Goal: Task Accomplishment & Management: Manage account settings

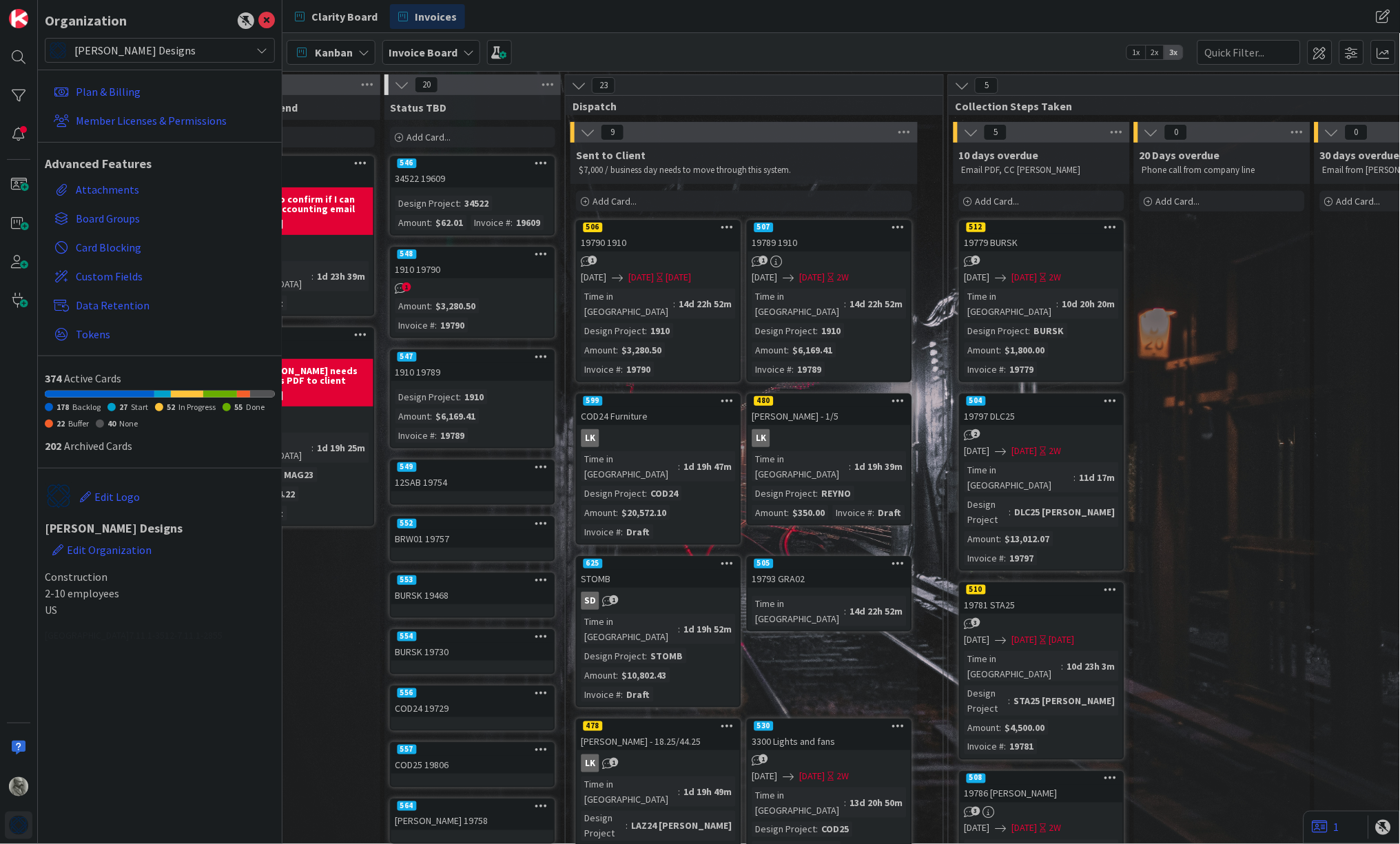
scroll to position [0, 819]
click at [813, 235] on div "19789 1910" at bounding box center [827, 242] width 162 height 18
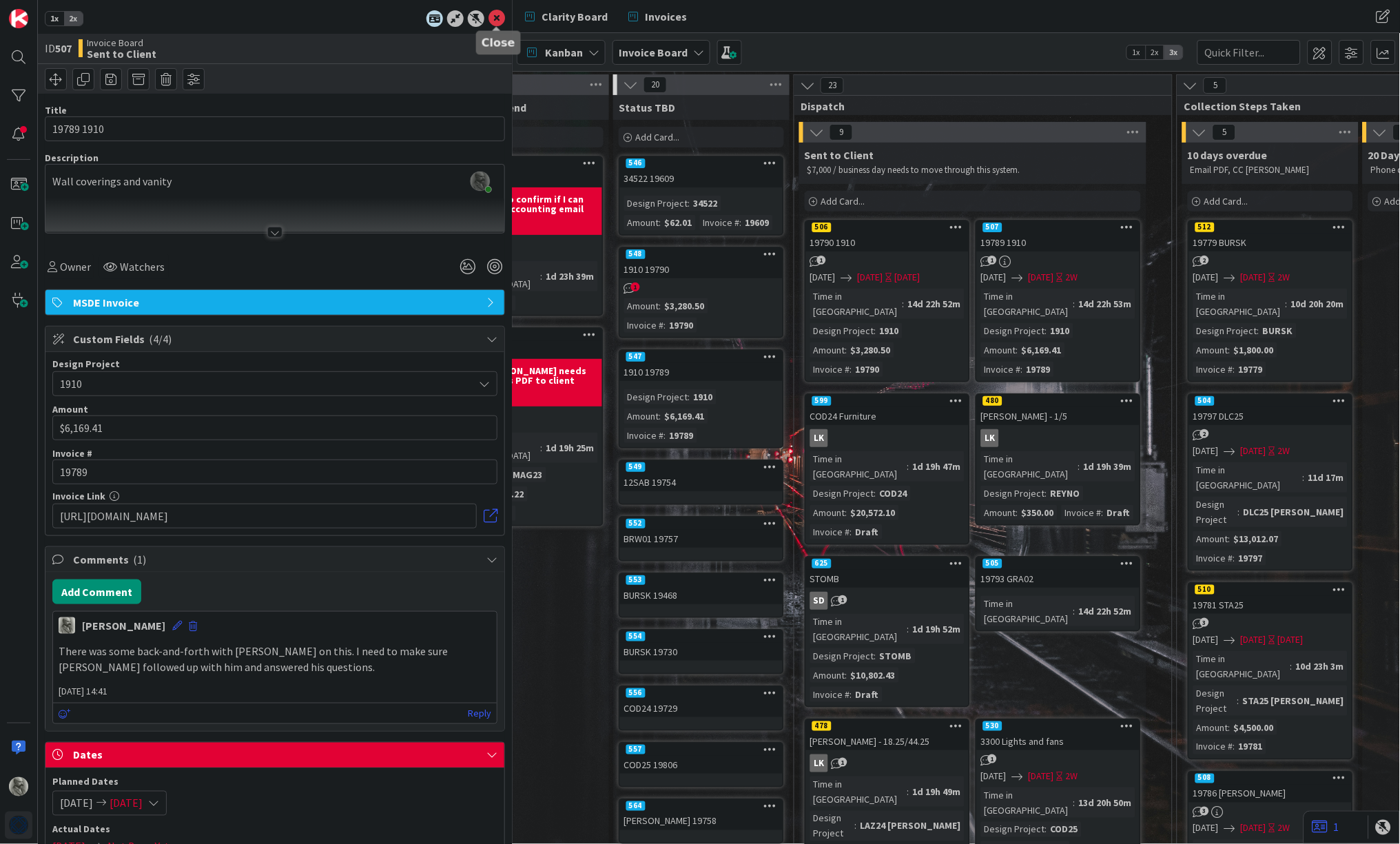
click at [495, 16] on icon at bounding box center [496, 19] width 16 height 16
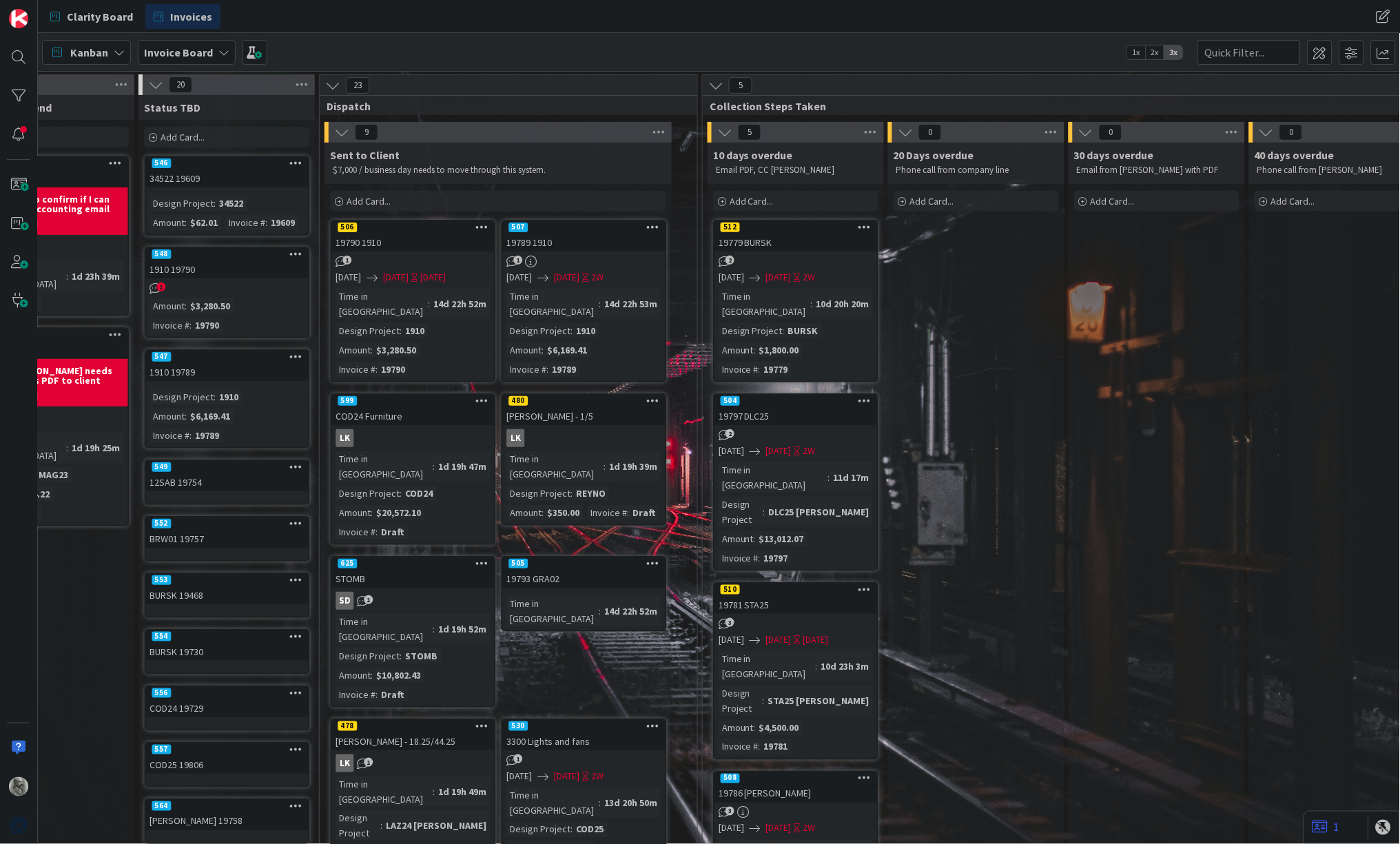
click at [438, 407] on div "COD24 Furniture" at bounding box center [412, 416] width 162 height 18
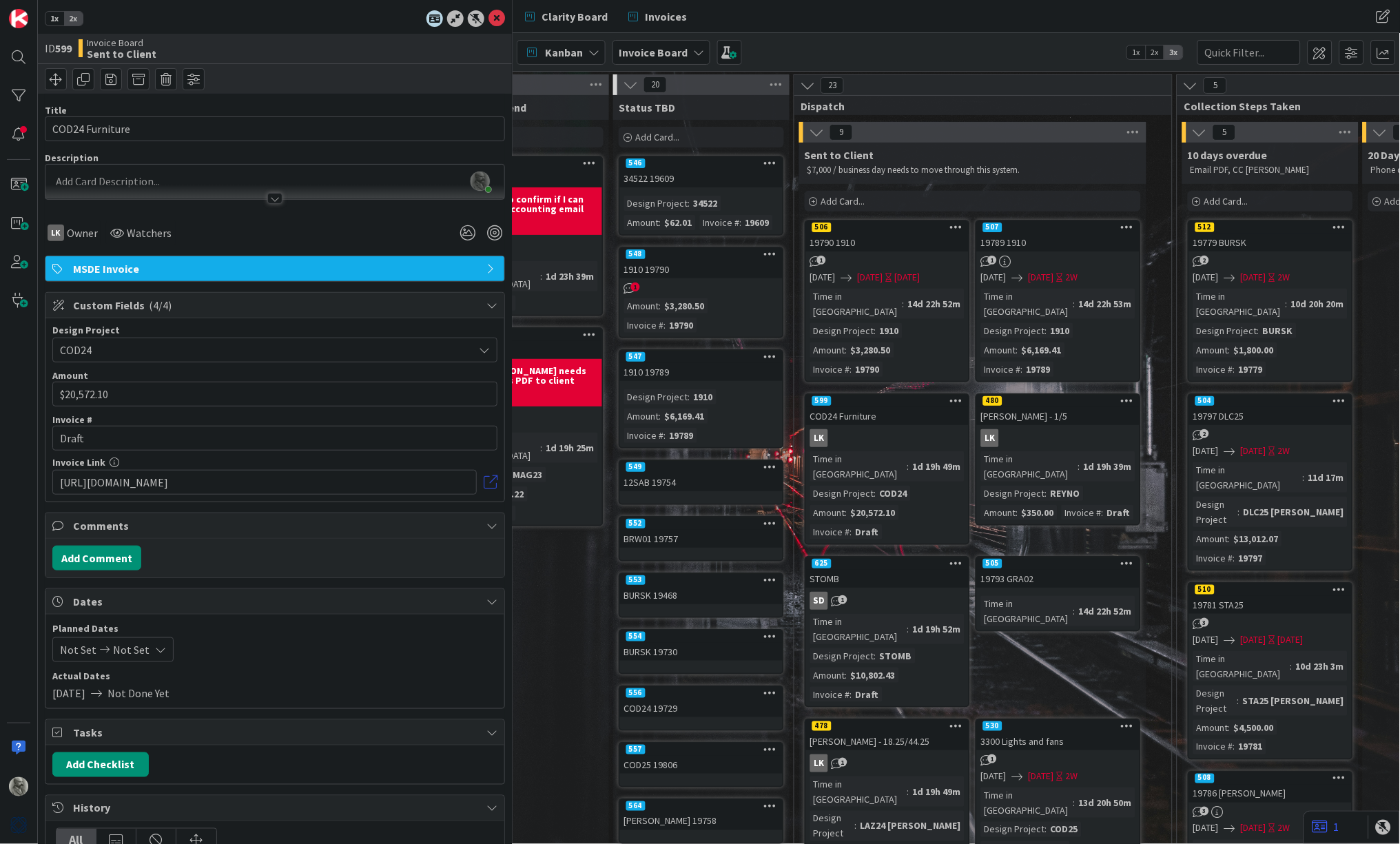
click at [488, 476] on link at bounding box center [490, 482] width 14 height 14
drag, startPoint x: 148, startPoint y: 437, endPoint x: 2, endPoint y: 434, distance: 146.0
click at [2, 434] on div "1x 2x ID 599 Invoice Board Sent to Client Title 15 / 128 COD24 Furniture Descri…" at bounding box center [256, 422] width 512 height 844
type input "19831"
click at [112, 556] on button "Add Comment" at bounding box center [97, 558] width 89 height 25
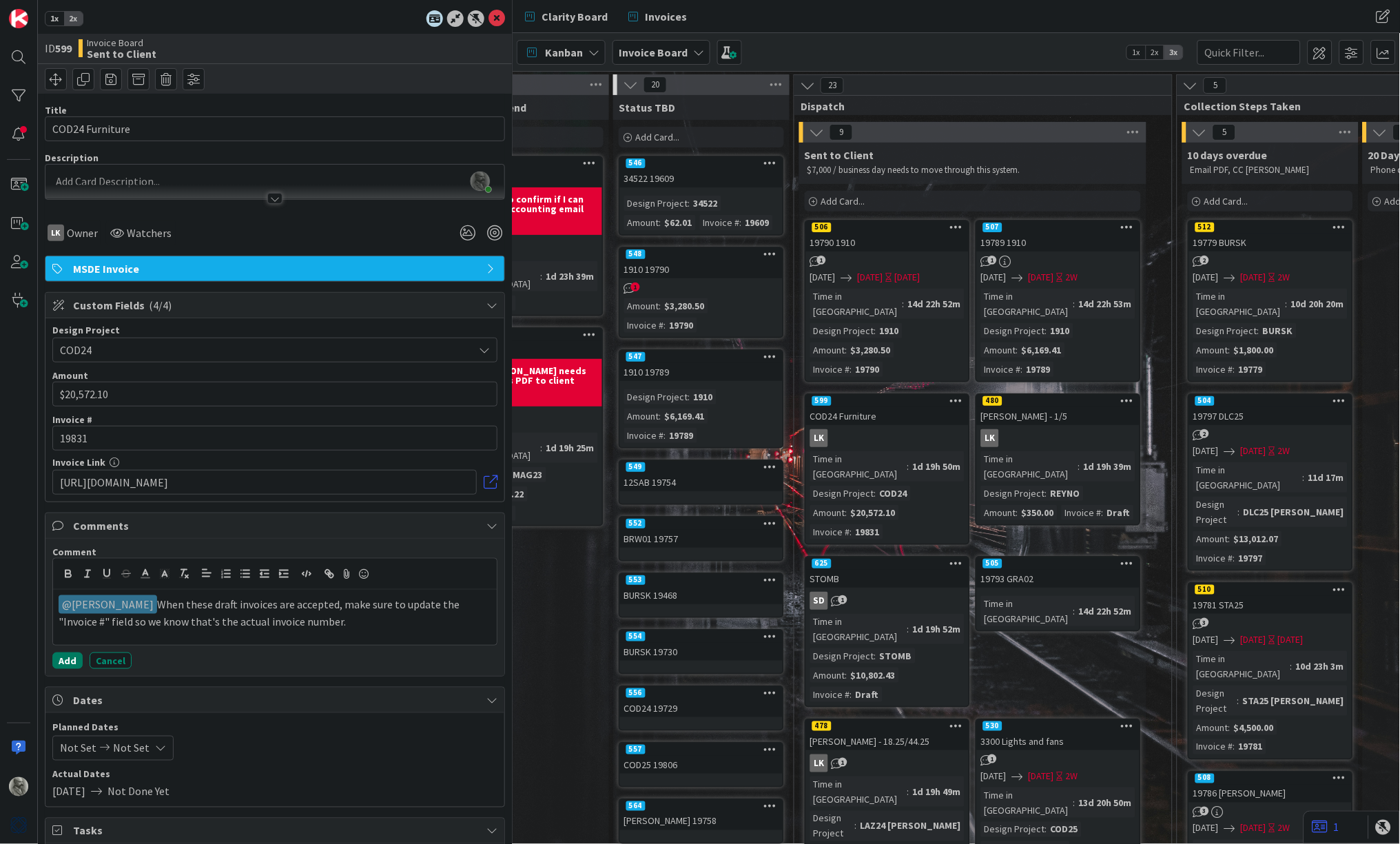
click at [66, 654] on button "Add" at bounding box center [68, 661] width 31 height 16
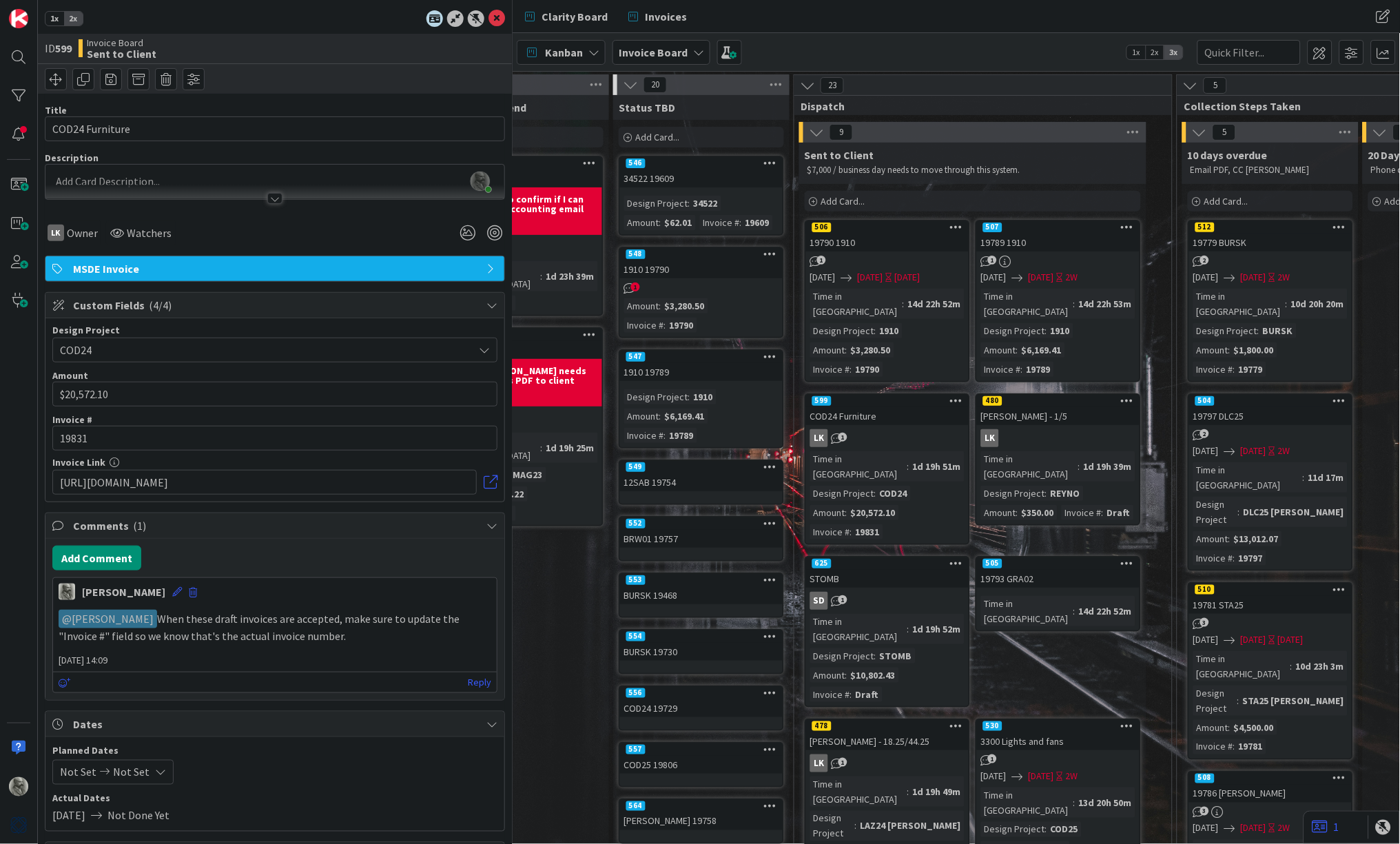
click at [1086, 467] on div "Time in Column : 1d 19h 39m Design Project : REYNO Amount : $350.00 Invoice # :…" at bounding box center [1058, 485] width 154 height 69
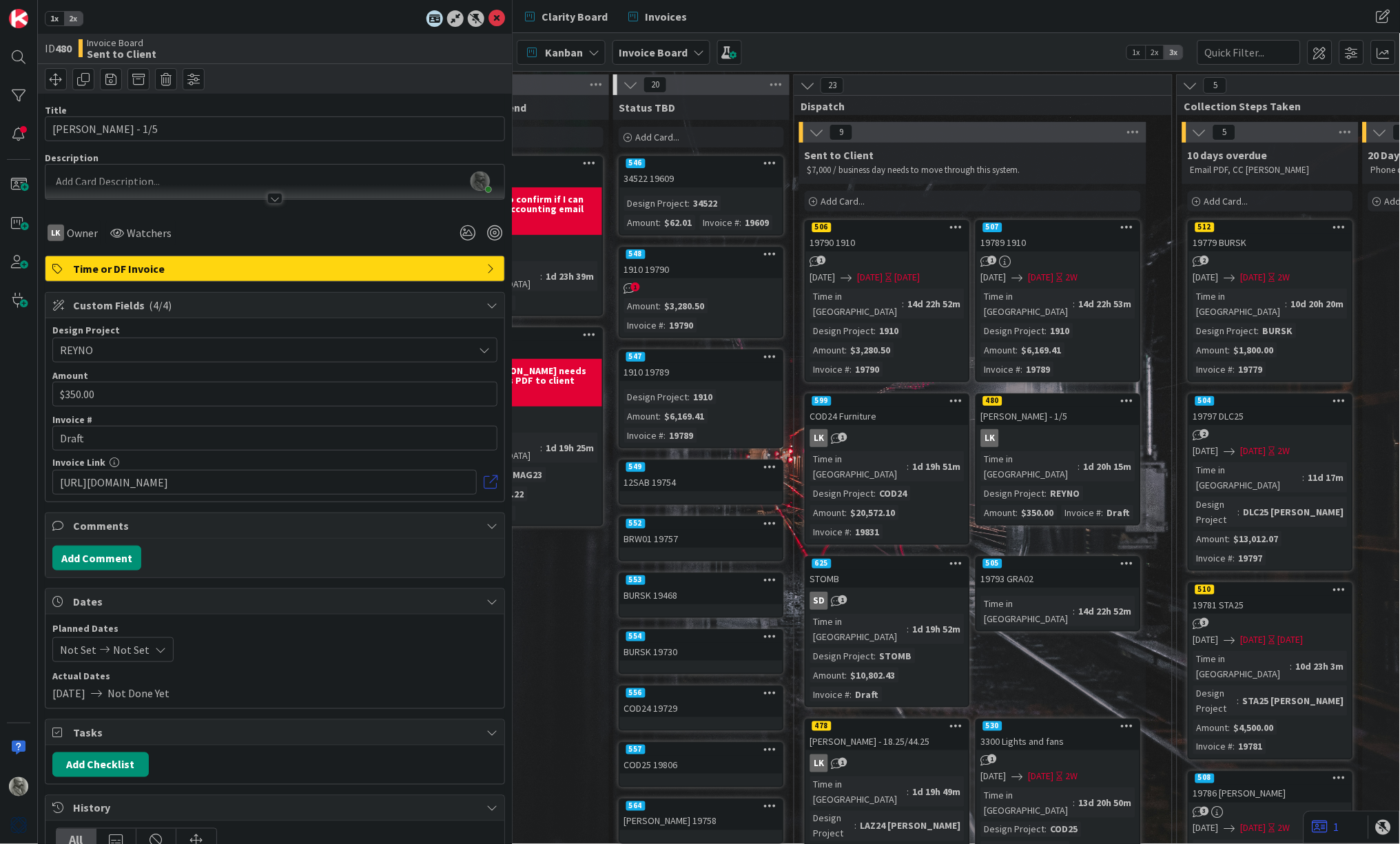
click at [491, 477] on link at bounding box center [490, 482] width 14 height 14
drag, startPoint x: 98, startPoint y: 441, endPoint x: 31, endPoint y: 437, distance: 67.1
click at [31, 437] on div "1x 2x ID 480 Invoice Board Sent to Client Title 14 / 128 Reynolds - 1/5 Descrip…" at bounding box center [256, 422] width 512 height 844
paste input "19808"
type input "19808"
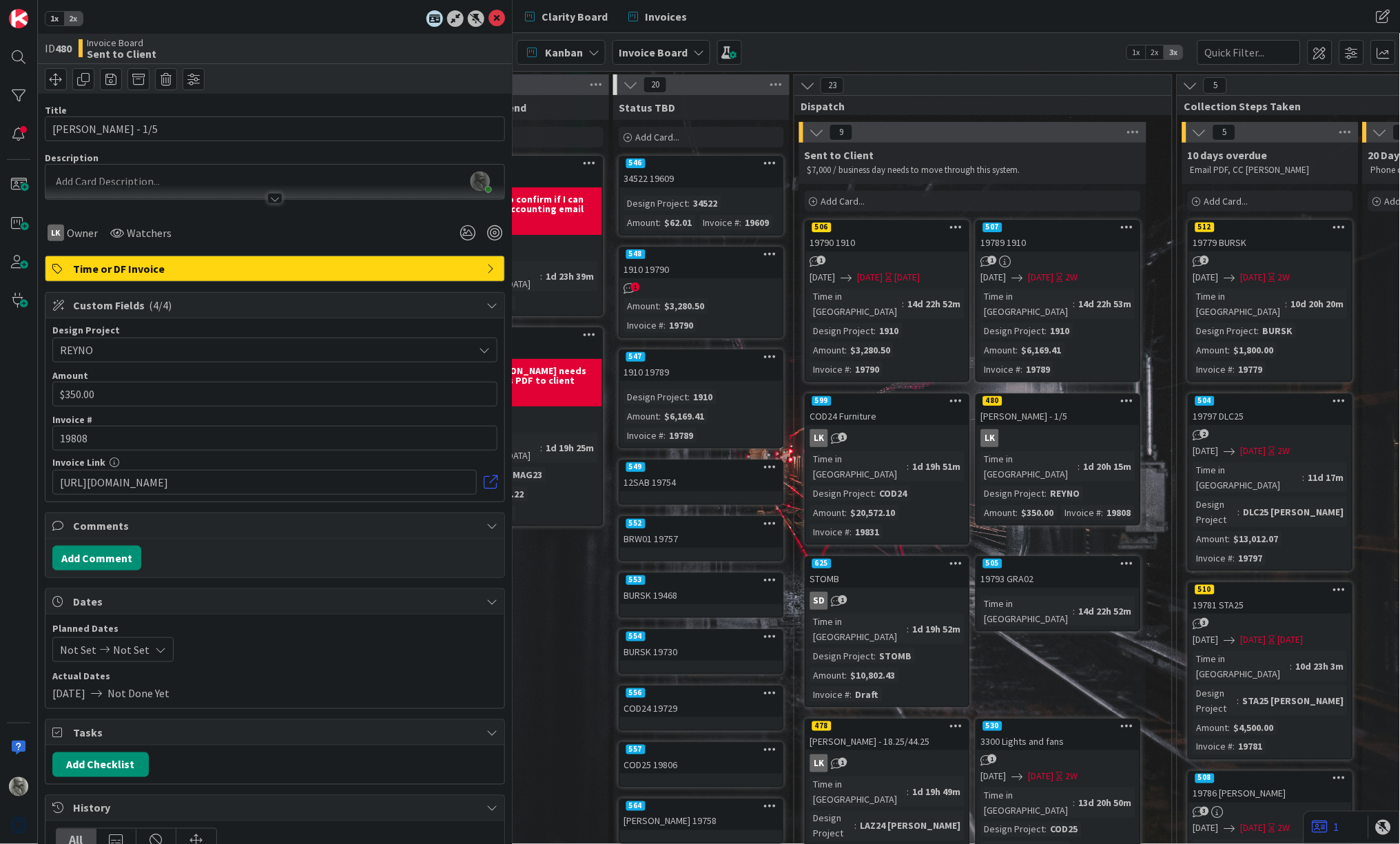
click at [1086, 486] on div "Time in Column : 1d 20h 15m Design Project : REYNO Amount : $350.00 Invoice # :…" at bounding box center [1058, 485] width 154 height 69
click at [942, 614] on div "Time in Column : 1d 19h 52m Design Project : STOMB Amount : $10,802.43 Invoice …" at bounding box center [887, 658] width 154 height 88
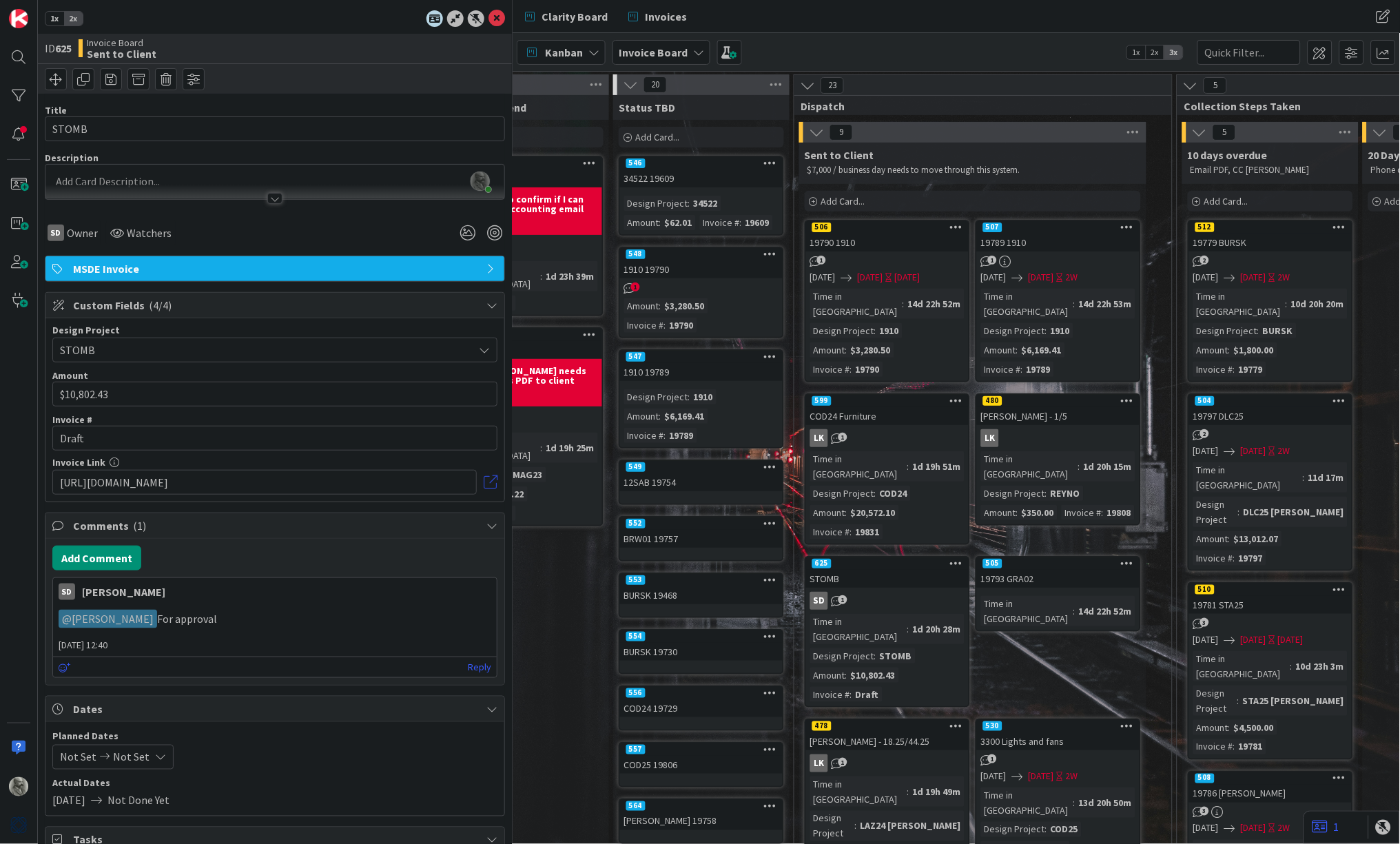
click at [492, 479] on link at bounding box center [490, 482] width 14 height 14
drag, startPoint x: 106, startPoint y: 433, endPoint x: 16, endPoint y: 432, distance: 90.0
click at [16, 432] on div "1x 2x ID 625 Invoice Board Sent to Client Title 5 / 128 STOMB Description Phili…" at bounding box center [256, 422] width 512 height 844
paste input "19826"
type input "19826"
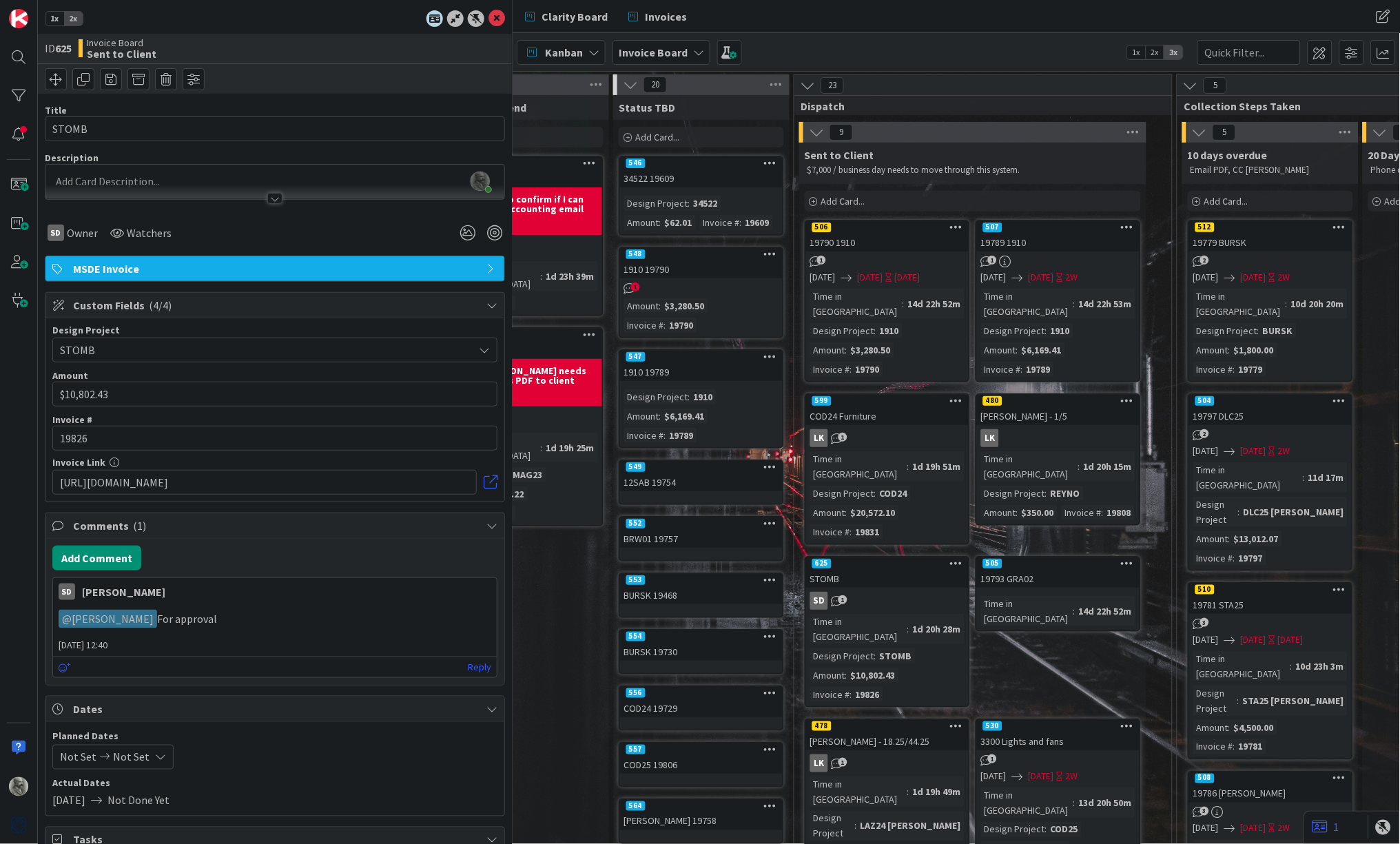
click at [930, 733] on div "[PERSON_NAME] - 18.25/44.25" at bounding box center [887, 742] width 162 height 18
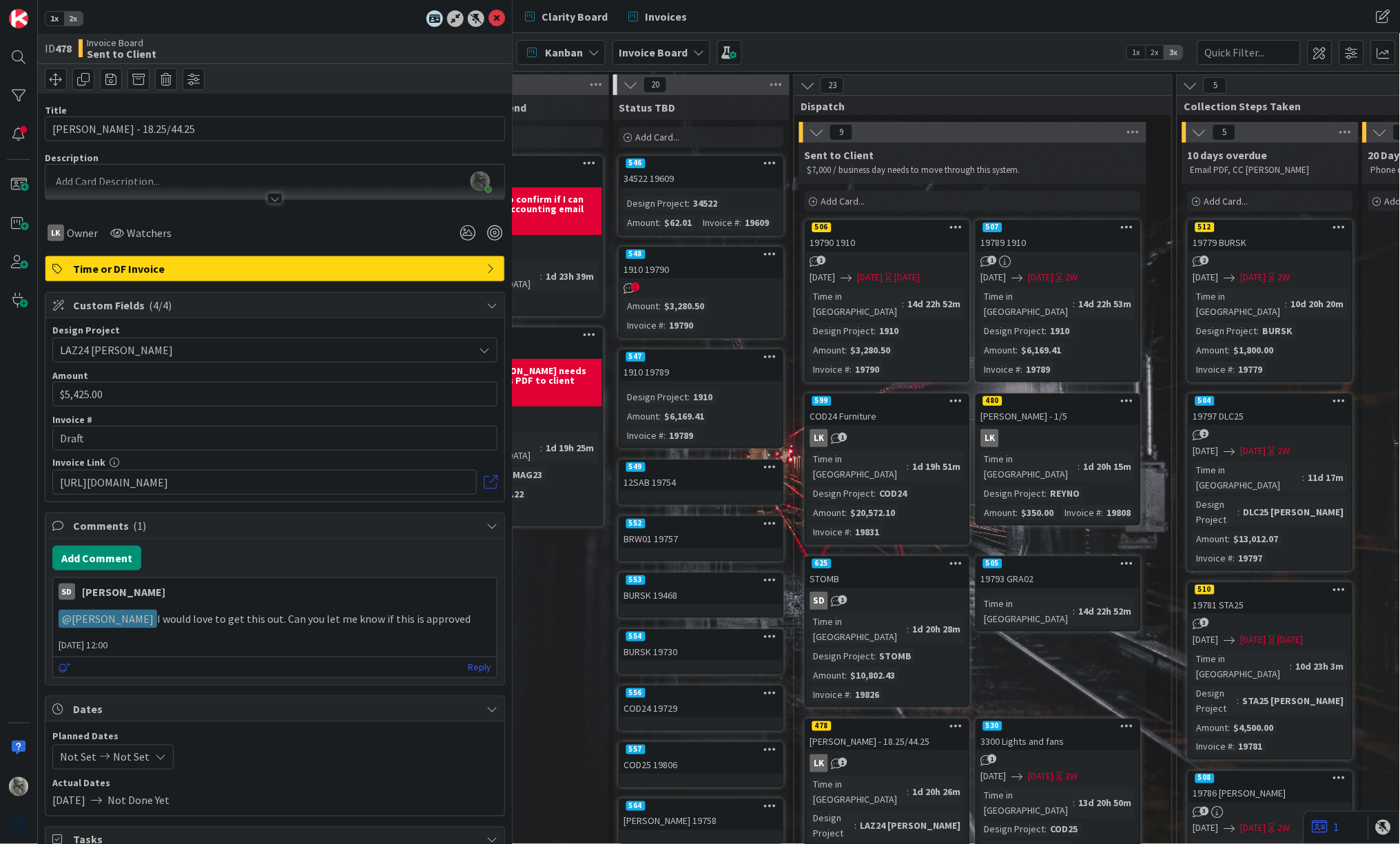
click at [487, 478] on link at bounding box center [490, 482] width 14 height 14
drag, startPoint x: 94, startPoint y: 439, endPoint x: 7, endPoint y: 438, distance: 87.0
click at [7, 438] on div "1x 2x ID 478 Invoice Board Sent to Client Title 22 / 128 Lazzaro - 18.25/44.25 …" at bounding box center [256, 422] width 512 height 844
paste input "19808"
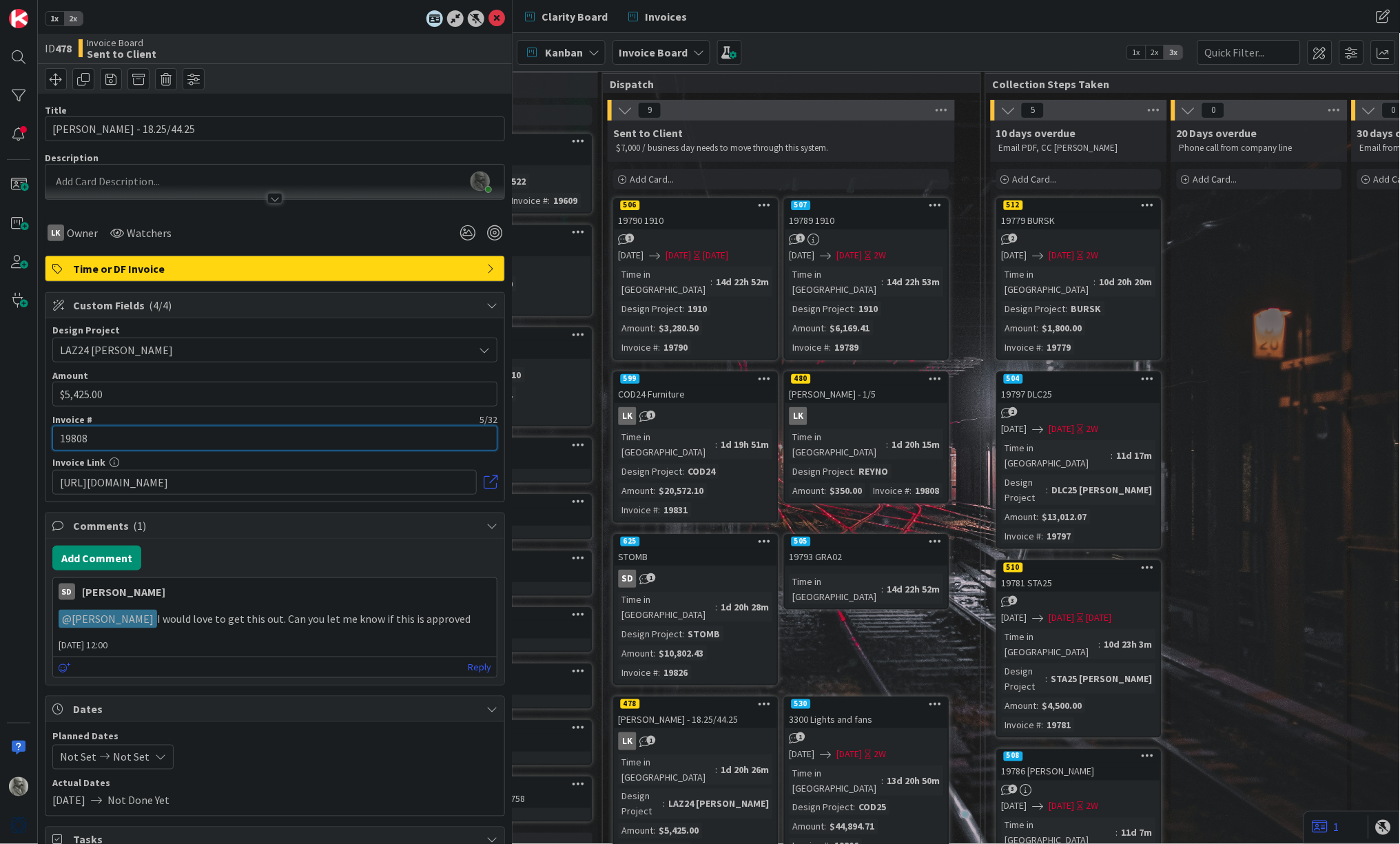
scroll to position [8, 1010]
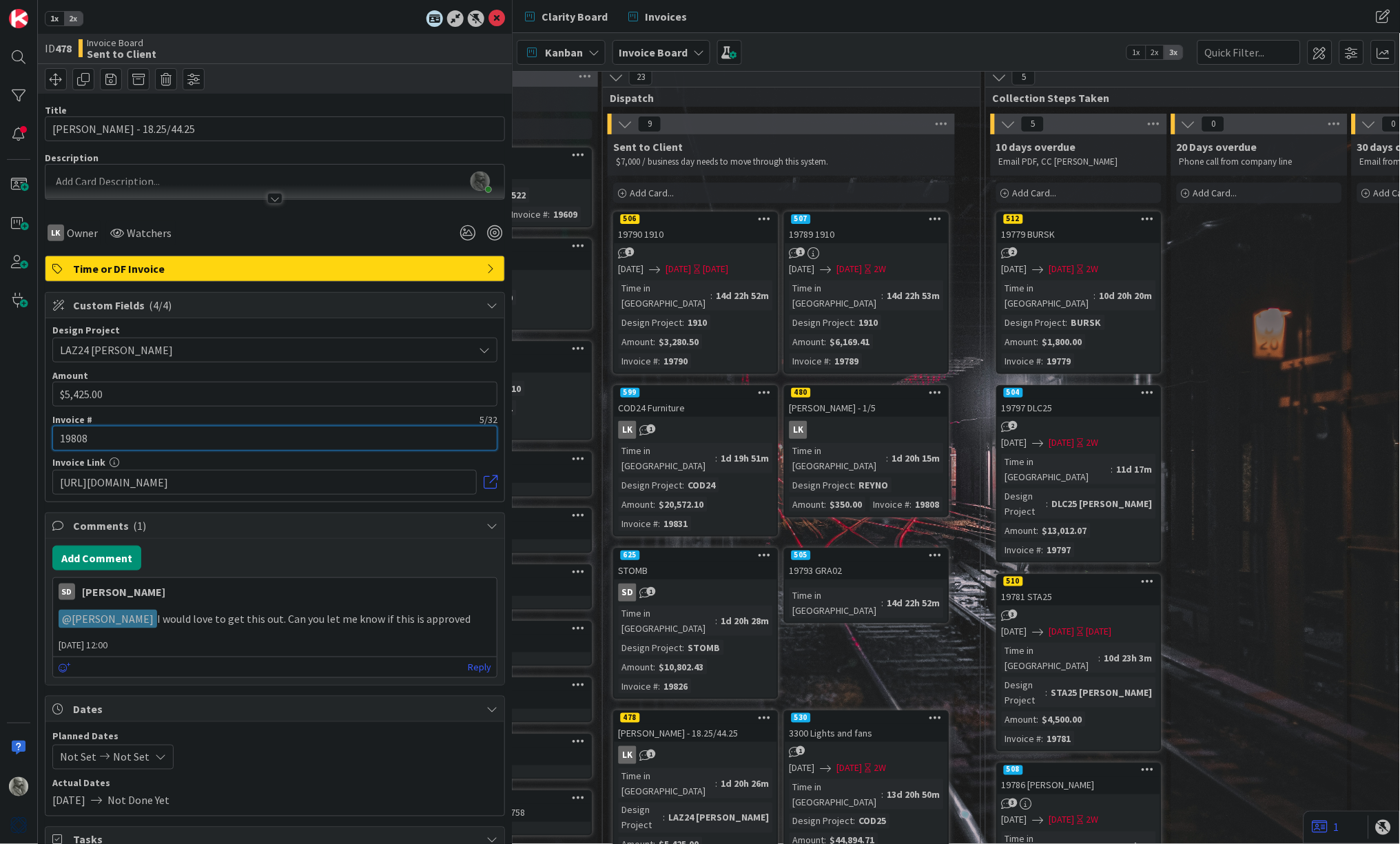
type input "19808"
click at [713, 221] on div "506" at bounding box center [696, 219] width 162 height 12
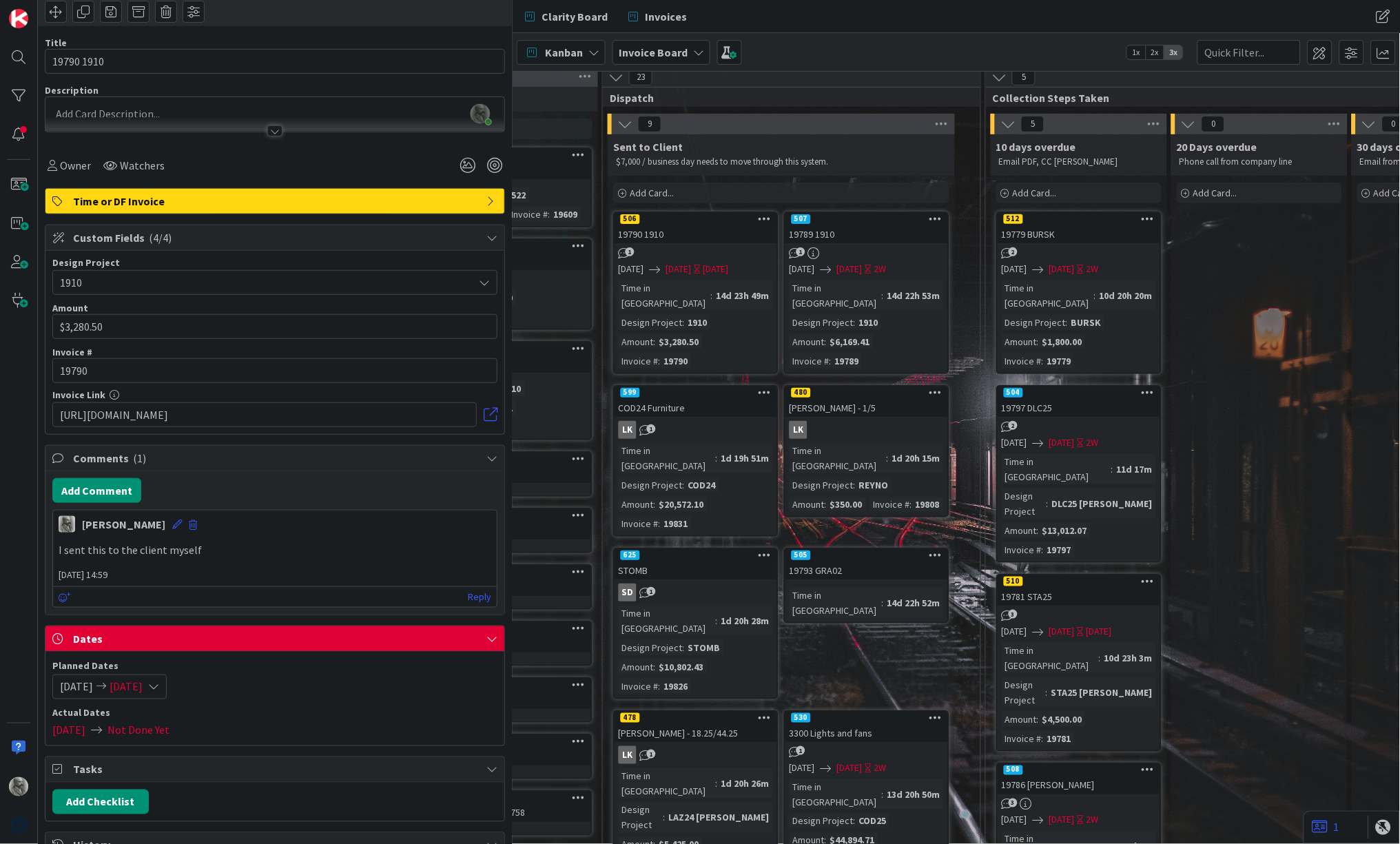
scroll to position [69, 0]
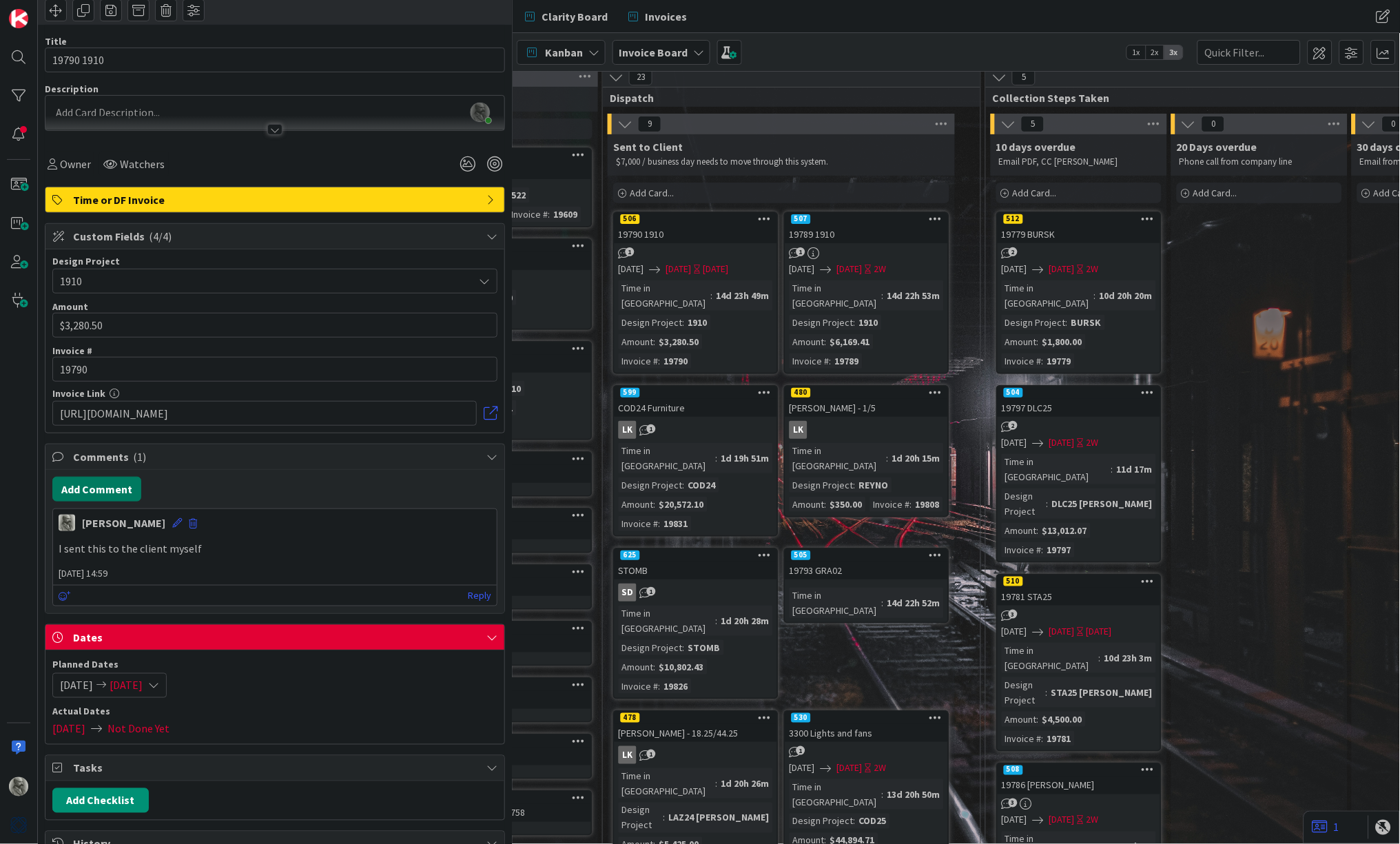
click at [95, 489] on button "Add Comment" at bounding box center [97, 489] width 89 height 25
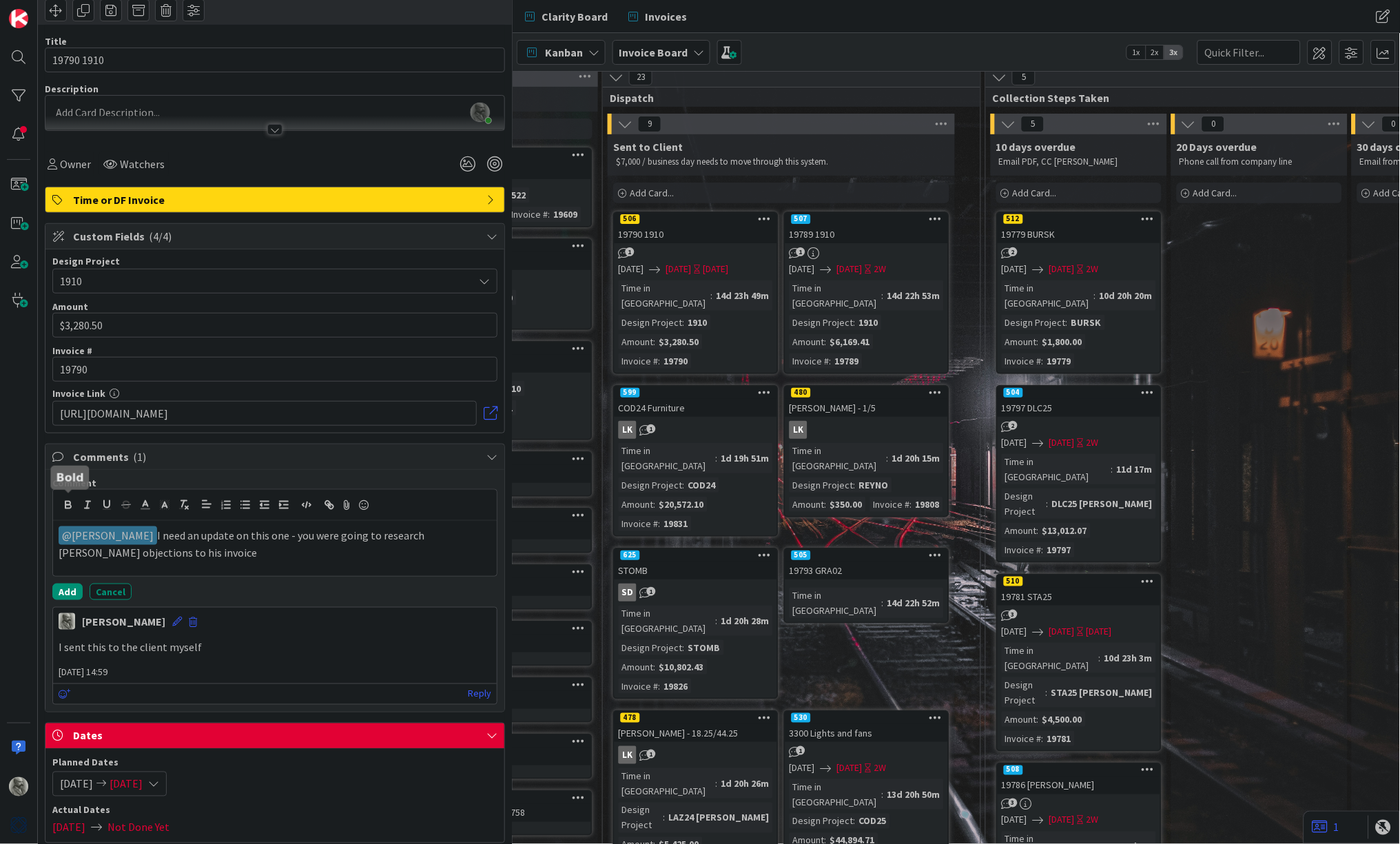
drag, startPoint x: 244, startPoint y: 549, endPoint x: 54, endPoint y: 506, distance: 194.8
click at [54, 506] on div "﻿ @ Staci Davidson ﻿ I need an update on this one - you were going to research …" at bounding box center [275, 533] width 444 height 86
click at [109, 588] on button "Cancel" at bounding box center [111, 591] width 42 height 16
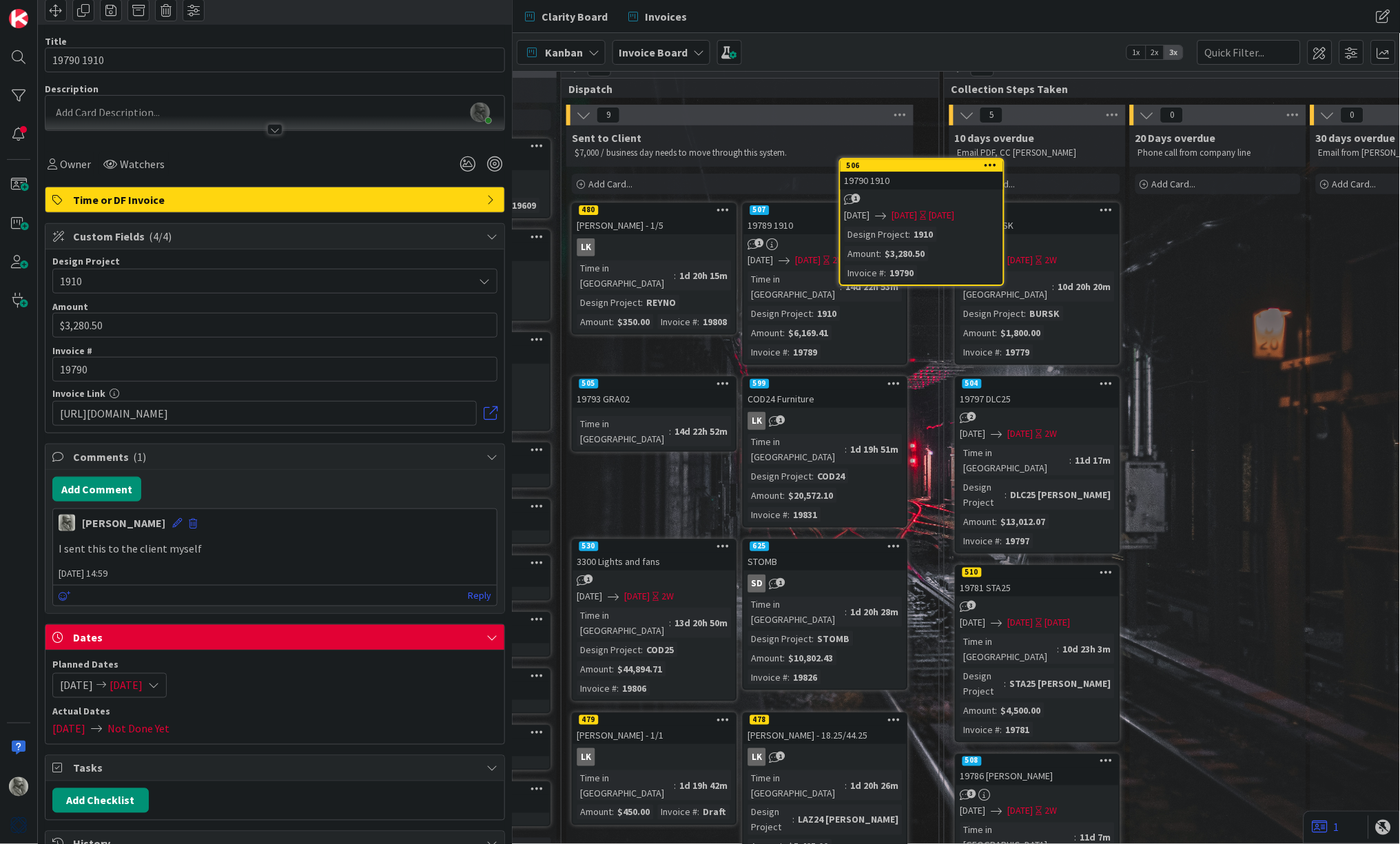
scroll to position [0, 1052]
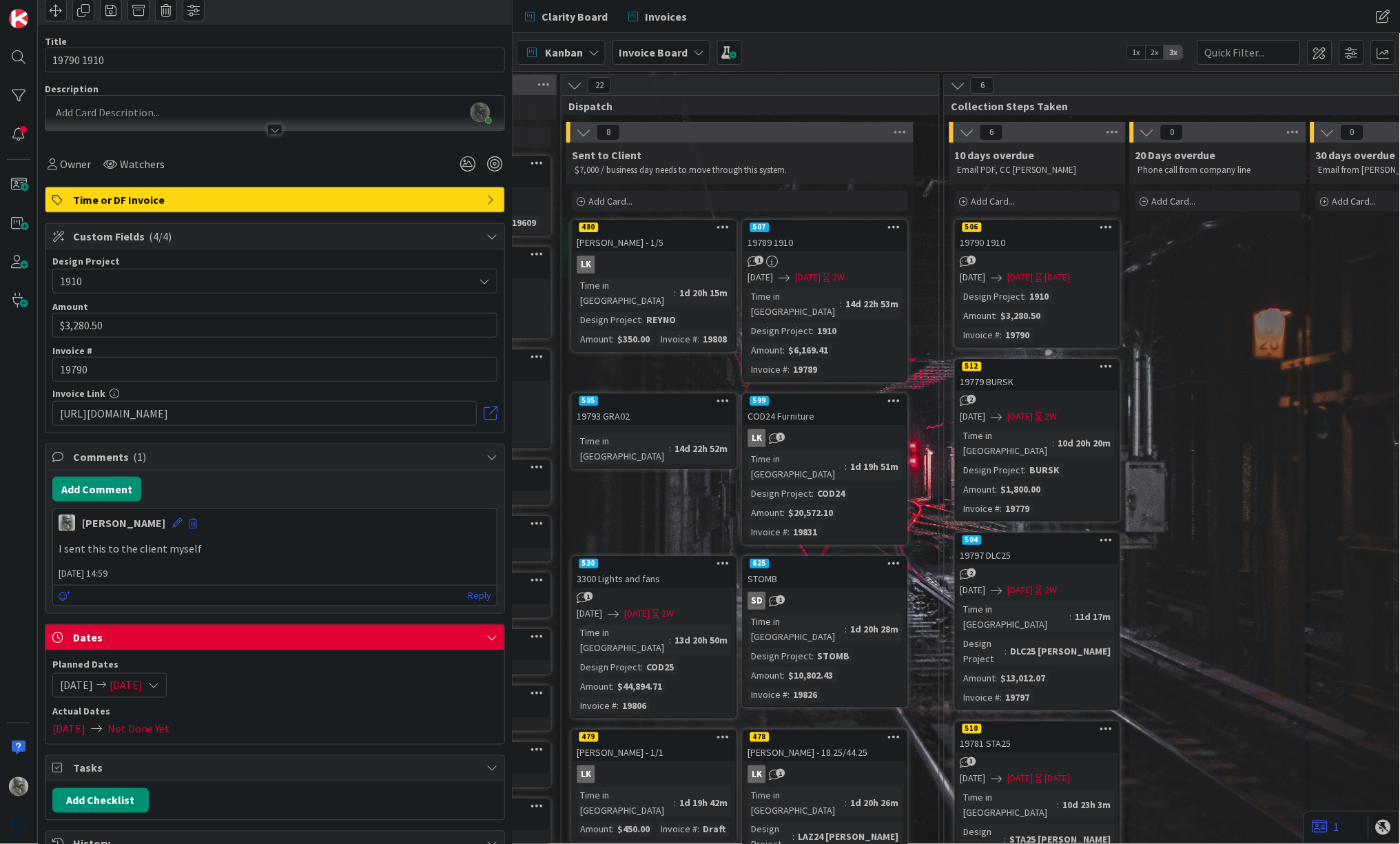
click at [667, 236] on div "[PERSON_NAME] - 1/5" at bounding box center [654, 242] width 162 height 18
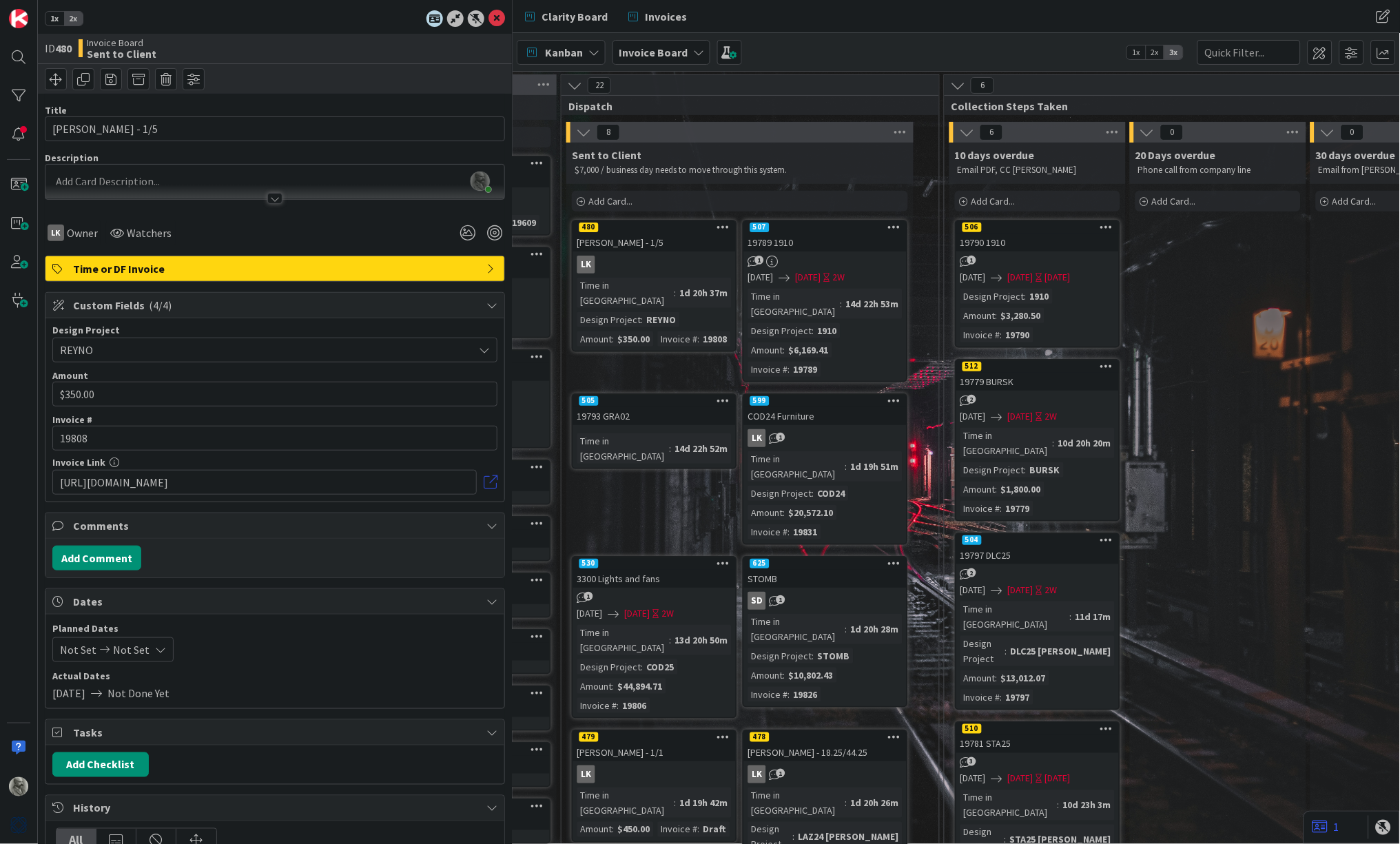
click at [489, 479] on link at bounding box center [490, 482] width 14 height 14
click at [240, 483] on input "https://clientportal.designmanager.com/p/Preview%20Client%20Invoices/?t=5f02e7f…" at bounding box center [265, 482] width 424 height 25
paste input "https://clientportal.designmanager.com/batch/?t=004ee42698e140019fad9d73c3406c55"
type input "https://clientportal.designmanager.com/batch/?t=004ee42698e140019fad9d73c3406c55"
click at [100, 559] on button "Add Comment" at bounding box center [97, 558] width 89 height 25
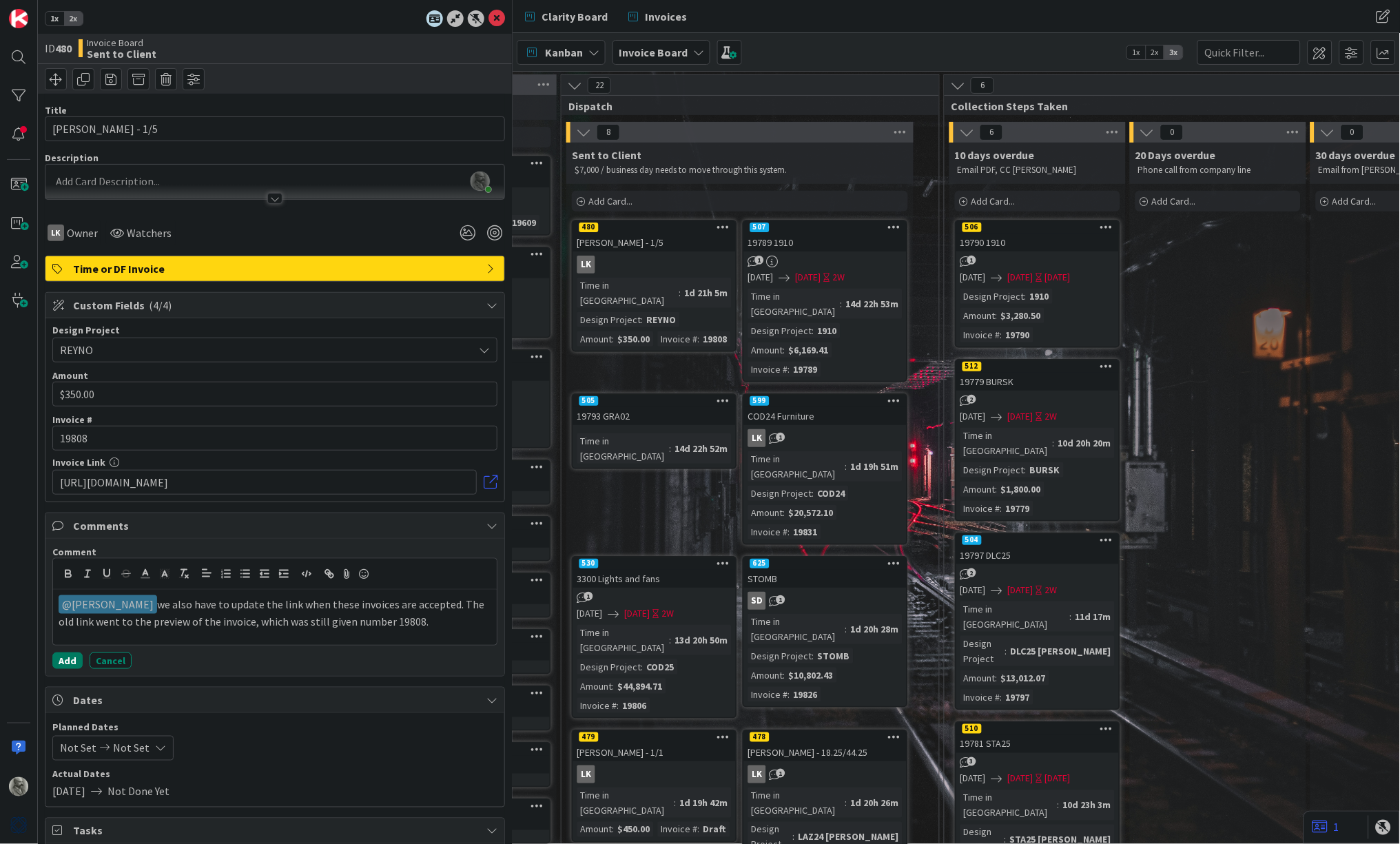
click at [68, 662] on button "Add" at bounding box center [68, 661] width 31 height 16
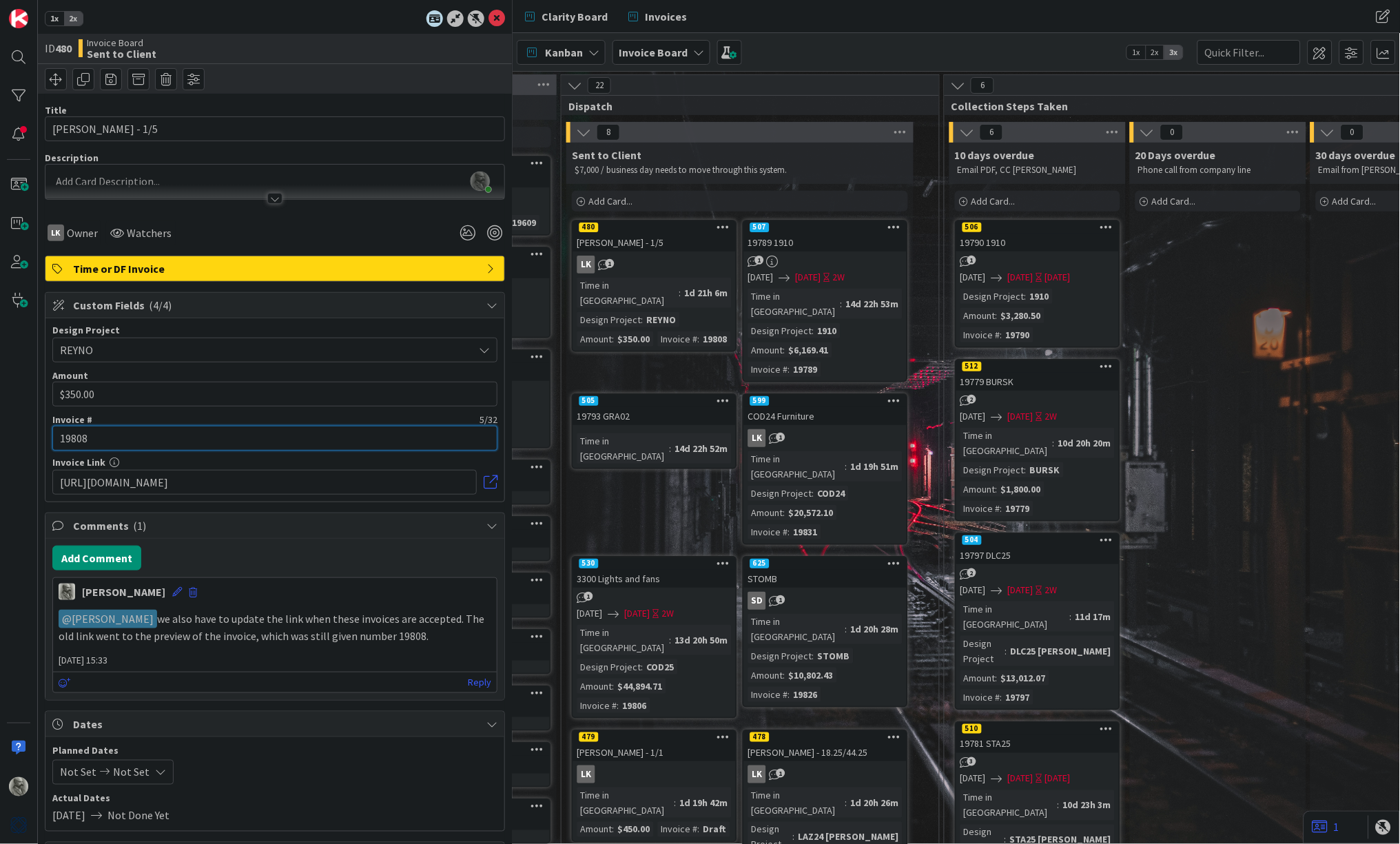
click at [120, 432] on input "19808" at bounding box center [275, 438] width 445 height 25
drag, startPoint x: 118, startPoint y: 438, endPoint x: 26, endPoint y: 435, distance: 92.0
click at [26, 435] on div "1x 2x ID 480 Invoice Board Sent to Client Title 14 / 128 Reynolds - 1/5 Descrip…" at bounding box center [256, 422] width 512 height 844
paste input "33"
type input "19833"
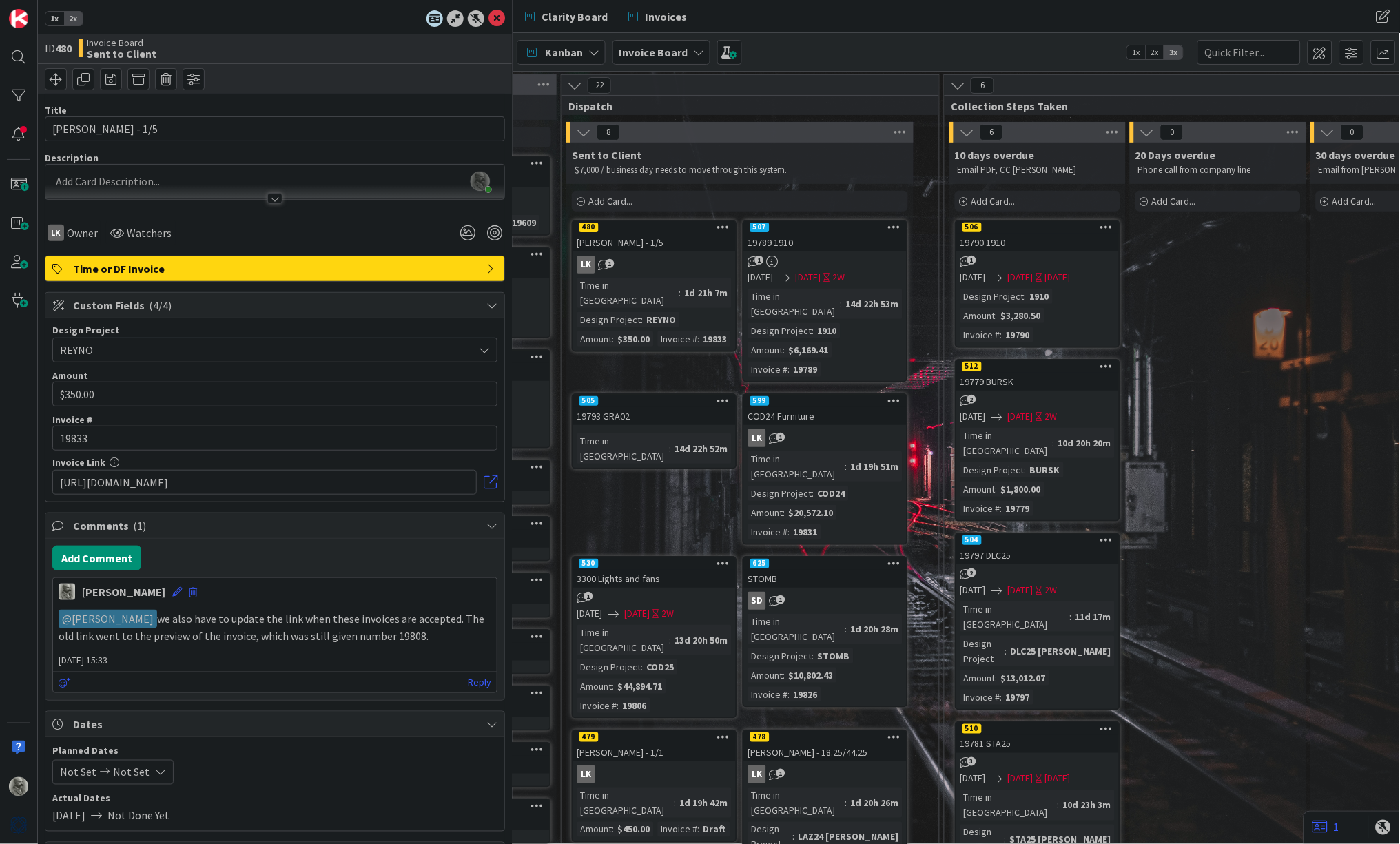
click at [686, 257] on div "LK 1" at bounding box center [654, 265] width 162 height 18
click at [671, 228] on div "480" at bounding box center [654, 227] width 162 height 12
click at [650, 332] on div "$350.00" at bounding box center [634, 339] width 40 height 15
click at [100, 554] on button "Add Comment" at bounding box center [97, 558] width 89 height 25
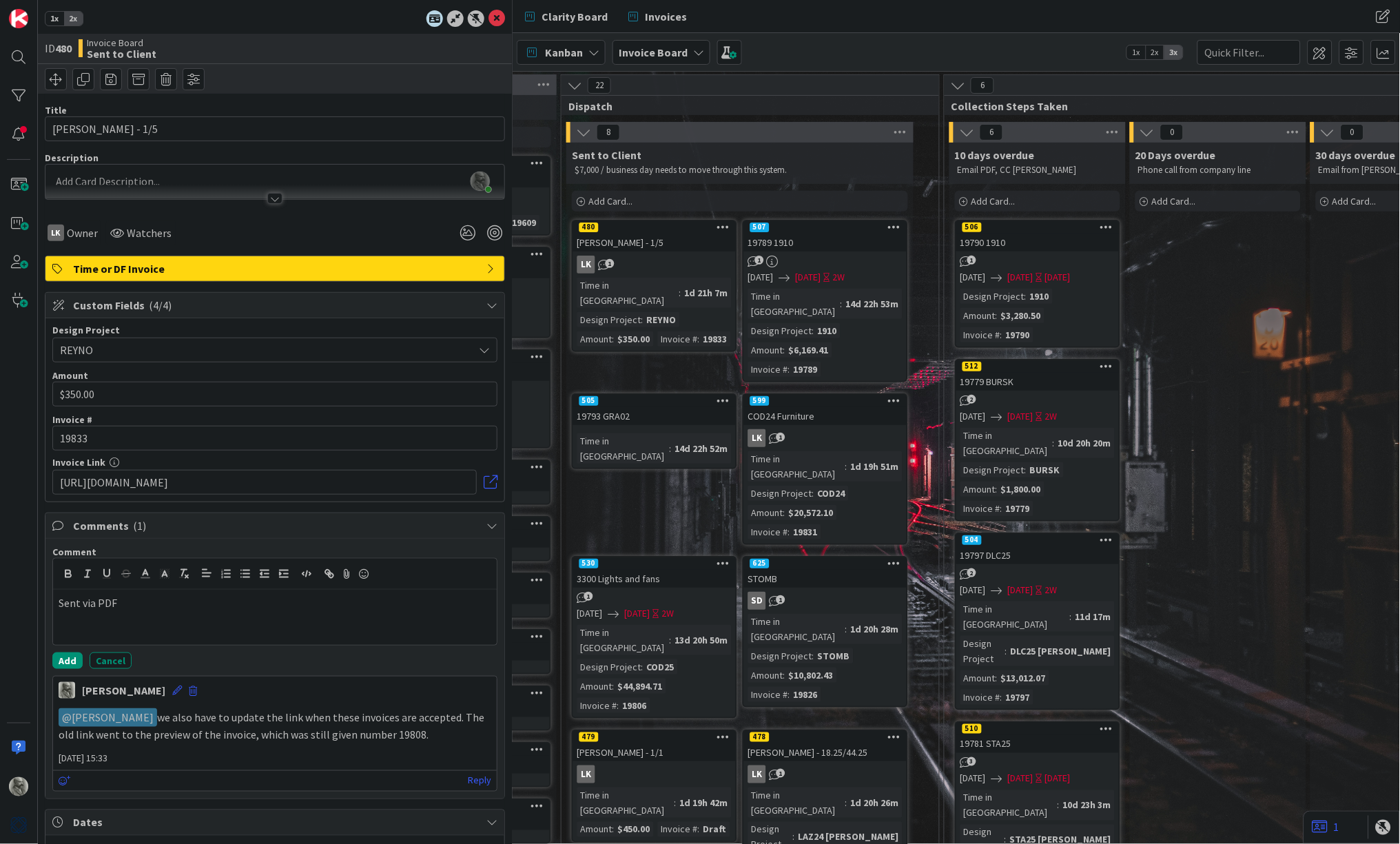
click at [86, 603] on p "Sent via PDF" at bounding box center [275, 604] width 433 height 16
drag, startPoint x: 148, startPoint y: 600, endPoint x: 25, endPoint y: 591, distance: 123.3
click at [25, 591] on div "1x 2x ID 480 Invoice Board Sent to Client Title 14 / 128 Reynolds - 1/5 Descrip…" at bounding box center [256, 422] width 512 height 844
click at [332, 573] on icon "button" at bounding box center [331, 575] width 5 height 5
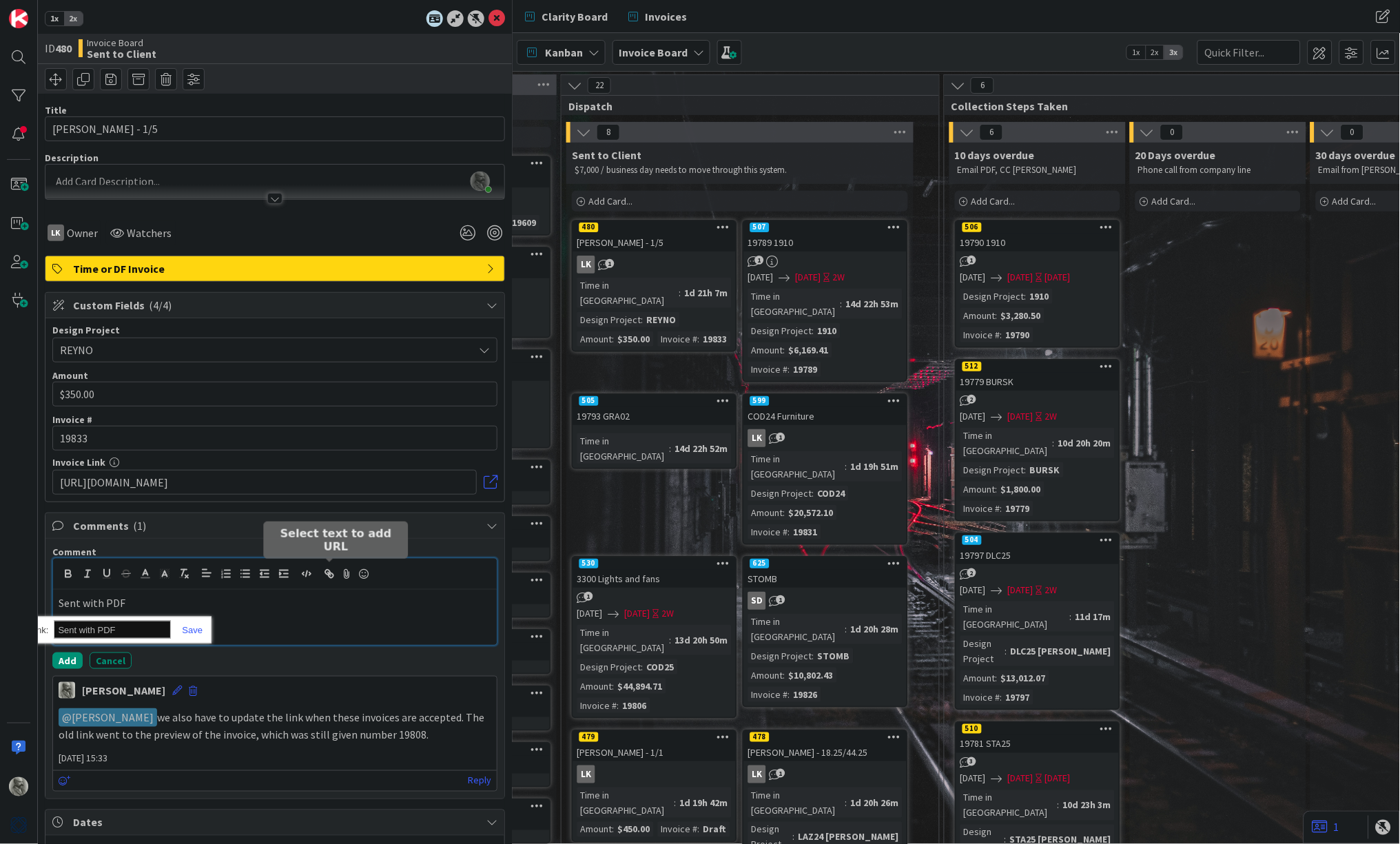
paste input "https://mail.google.com/mail/u/0/#sent/FMfcgzQcpwpQWxVbzXdvwZNPcWzWRxnC"
type input "https://mail.google.com/mail/u/0/#sent/FMfcgzQcpwpQWxVbzXdvwZNPcWzWRxnC"
click at [192, 631] on link at bounding box center [186, 629] width 31 height 10
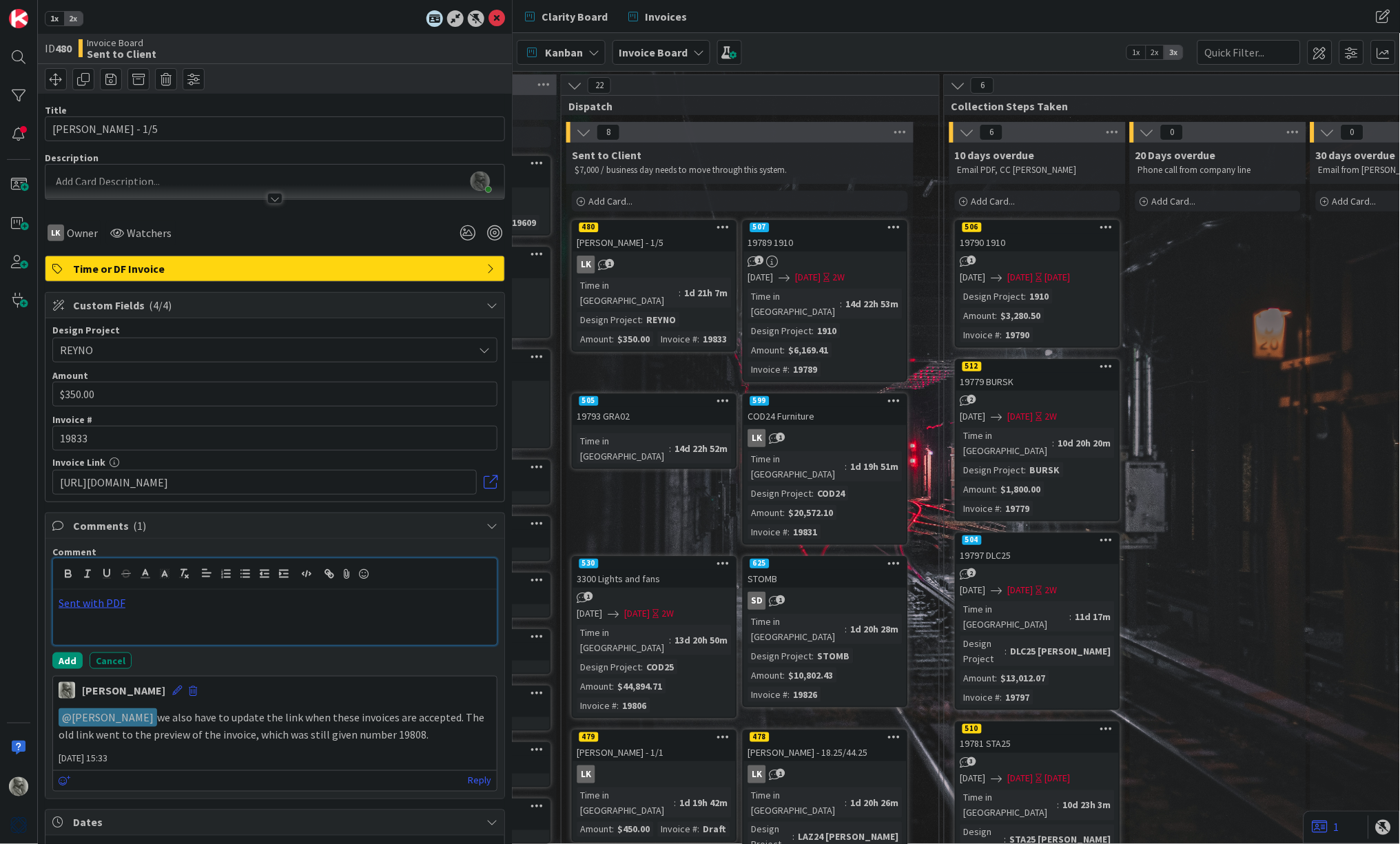
click at [192, 603] on p "Sent with PDF" at bounding box center [275, 604] width 433 height 16
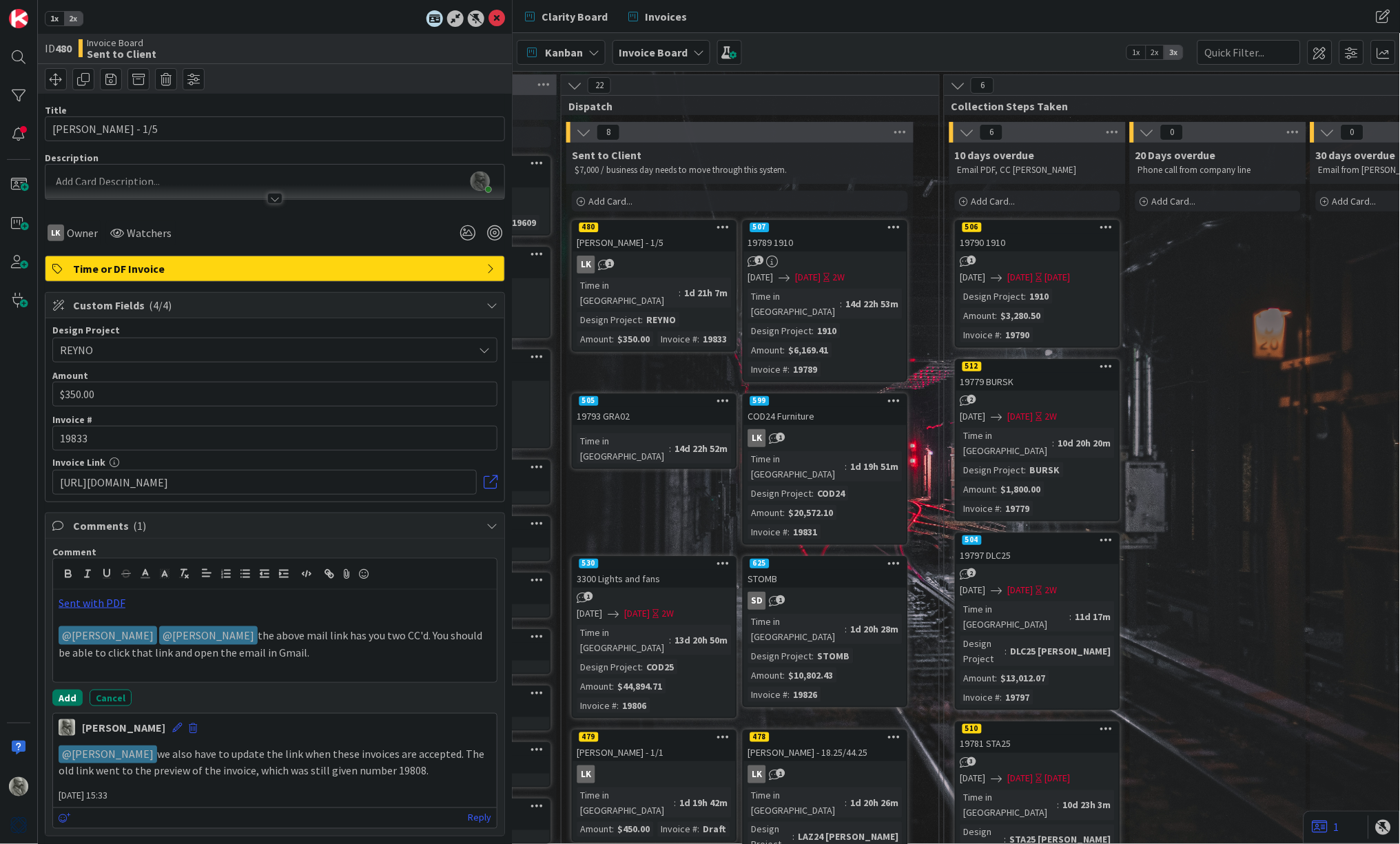
click at [69, 691] on button "Add" at bounding box center [68, 698] width 31 height 16
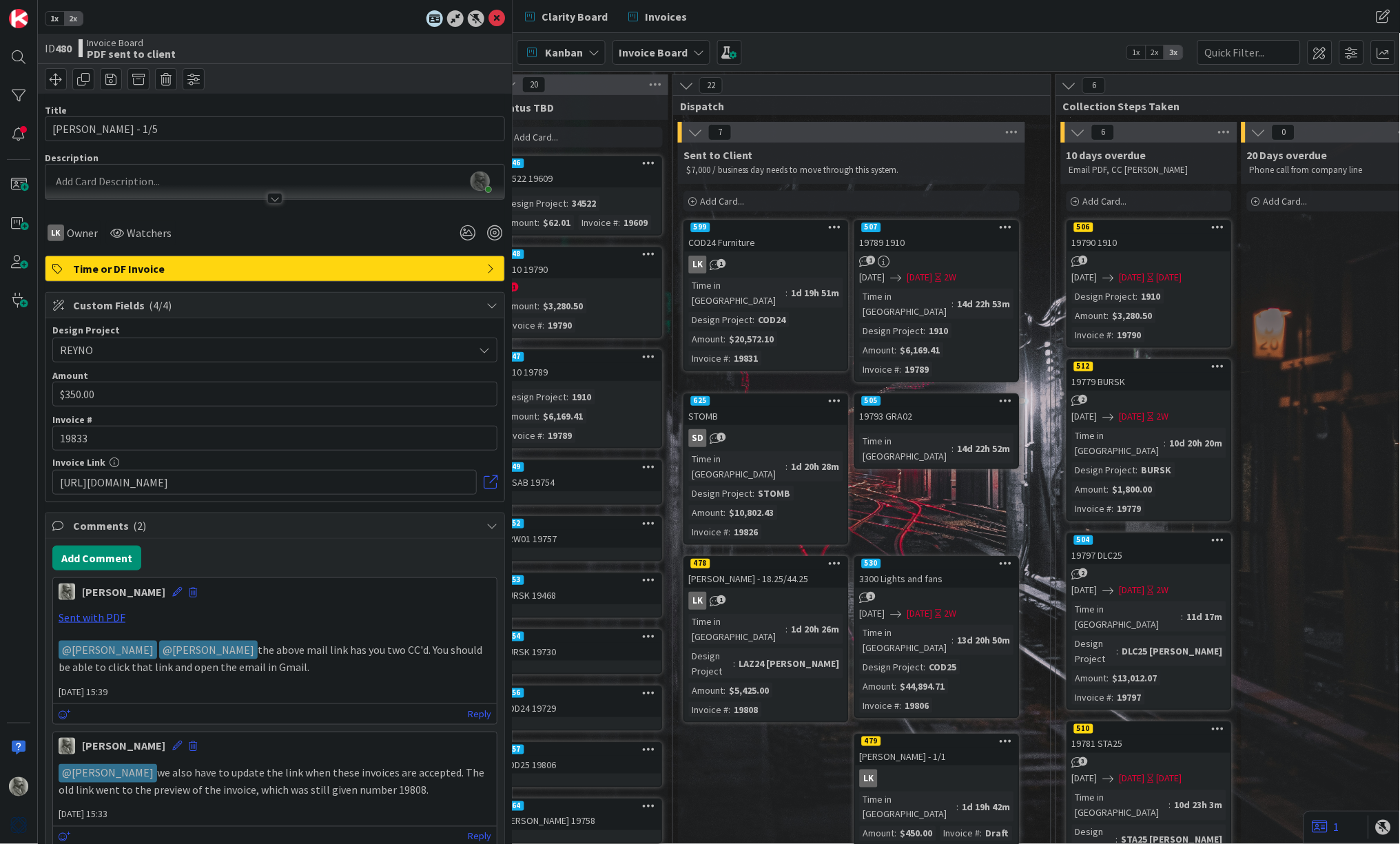
scroll to position [0, 940]
click at [798, 308] on div "Time in Column : 1d 19h 51m Design Project : COD24 Amount : $20,572.10 Invoice …" at bounding box center [766, 321] width 154 height 88
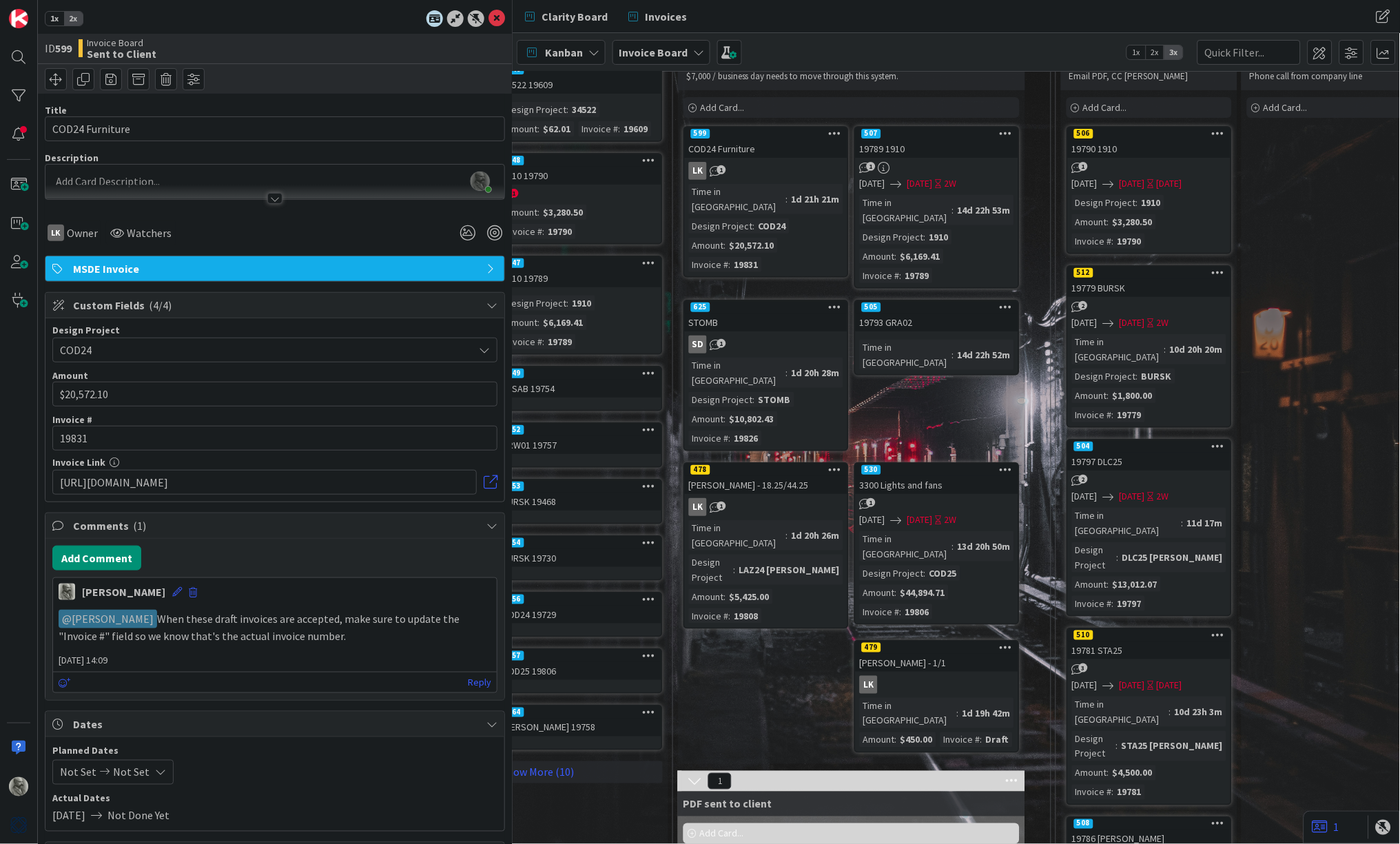
scroll to position [92, 940]
click at [770, 139] on div "599" at bounding box center [766, 135] width 162 height 12
click at [105, 437] on input "19831" at bounding box center [275, 438] width 445 height 25
paste input "19831"
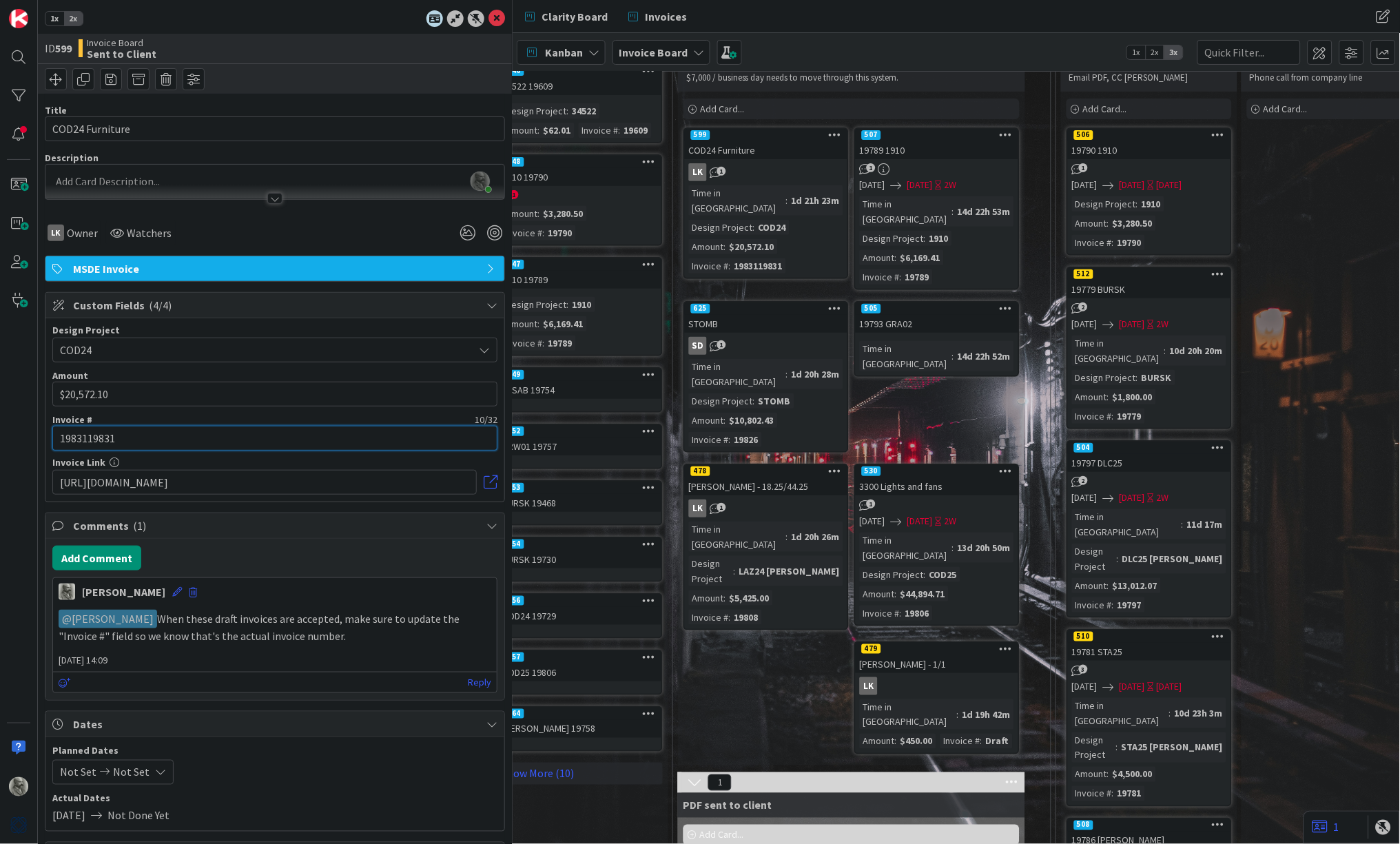
type input "19831"
click at [486, 481] on link at bounding box center [490, 482] width 14 height 14
click at [228, 480] on input "https://clientportal.designmanager.com/p/Preview%20Client%20Invoices/?t=b99eee6…" at bounding box center [265, 482] width 424 height 25
paste input "https://clientportal.designmanager.com/batch/?t=5339eb64c4e44e9a8fc4907b12f10653"
type input "https://clientportal.designmanager.com/batch/?t=5339eb64c4e44e9a8fc4907b12f10653"
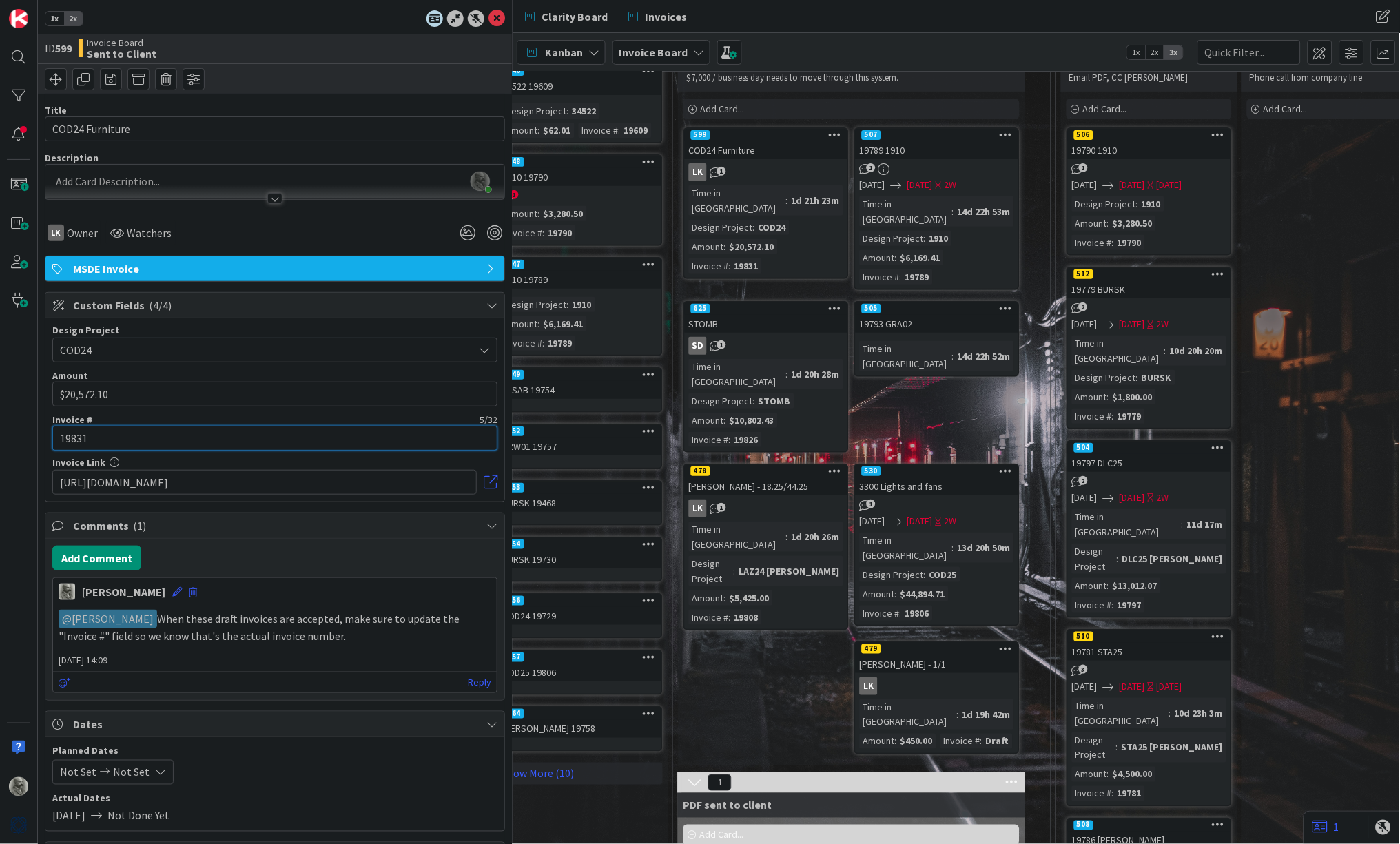
click at [177, 431] on input "19831" at bounding box center [275, 438] width 445 height 25
click at [103, 554] on button "Add Comment" at bounding box center [97, 558] width 89 height 25
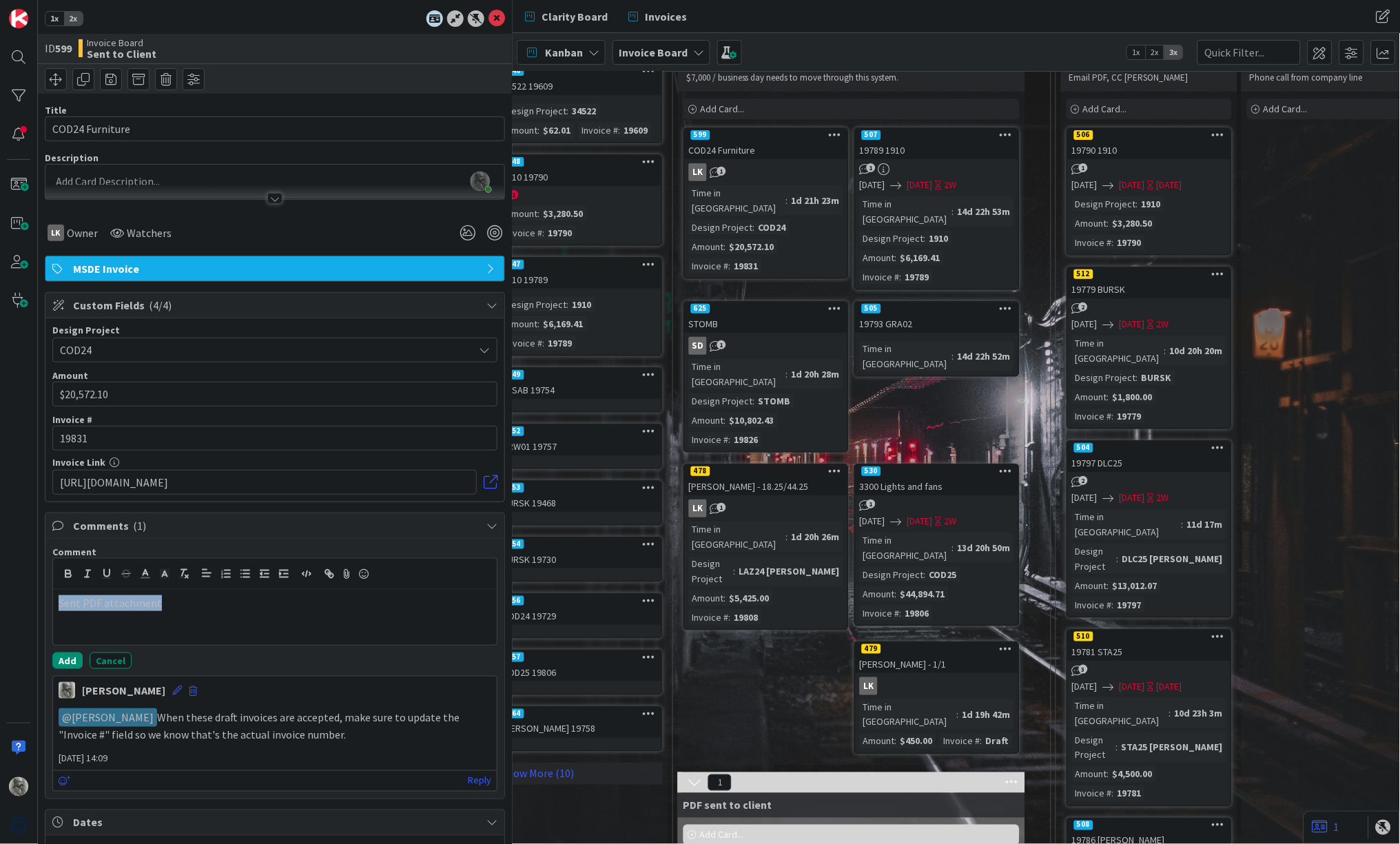
drag, startPoint x: 172, startPoint y: 600, endPoint x: 21, endPoint y: 603, distance: 151.0
click at [21, 603] on div "1x 2x ID 599 Invoice Board Sent to Client Title 15 / 128 COD24 Furniture Descri…" at bounding box center [256, 422] width 512 height 844
click at [328, 568] on icon "button" at bounding box center [328, 574] width 12 height 12
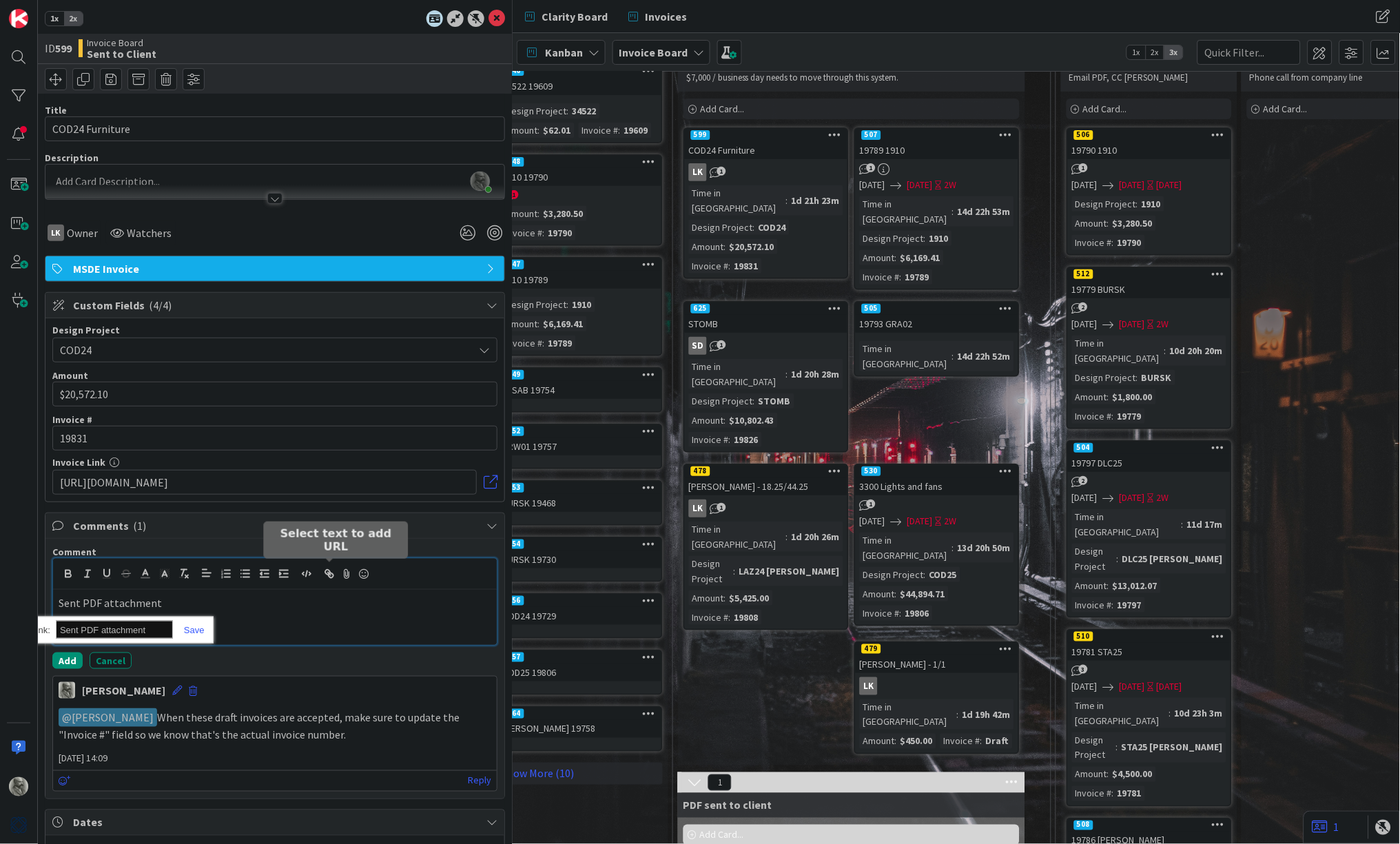
paste input "https://mail.google.com/mail/u/0/#sent/FMfcgzQcpwpQWxWMqVQZcHwDPCtFgFdD"
type input "https://mail.google.com/mail/u/0/#sent/FMfcgzQcpwpQWxWMqVQZcHwDPCtFgFdD"
click at [194, 625] on link at bounding box center [188, 629] width 31 height 10
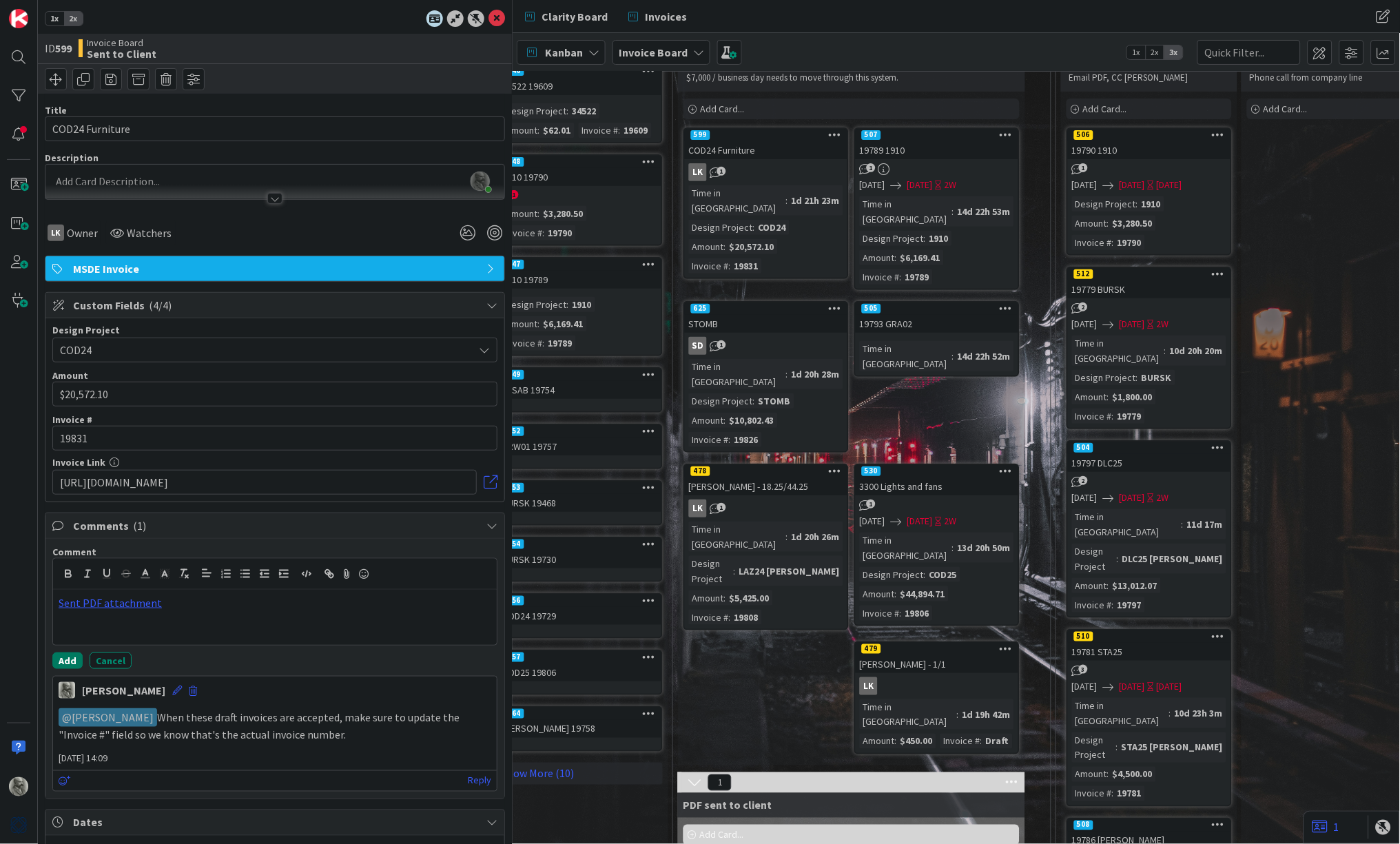
click at [68, 655] on button "Add" at bounding box center [68, 661] width 31 height 16
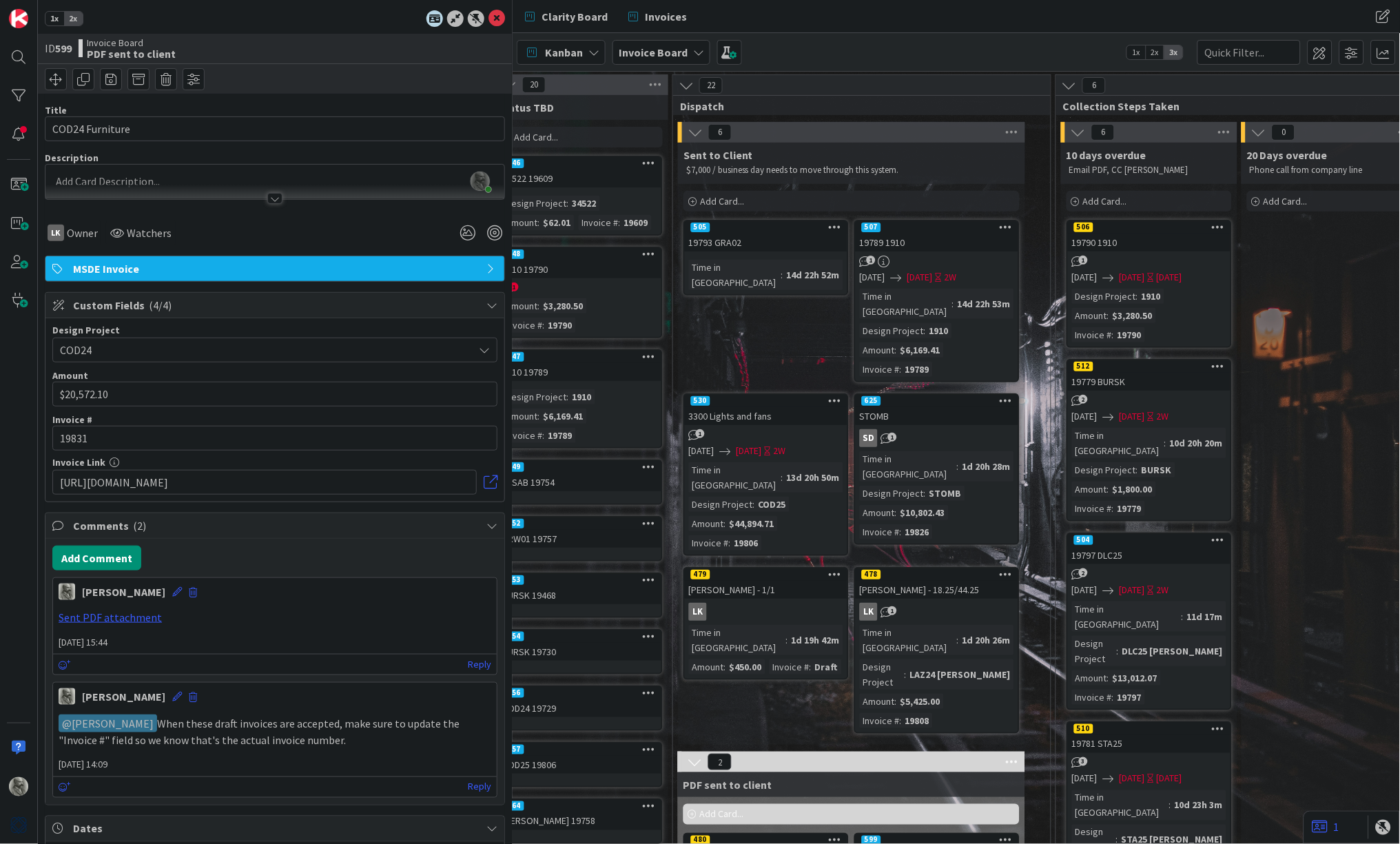
scroll to position [0, 940]
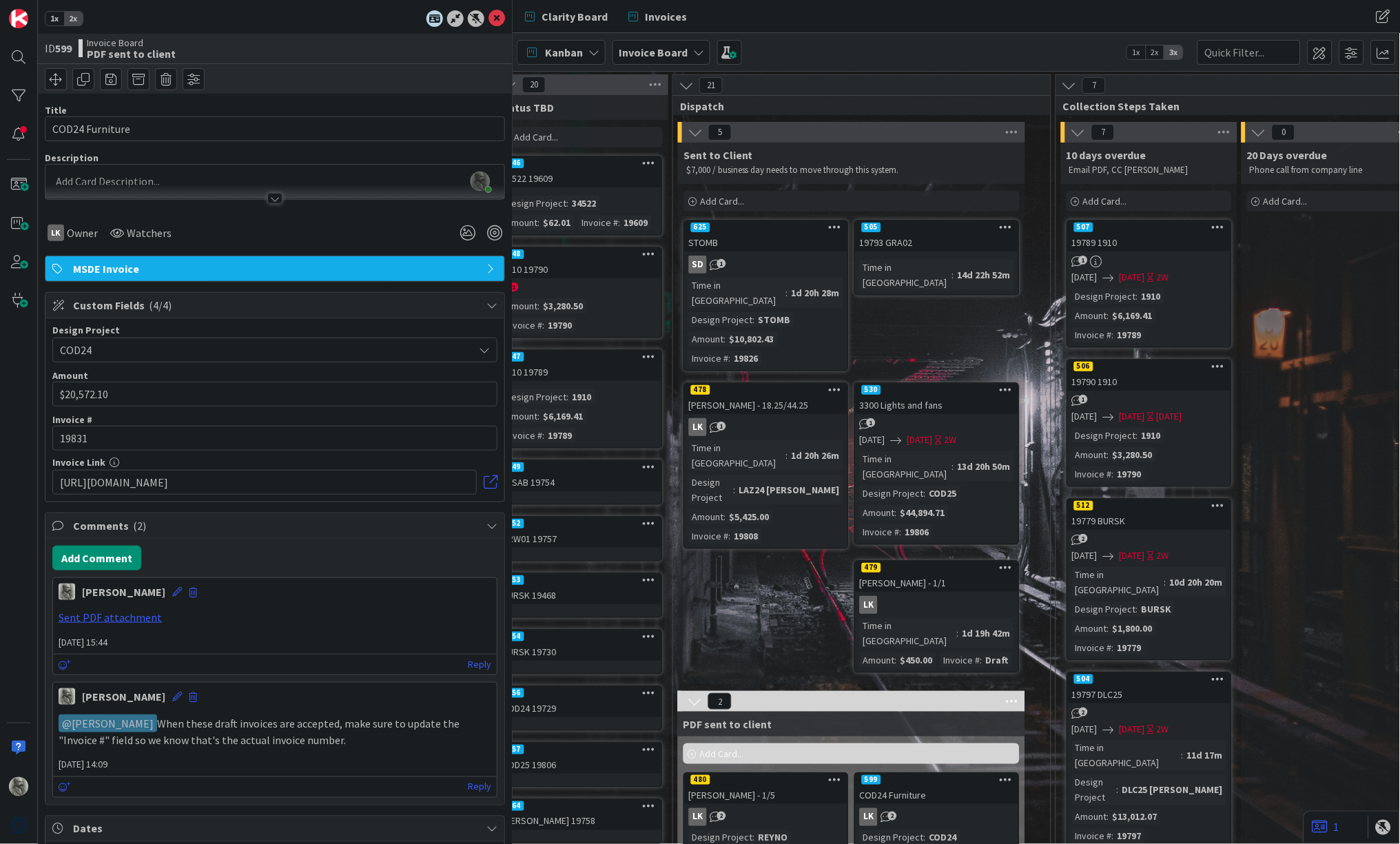
click at [770, 239] on div "STOMB" at bounding box center [766, 242] width 162 height 18
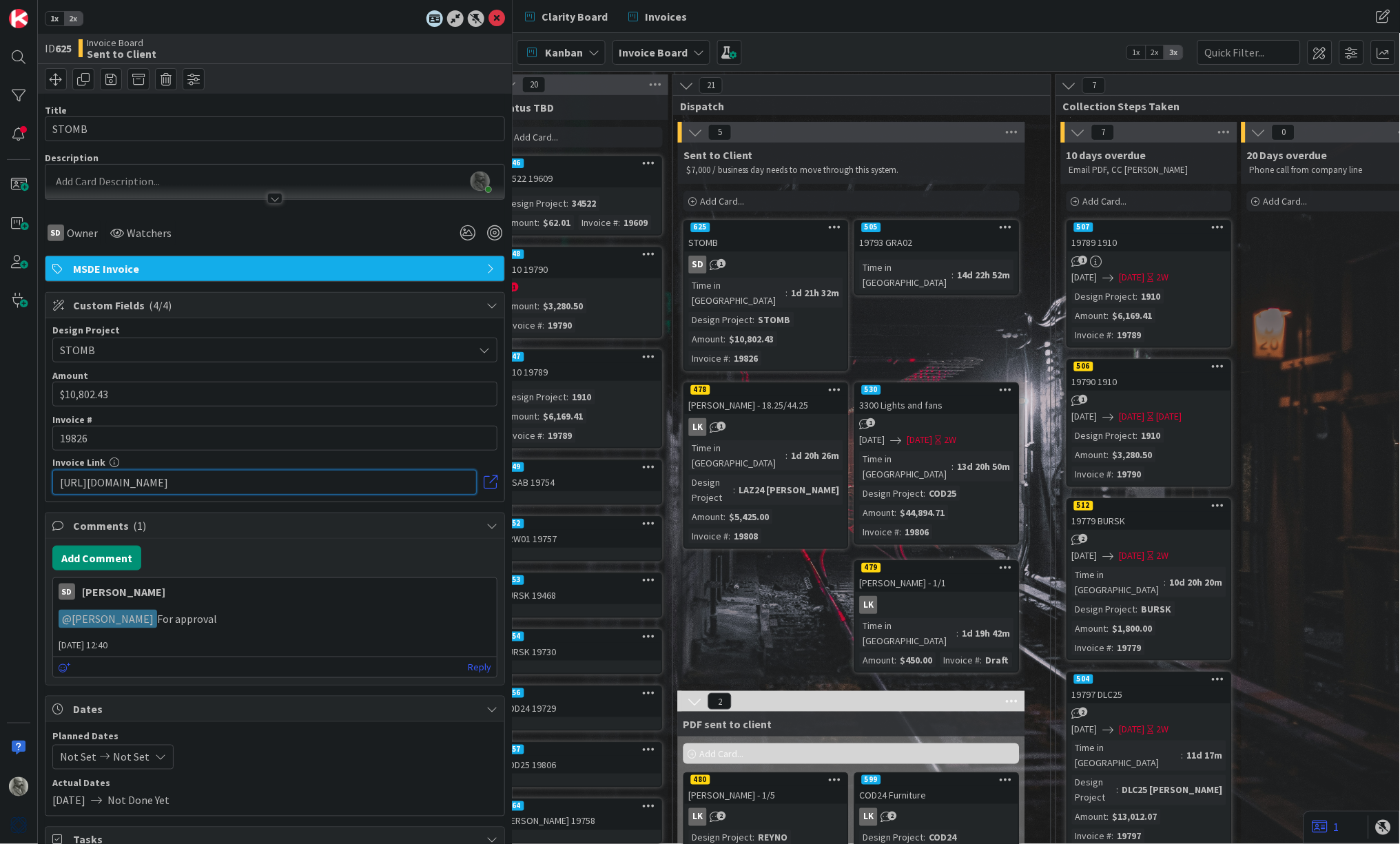
click at [257, 479] on input "https://clientportal.designmanager.com/p/Preview%20Client%20Invoices/?t=4342500…" at bounding box center [265, 482] width 424 height 25
paste input "https://clientportal.designmanager.com/batch/?t=bc9e71c3fc14486b8e58a83732fe913b"
type input "https://clientportal.designmanager.com/batch/?t=bc9e71c3fc14486b8e58a83732fe913b"
drag, startPoint x: 136, startPoint y: 438, endPoint x: 22, endPoint y: 425, distance: 114.7
click at [22, 425] on div "1x 2x ID 625 Invoice Board Sent to Client Title 5 / 128 STOMB Description Phili…" at bounding box center [256, 422] width 512 height 844
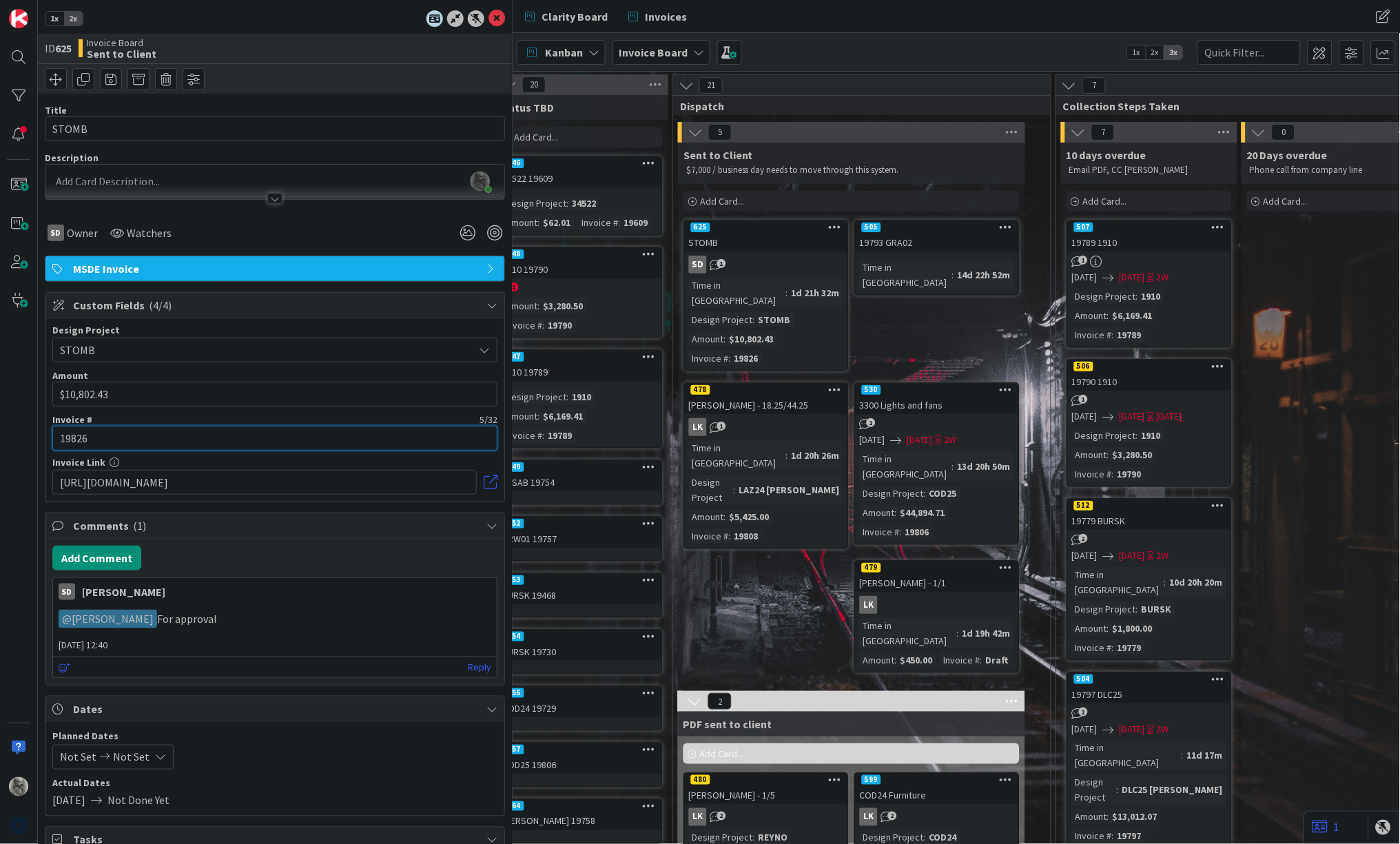
paste input "9"
type input "19829"
click at [167, 388] on input "10802.43" at bounding box center [275, 394] width 445 height 25
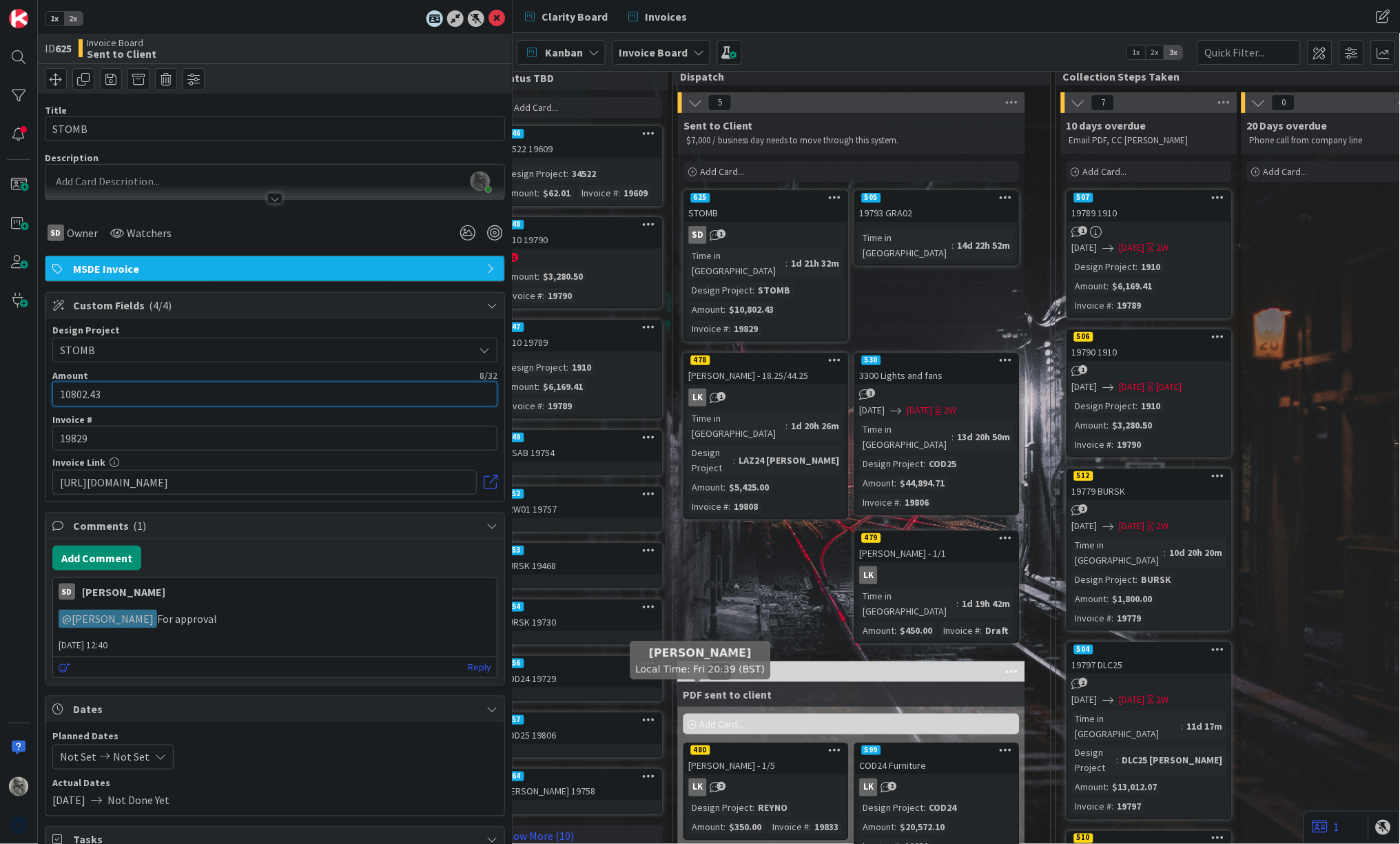
scroll to position [31, 939]
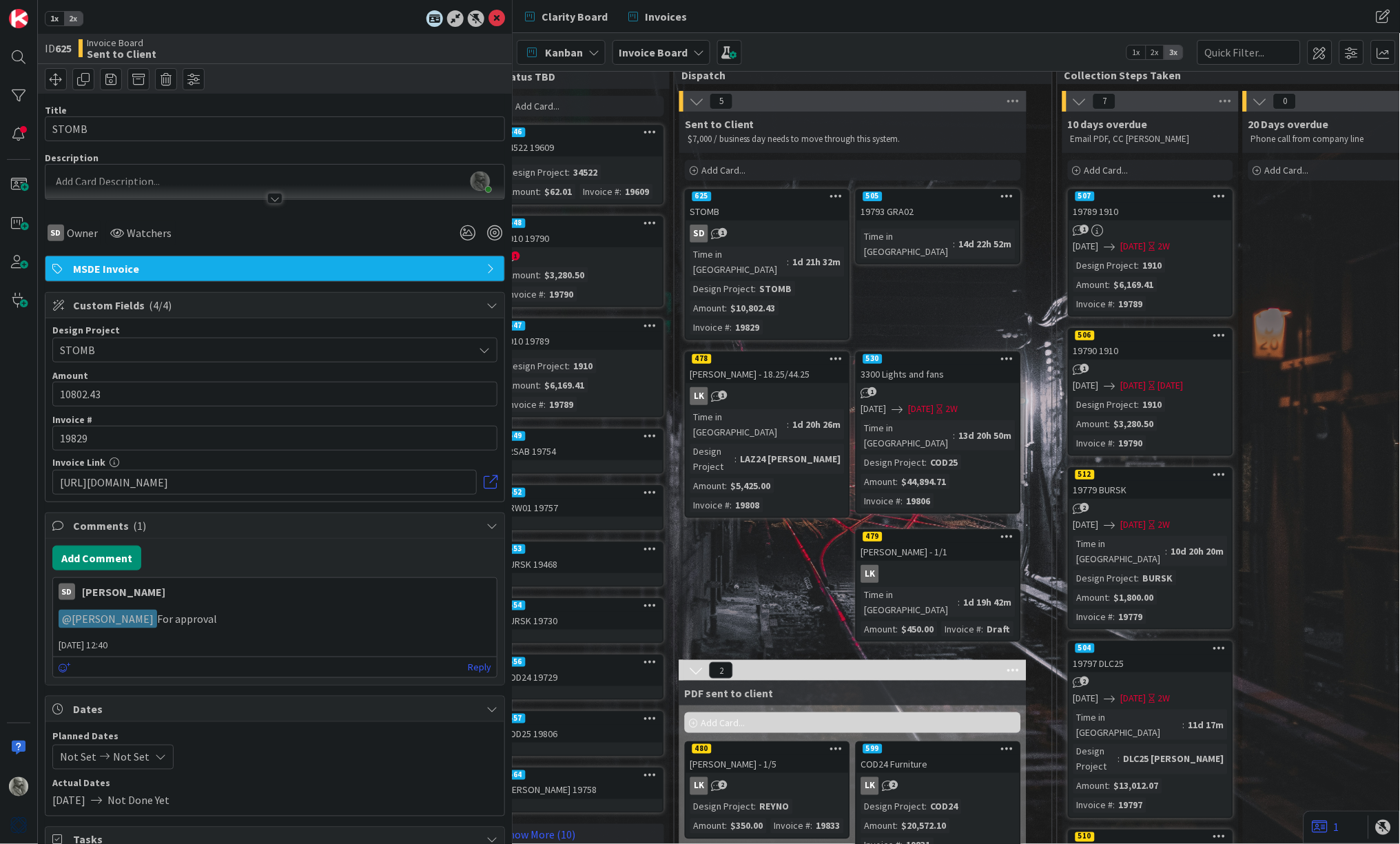
type input "$10,802.43"
click at [768, 199] on div "625" at bounding box center [767, 196] width 162 height 12
click at [95, 556] on button "Add Comment" at bounding box center [97, 558] width 89 height 25
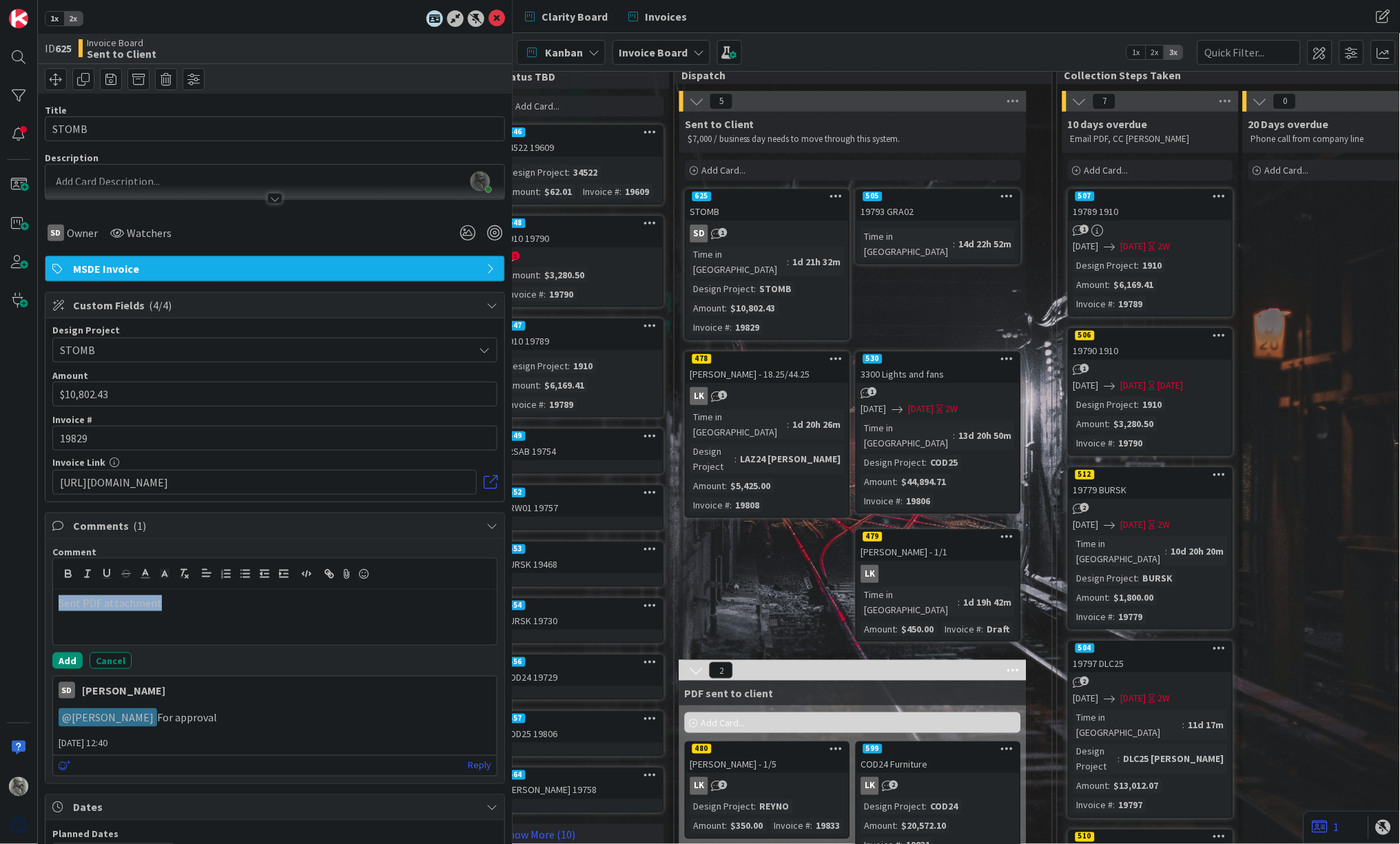
drag, startPoint x: 172, startPoint y: 599, endPoint x: 26, endPoint y: 587, distance: 146.5
click at [26, 587] on div "1x 2x ID 625 Invoice Board Sent to Client Title 5 / 128 STOMB Description Phili…" at bounding box center [256, 422] width 512 height 844
click at [328, 575] on icon "button" at bounding box center [328, 574] width 12 height 12
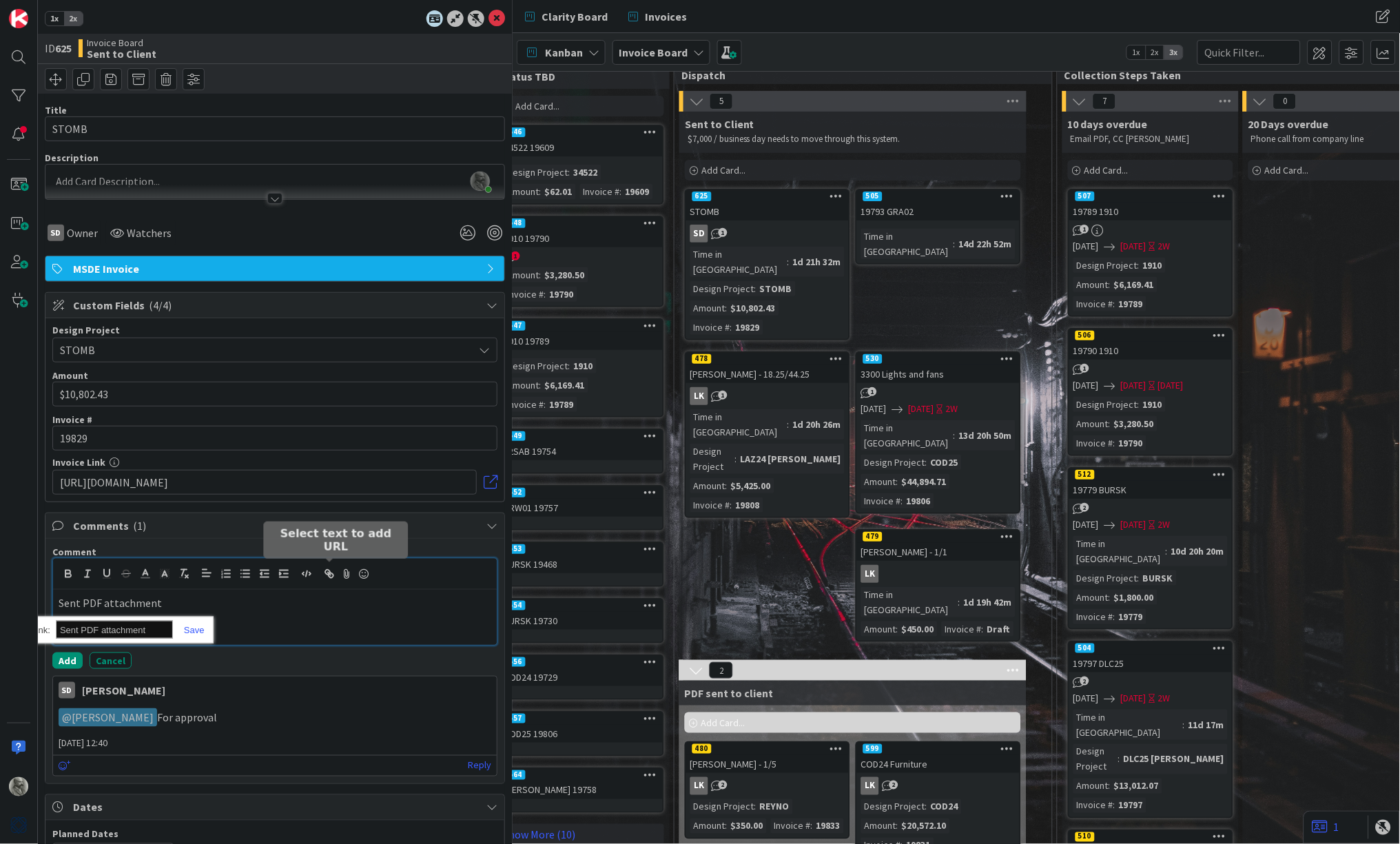
paste input "https://mail.google.com/mail/u/0/#sent/KtbxLzGStWBPHxxmVLWzFTbFjjtqDgwlQq"
type input "https://mail.google.com/mail/u/0/#sent/KtbxLzGStWBPHxxmVLWzFTbFjjtqDgwlQq"
click at [195, 626] on link at bounding box center [188, 629] width 31 height 10
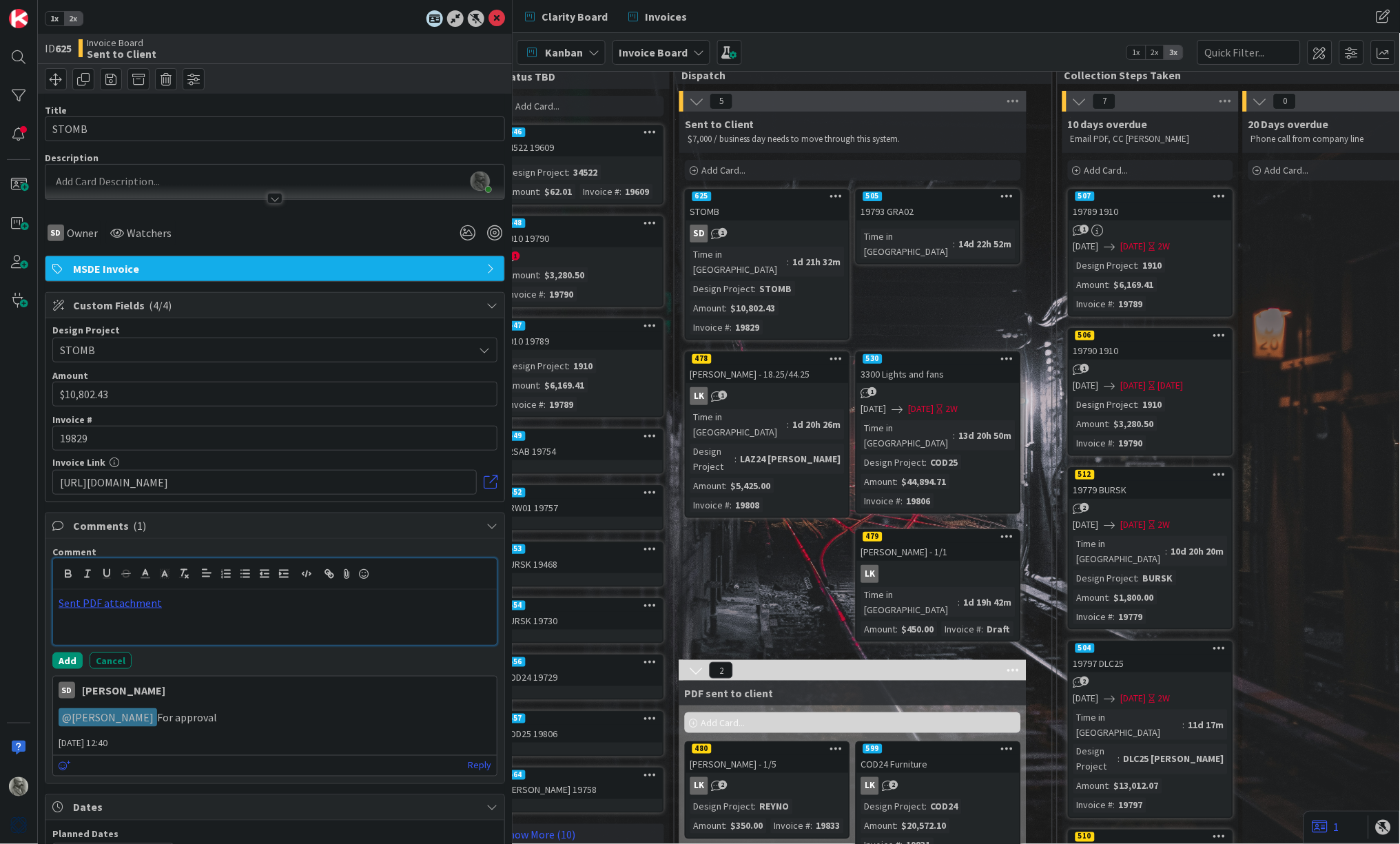
click at [213, 620] on div "Sent PDF attachment" at bounding box center [275, 617] width 444 height 55
click at [64, 657] on button "Add" at bounding box center [68, 661] width 31 height 16
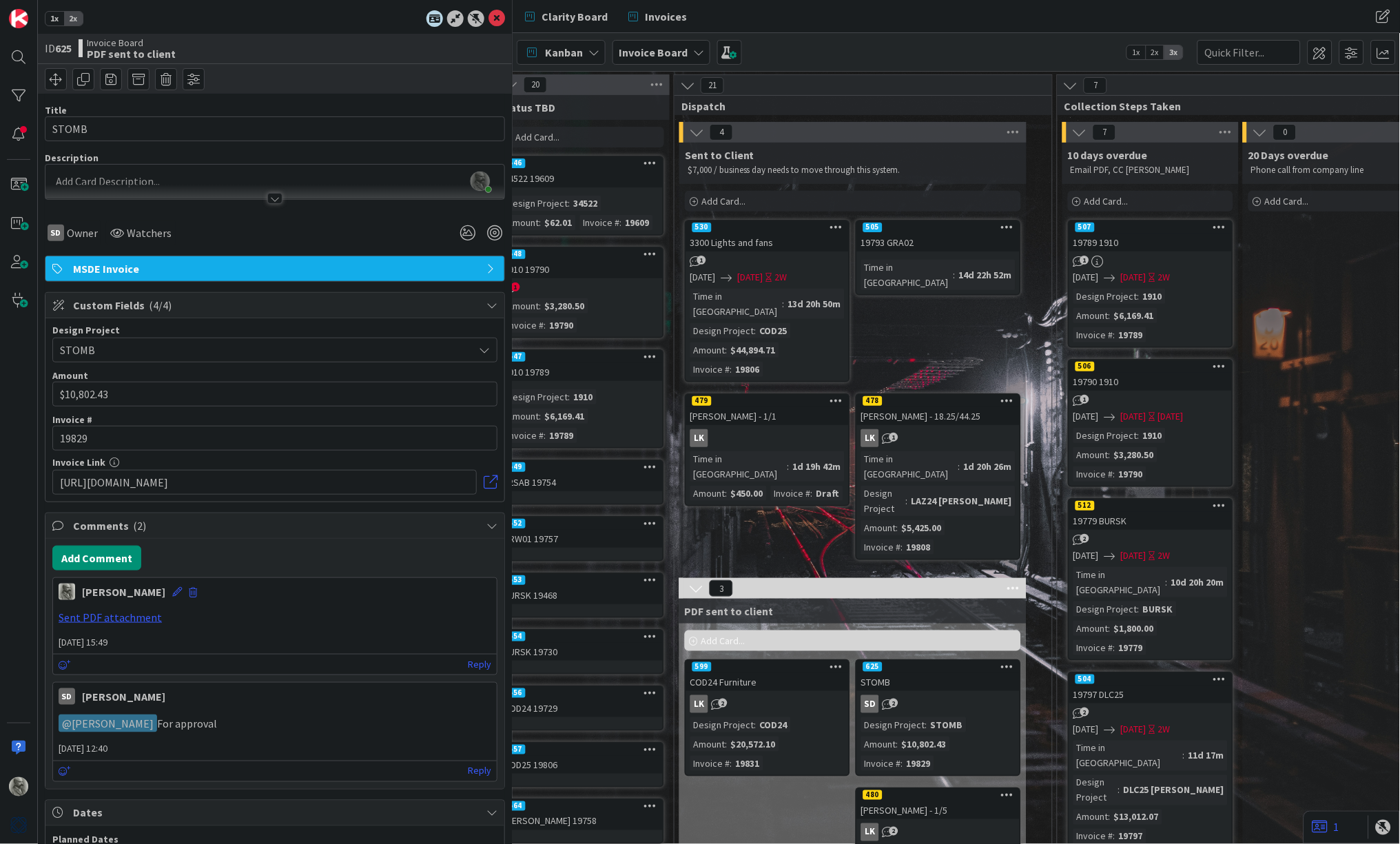
scroll to position [0, 939]
click at [963, 407] on div "[PERSON_NAME] - 18.25/44.25" at bounding box center [938, 416] width 162 height 18
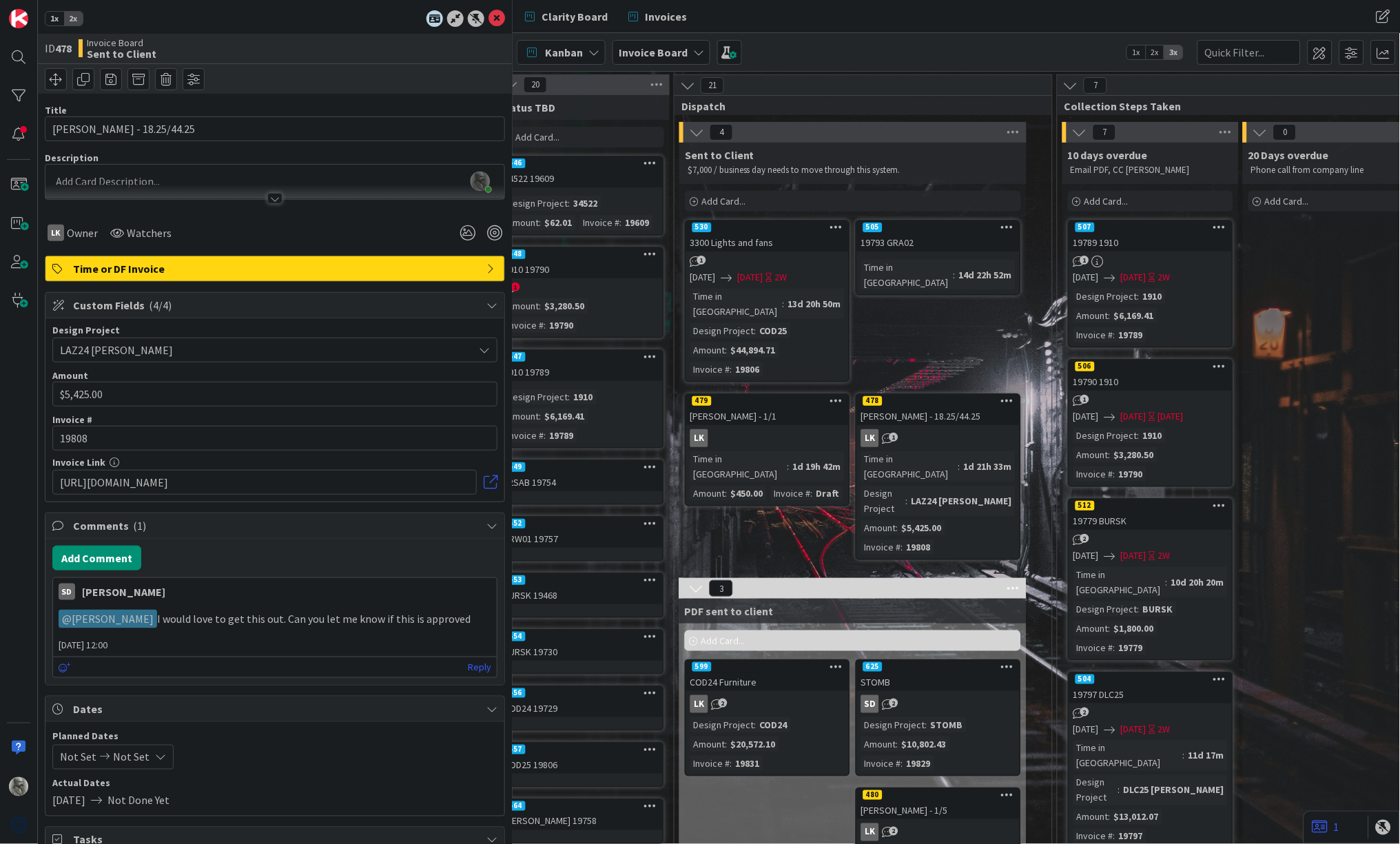
click at [772, 230] on div "530" at bounding box center [767, 227] width 162 height 12
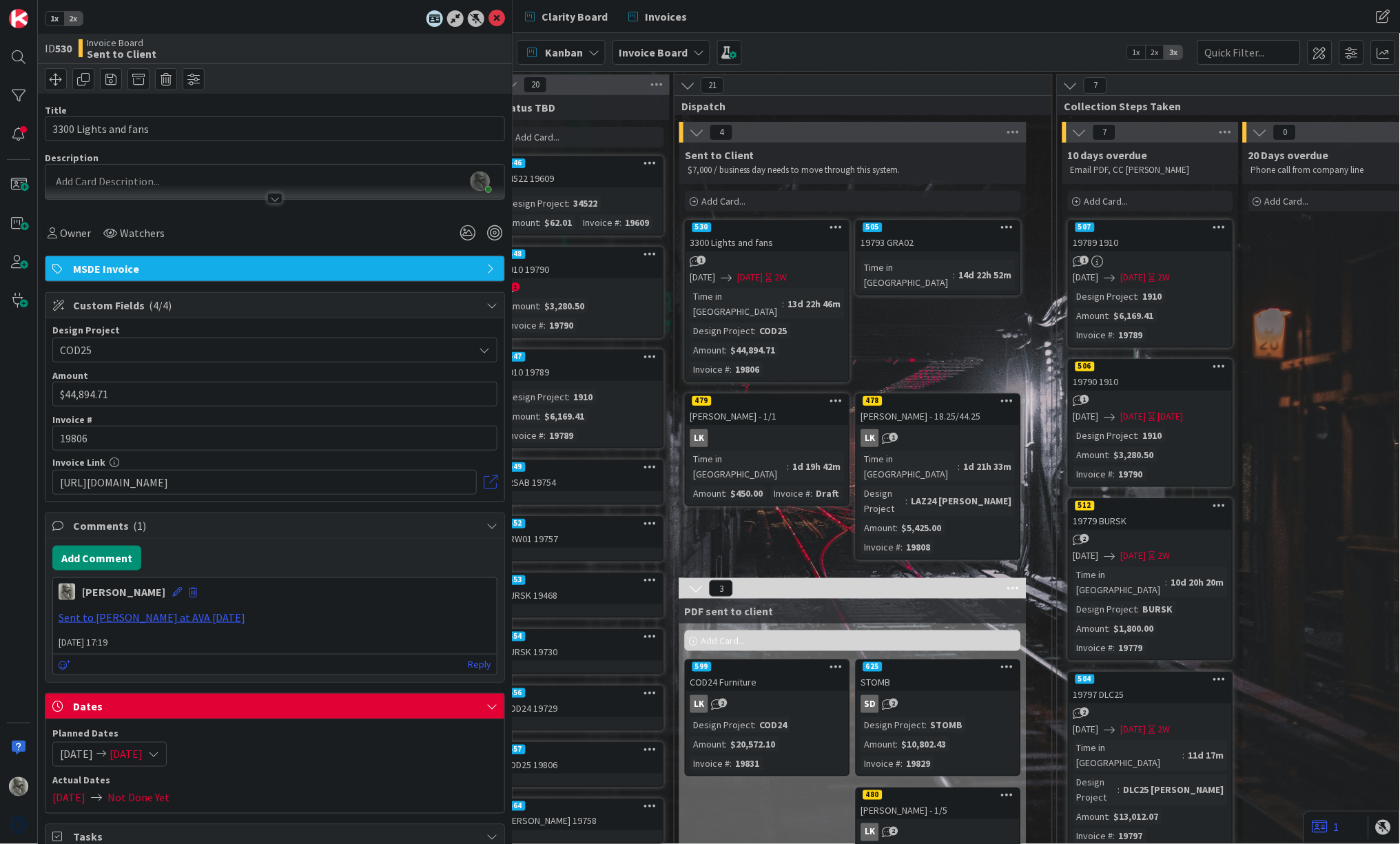
click at [494, 480] on link at bounding box center [490, 482] width 14 height 14
click at [105, 558] on button "Add Comment" at bounding box center [97, 558] width 89 height 25
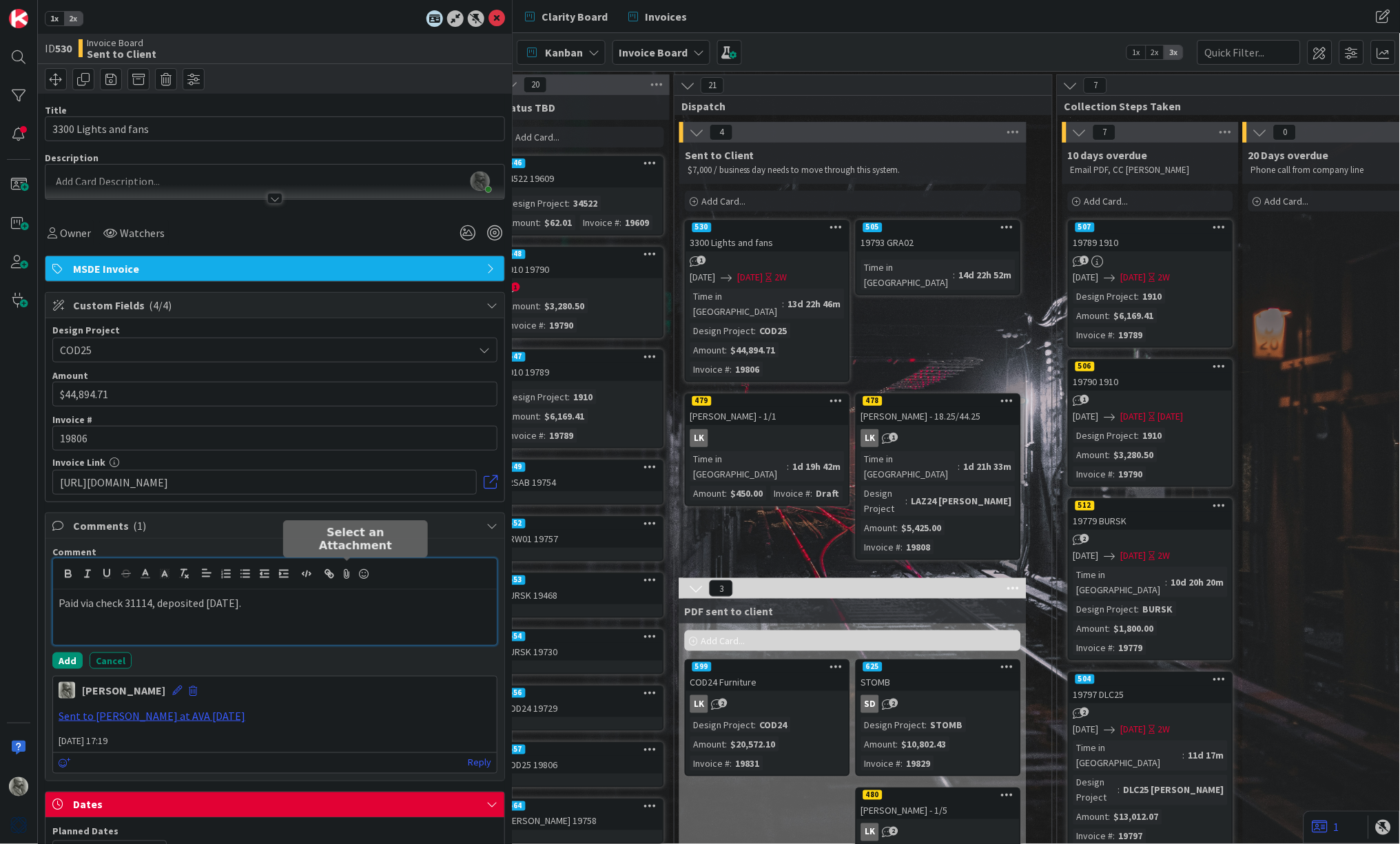
click at [347, 568] on icon at bounding box center [347, 574] width 16 height 19
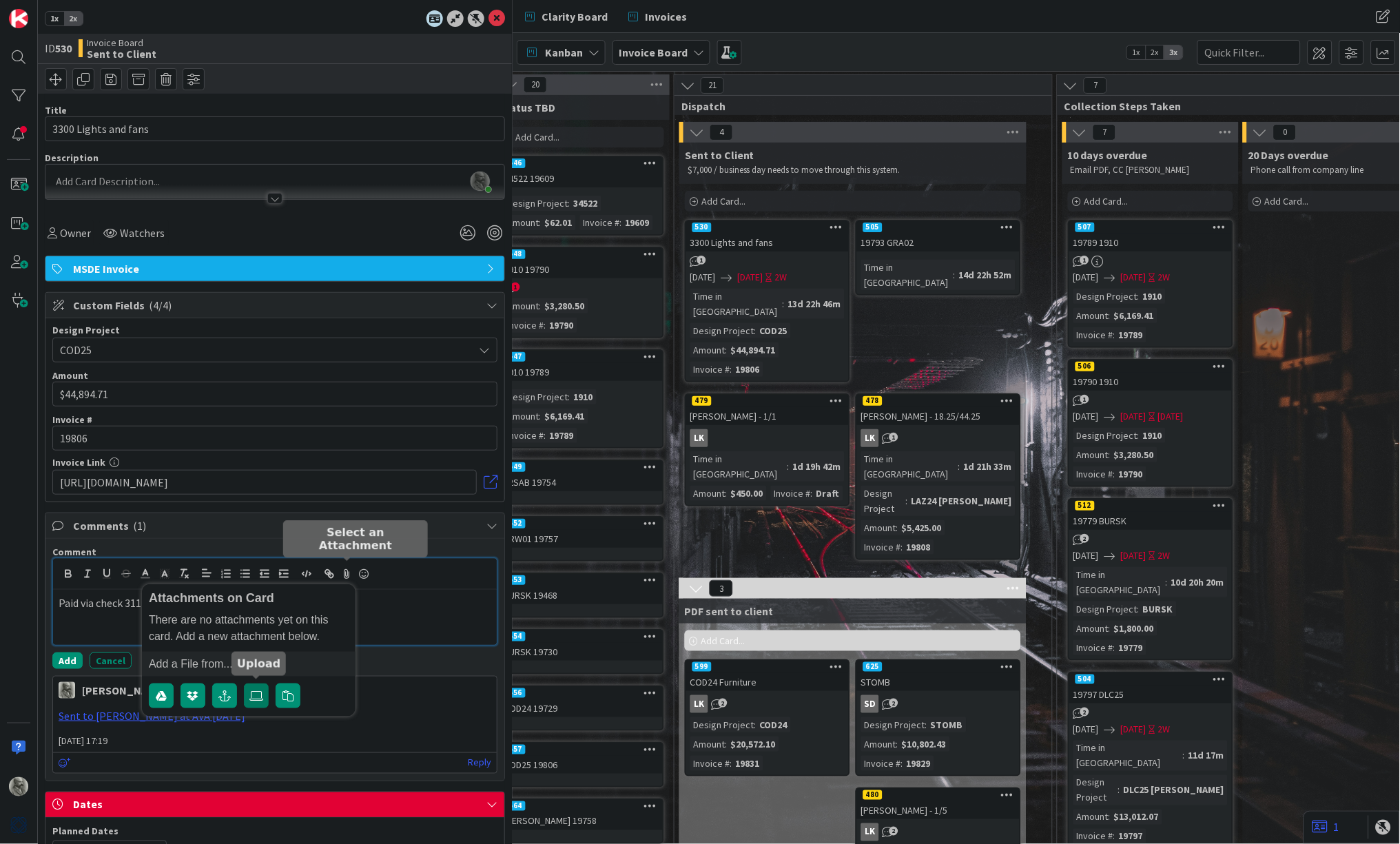
click at [255, 694] on icon at bounding box center [256, 696] width 14 height 11
click at [244, 683] on input "file" at bounding box center [244, 683] width 0 height 0
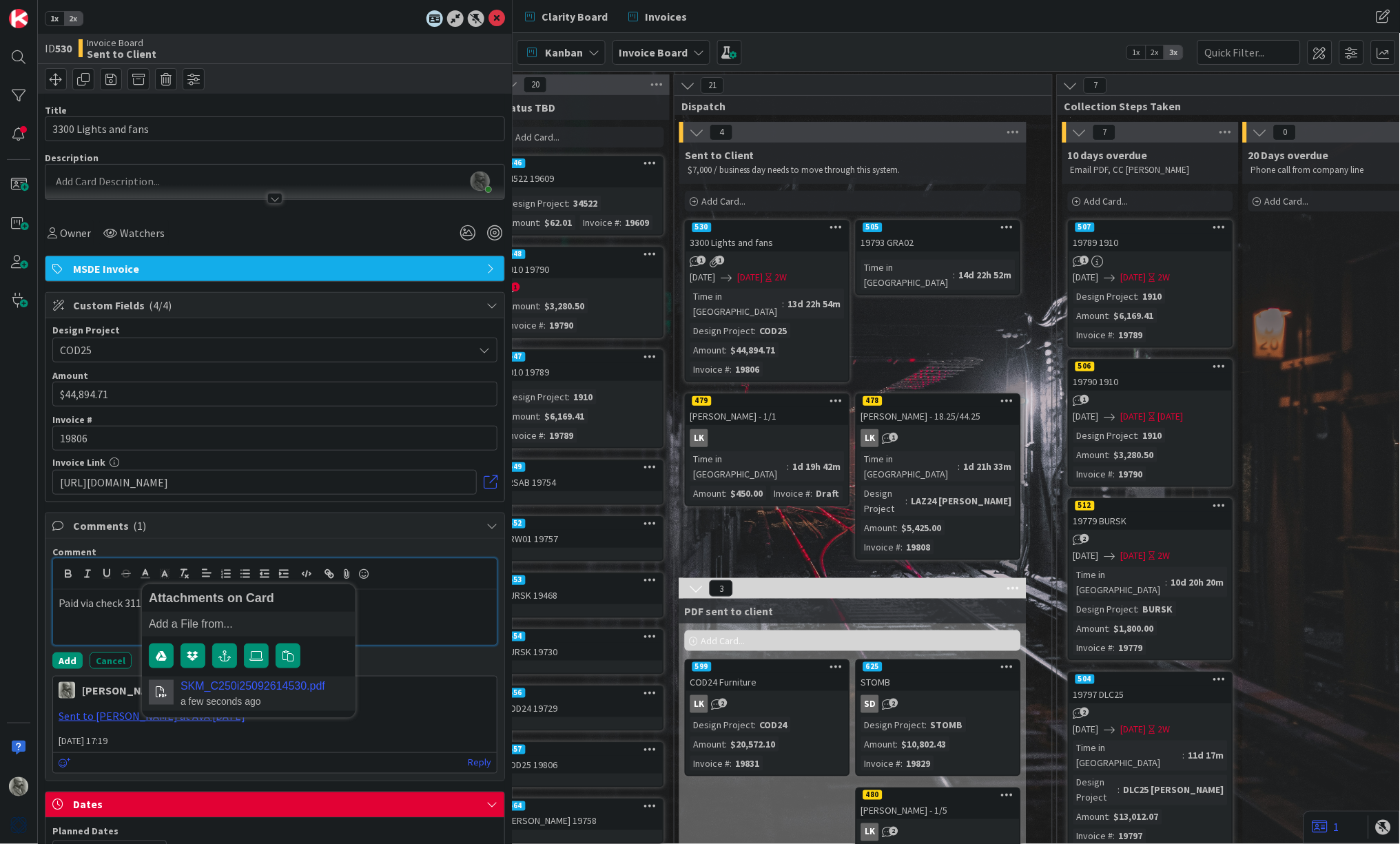
click at [428, 608] on div "Paid via check 31114, deposited 2025-09-26." at bounding box center [275, 617] width 444 height 55
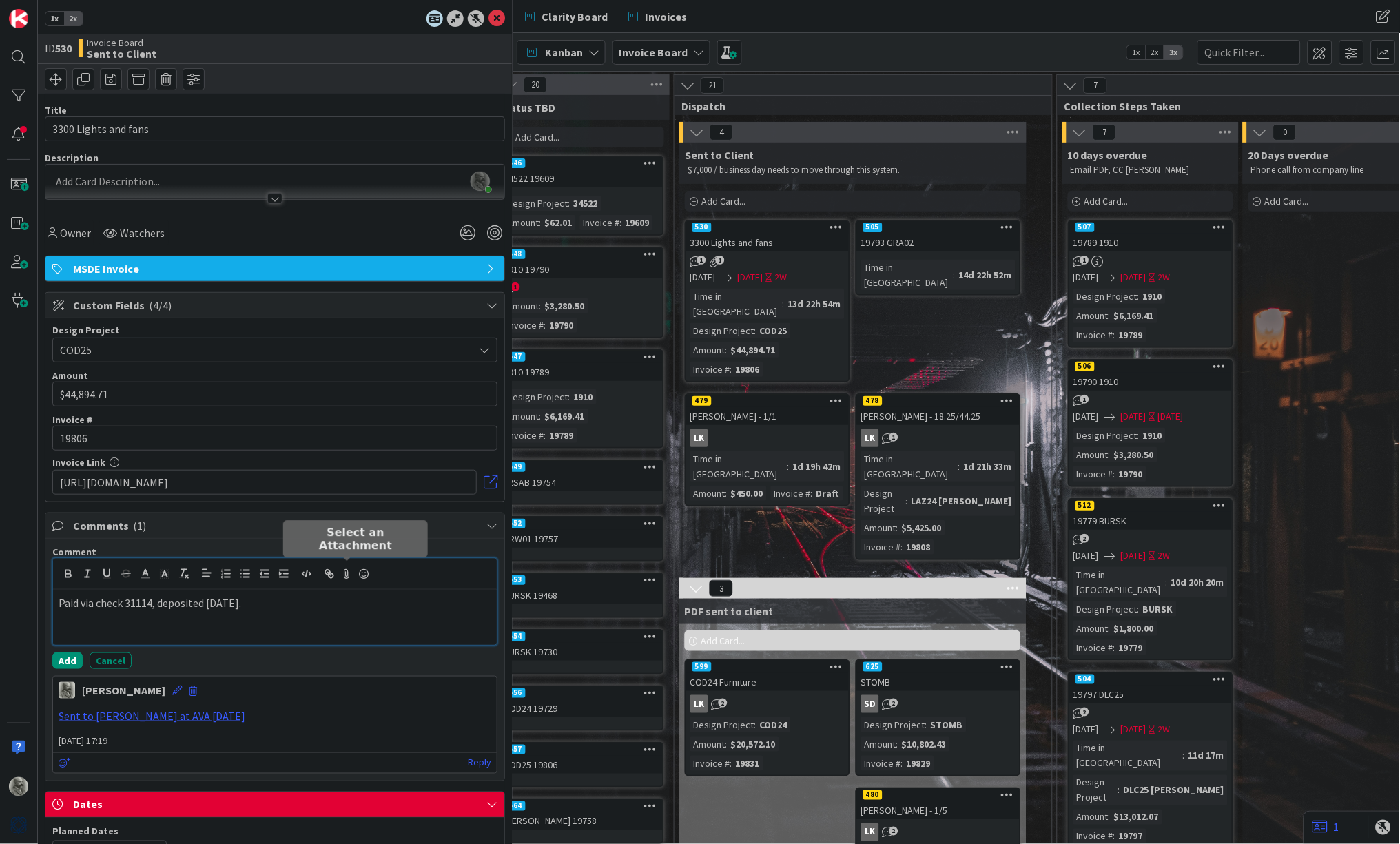
click at [346, 571] on icon at bounding box center [347, 574] width 16 height 19
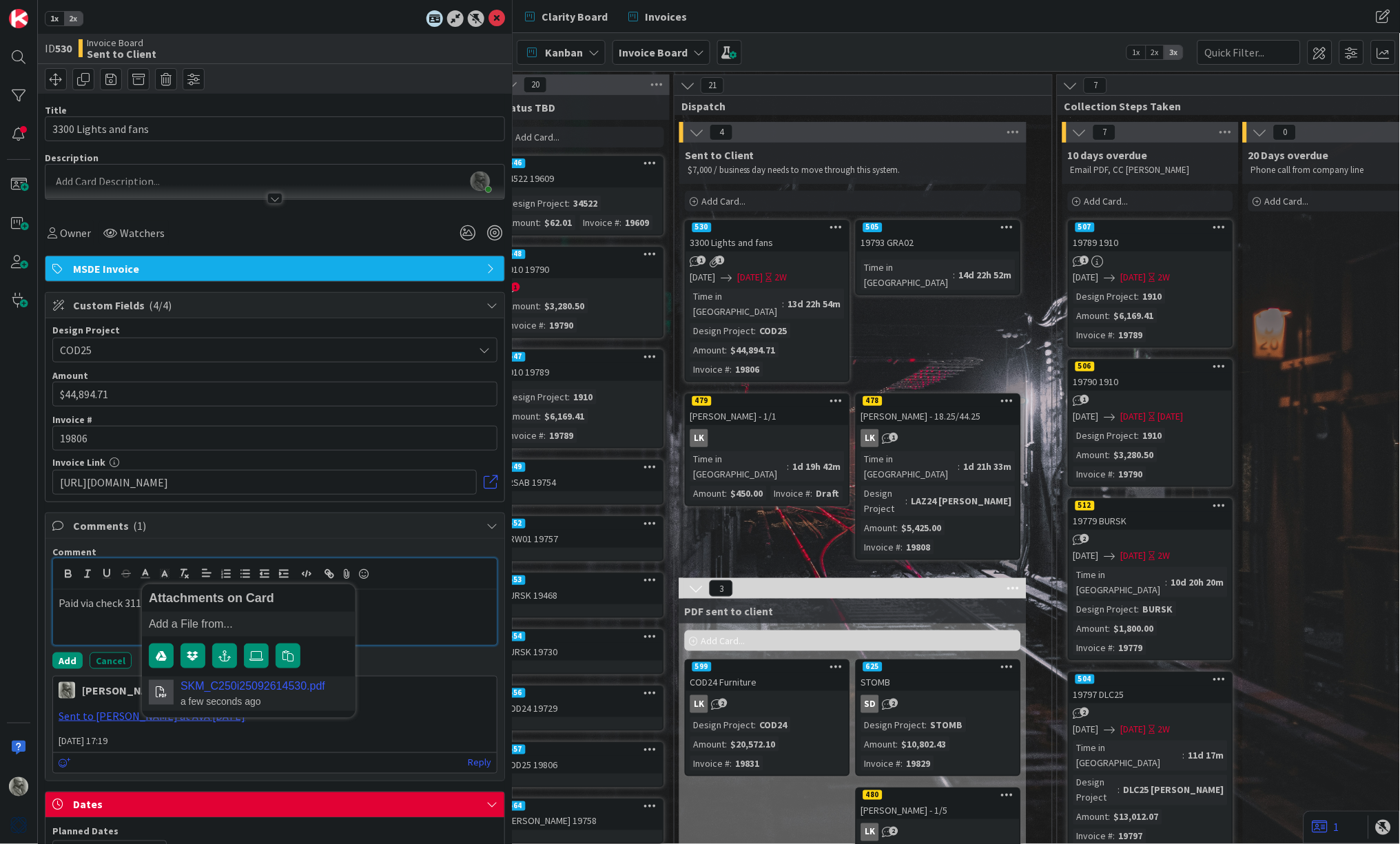
click at [401, 605] on p "Paid via check 31114, deposited 2025-09-26." at bounding box center [275, 604] width 433 height 16
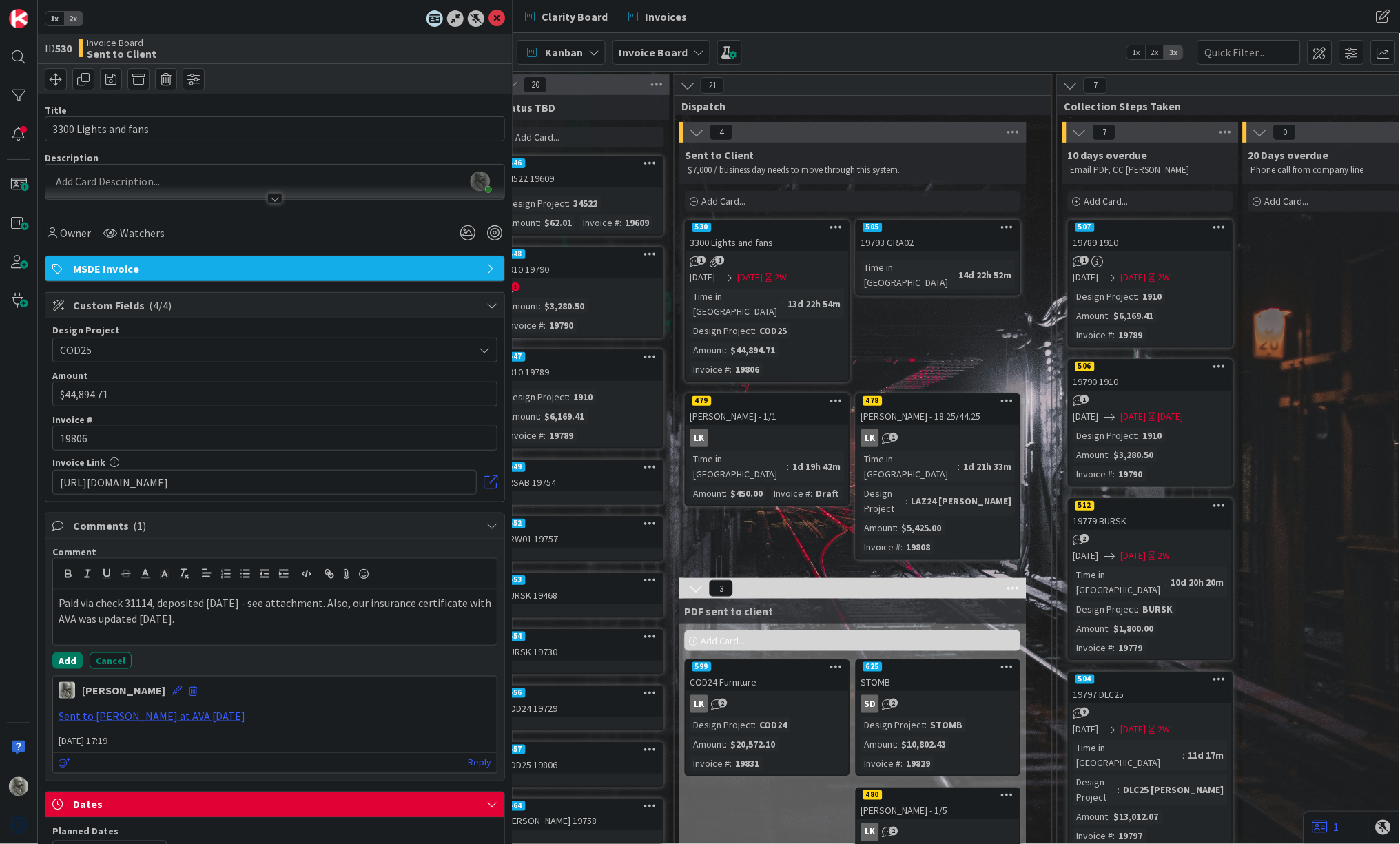
click at [69, 659] on button "Add" at bounding box center [68, 661] width 31 height 16
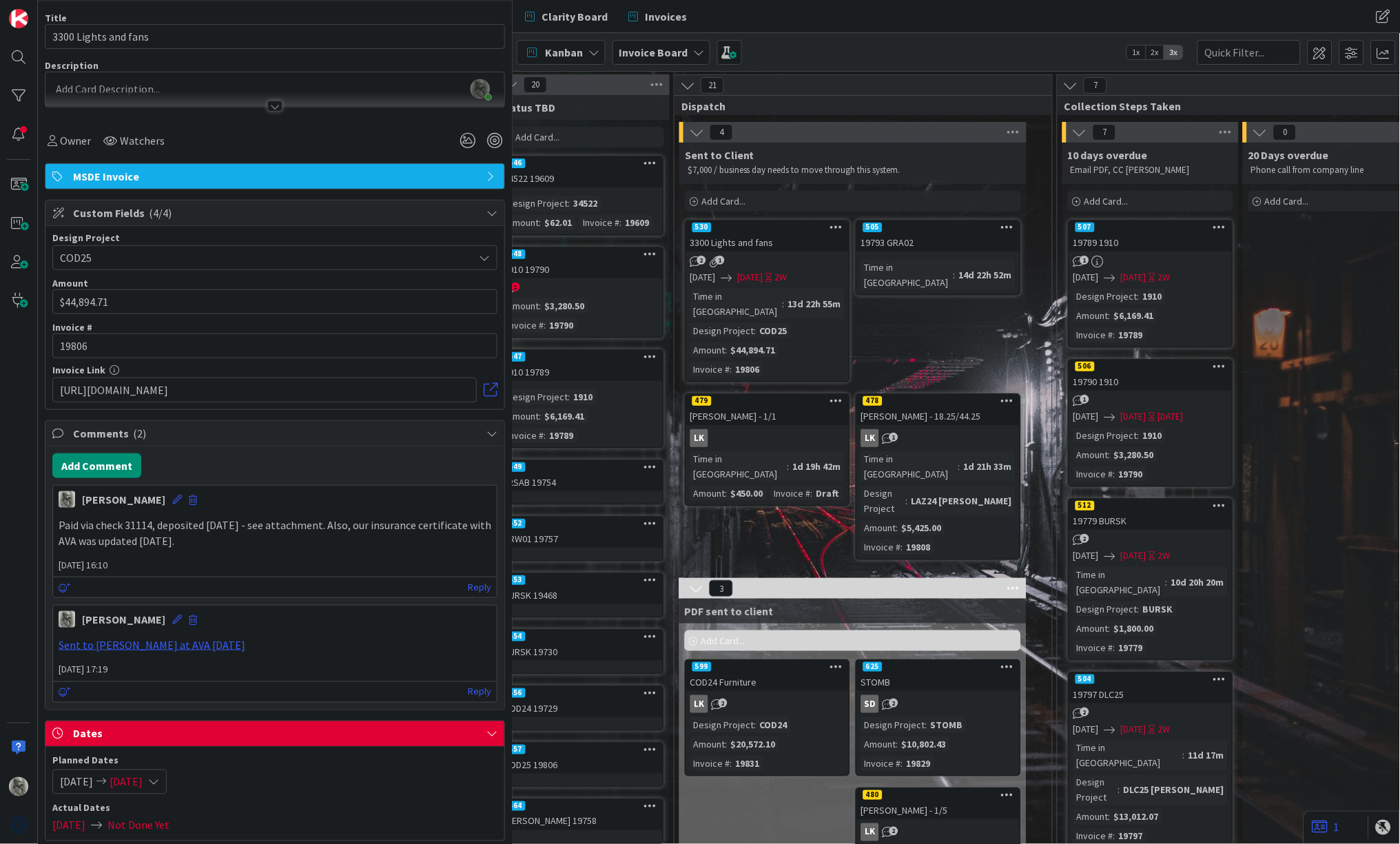
scroll to position [94, 0]
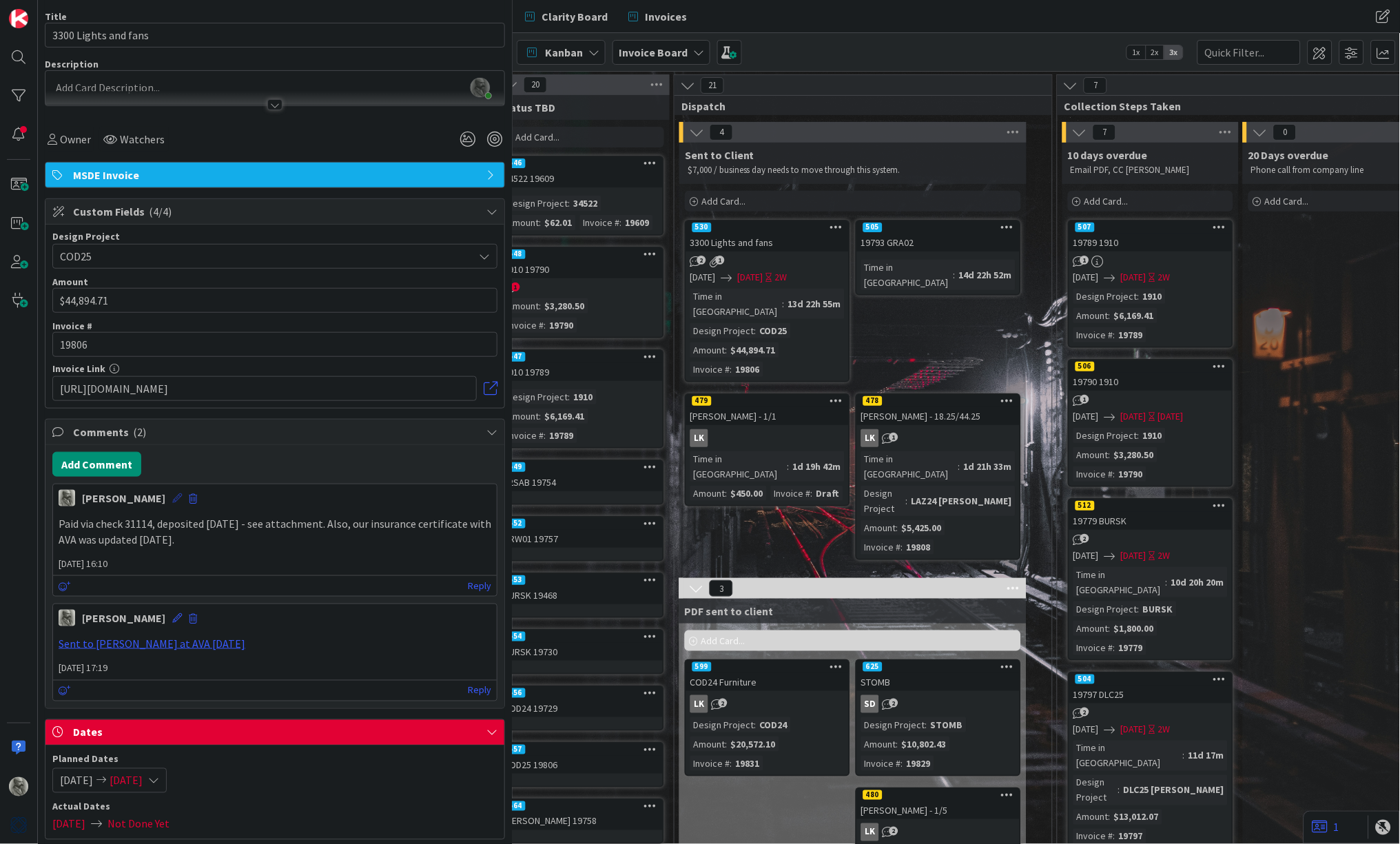
click at [172, 497] on icon at bounding box center [177, 498] width 10 height 10
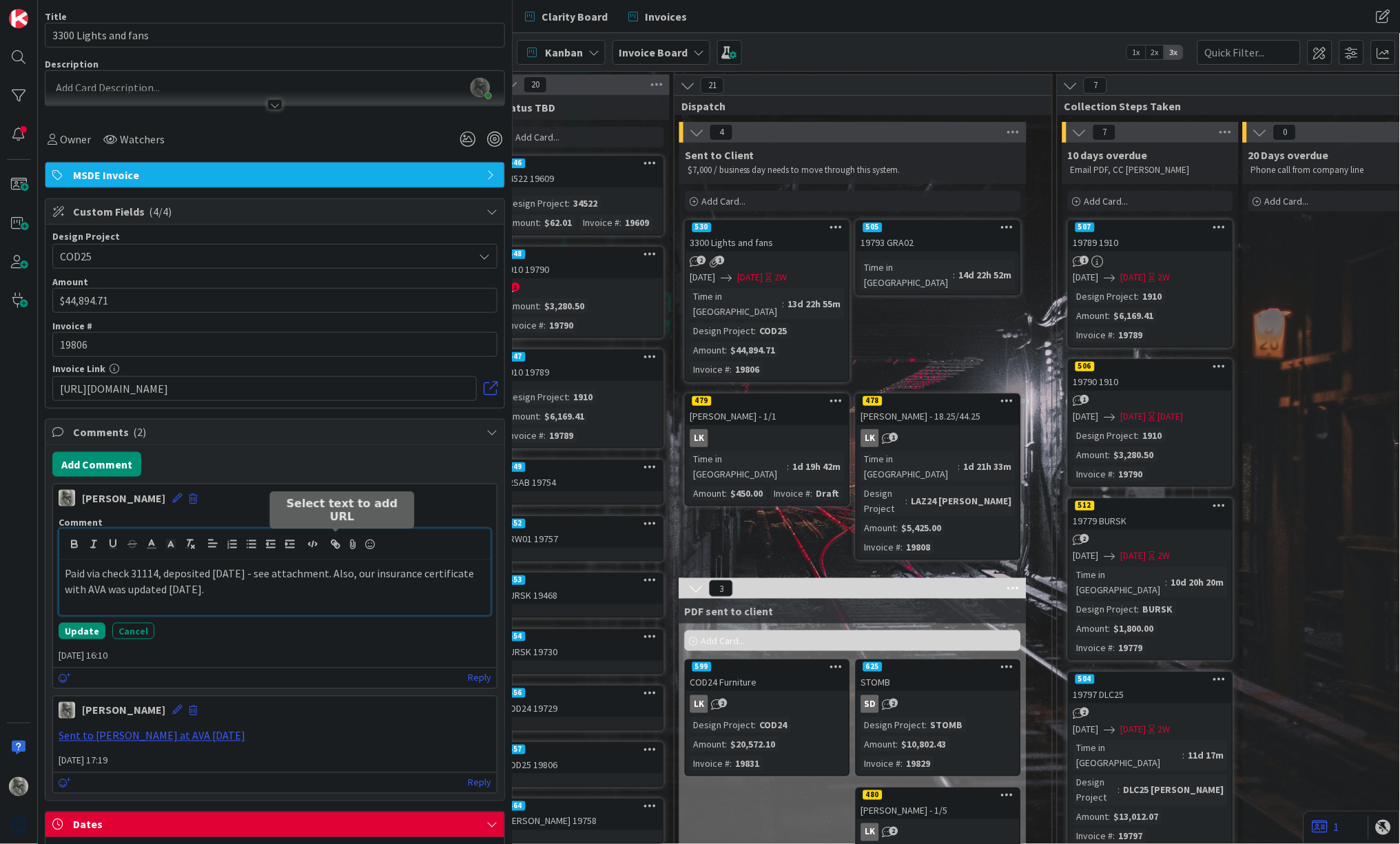
click at [338, 538] on icon "button" at bounding box center [335, 544] width 12 height 12
click at [355, 538] on icon at bounding box center [353, 545] width 16 height 19
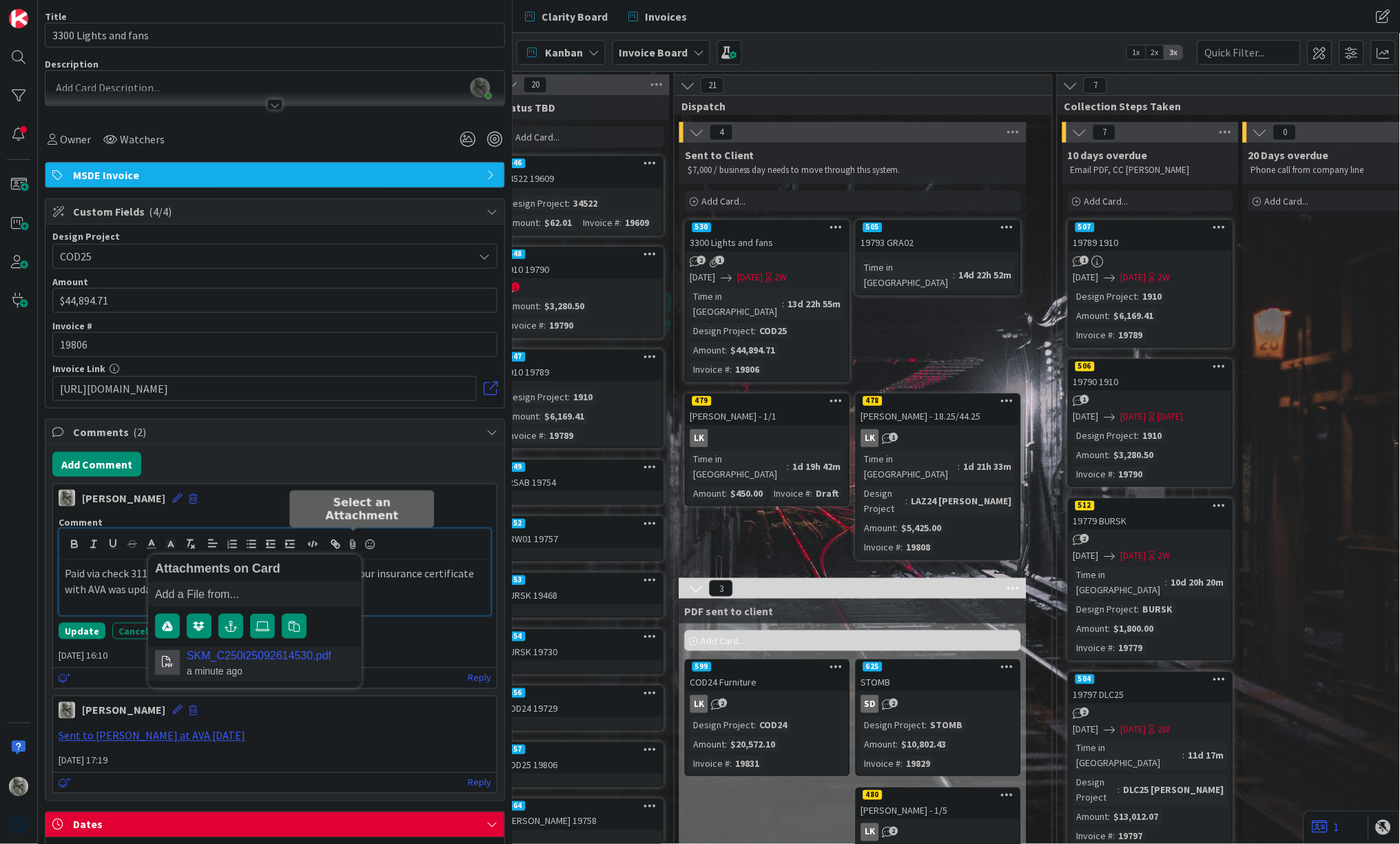
click at [304, 658] on link "SKM_C250i25092614530.pdf" at bounding box center [258, 656] width 144 height 12
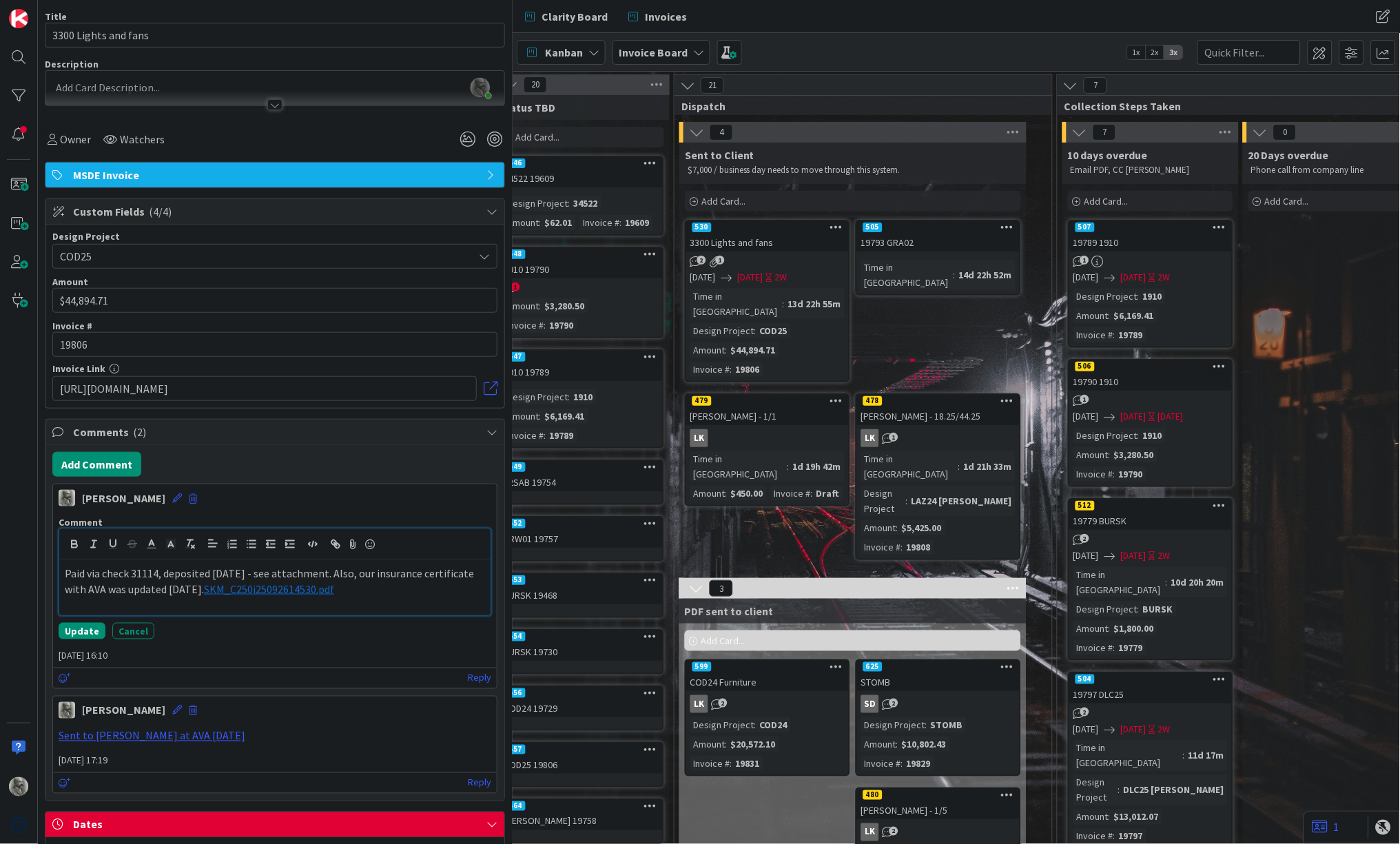
click at [195, 586] on p "Paid via check 31114, deposited 2025-09-26 - see attachment. Also, our insuranc…" at bounding box center [274, 581] width 420 height 31
click at [77, 629] on button "Update" at bounding box center [82, 631] width 47 height 16
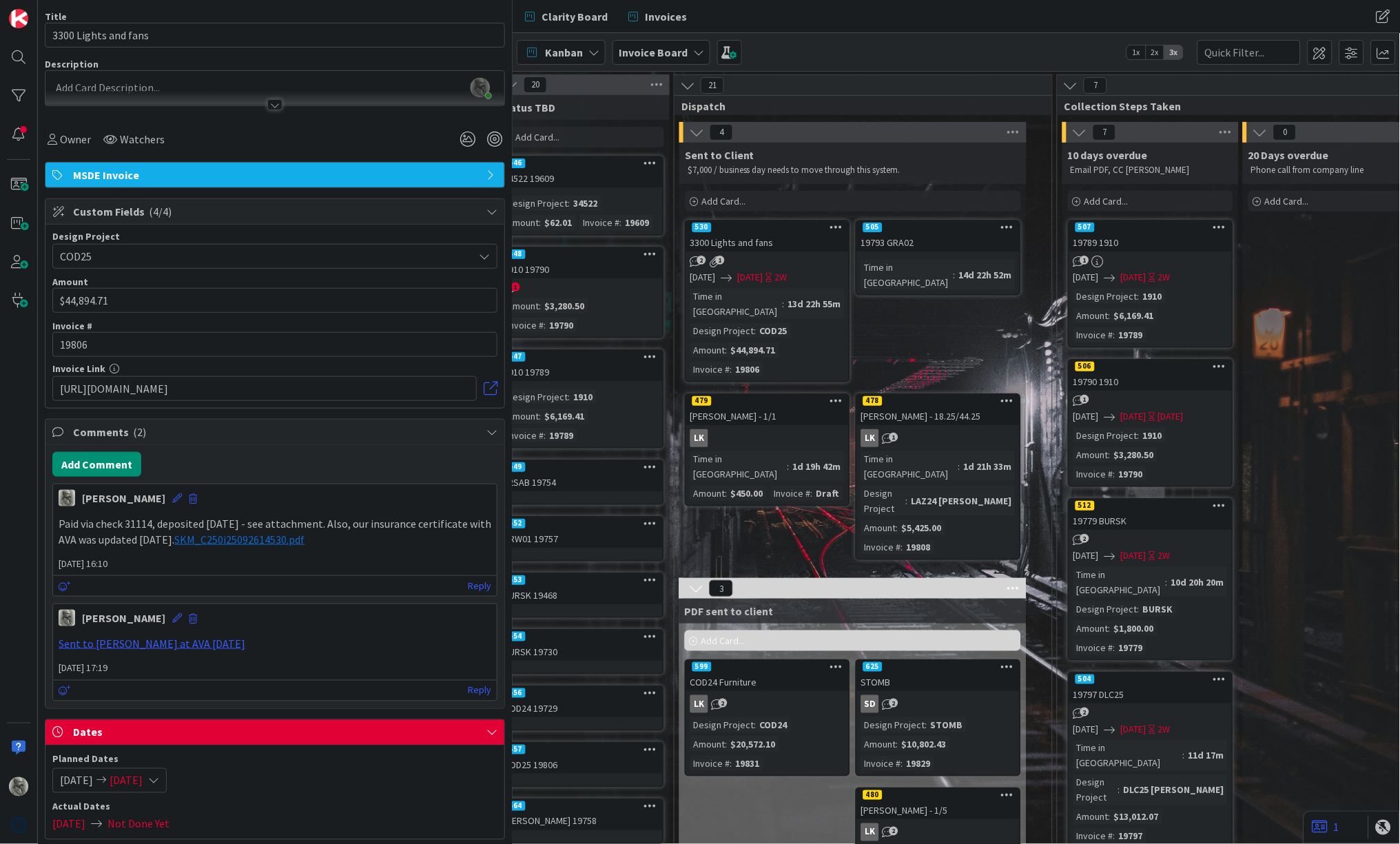
click at [251, 533] on span "SKM_C250i25092614530.pdf" at bounding box center [239, 539] width 130 height 14
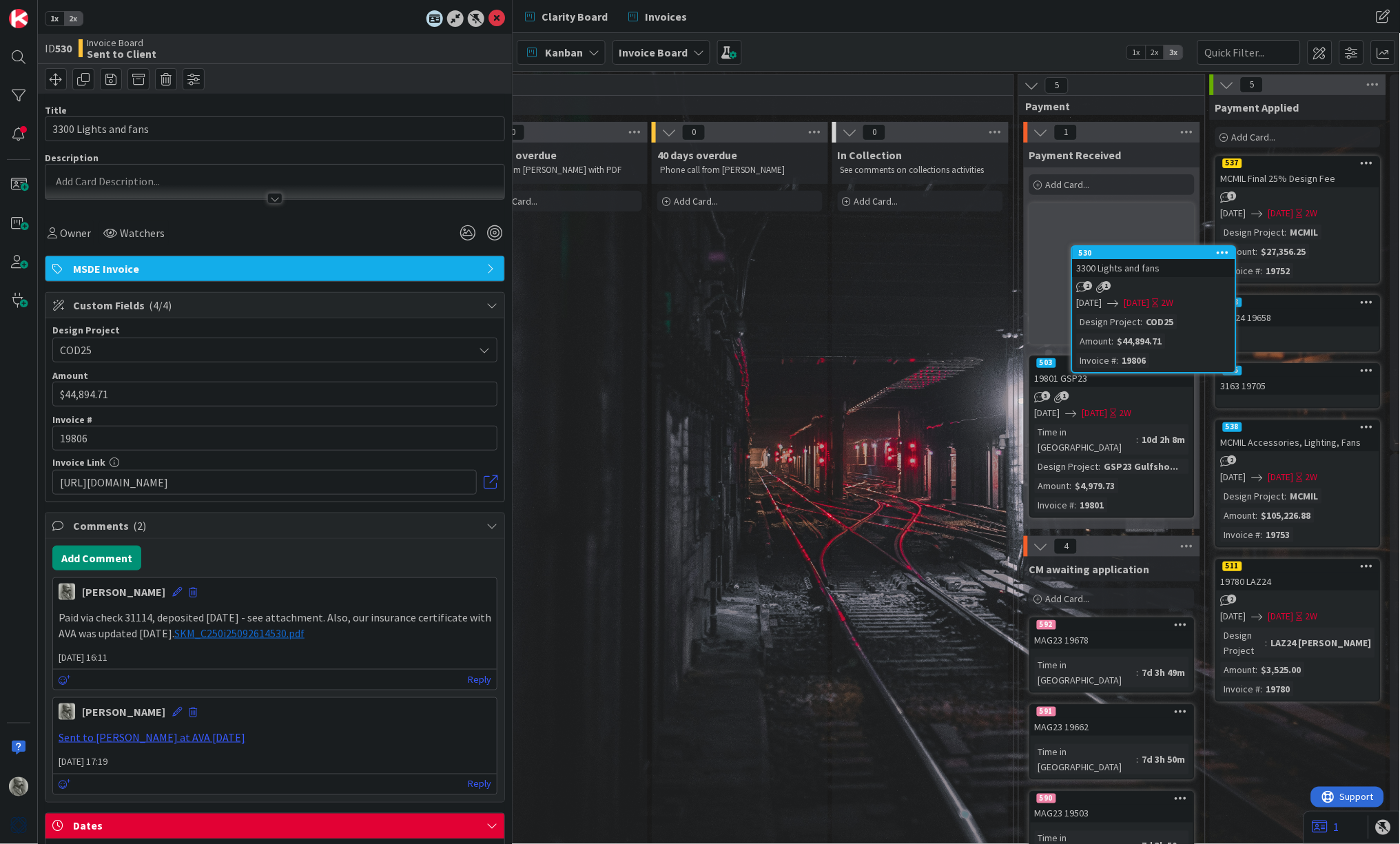
scroll to position [0, 1891]
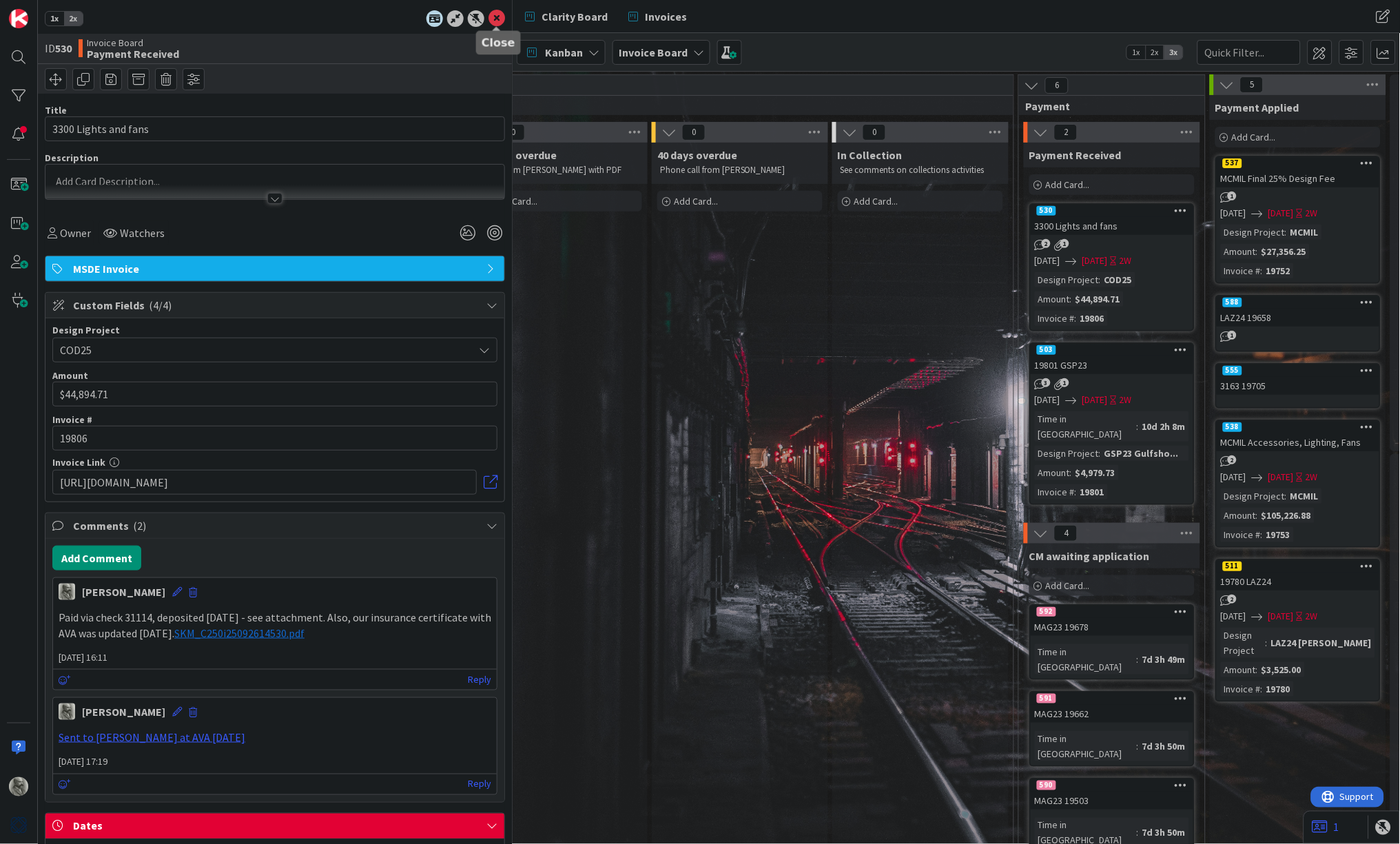
click at [499, 19] on icon at bounding box center [496, 19] width 16 height 16
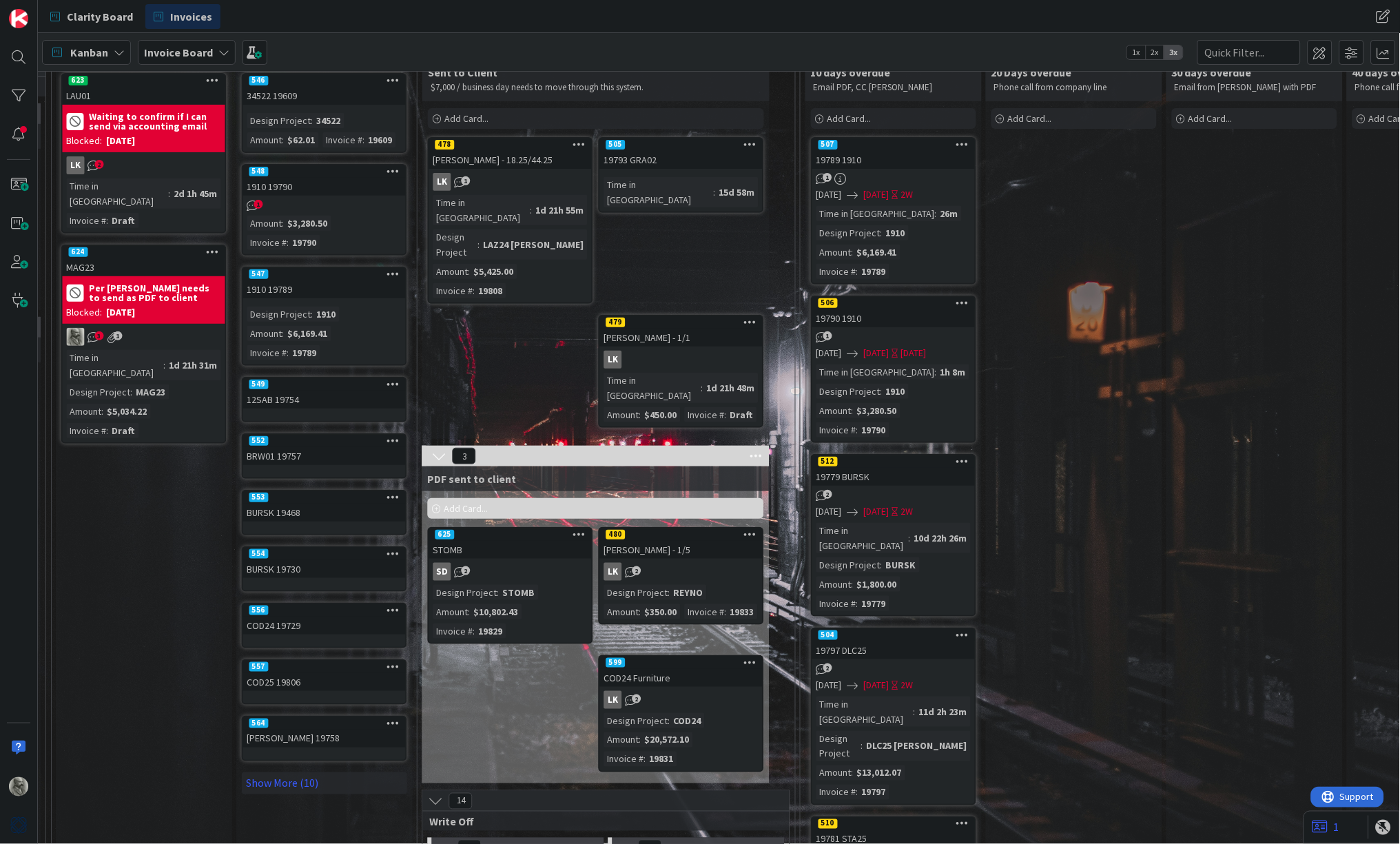
scroll to position [82, 724]
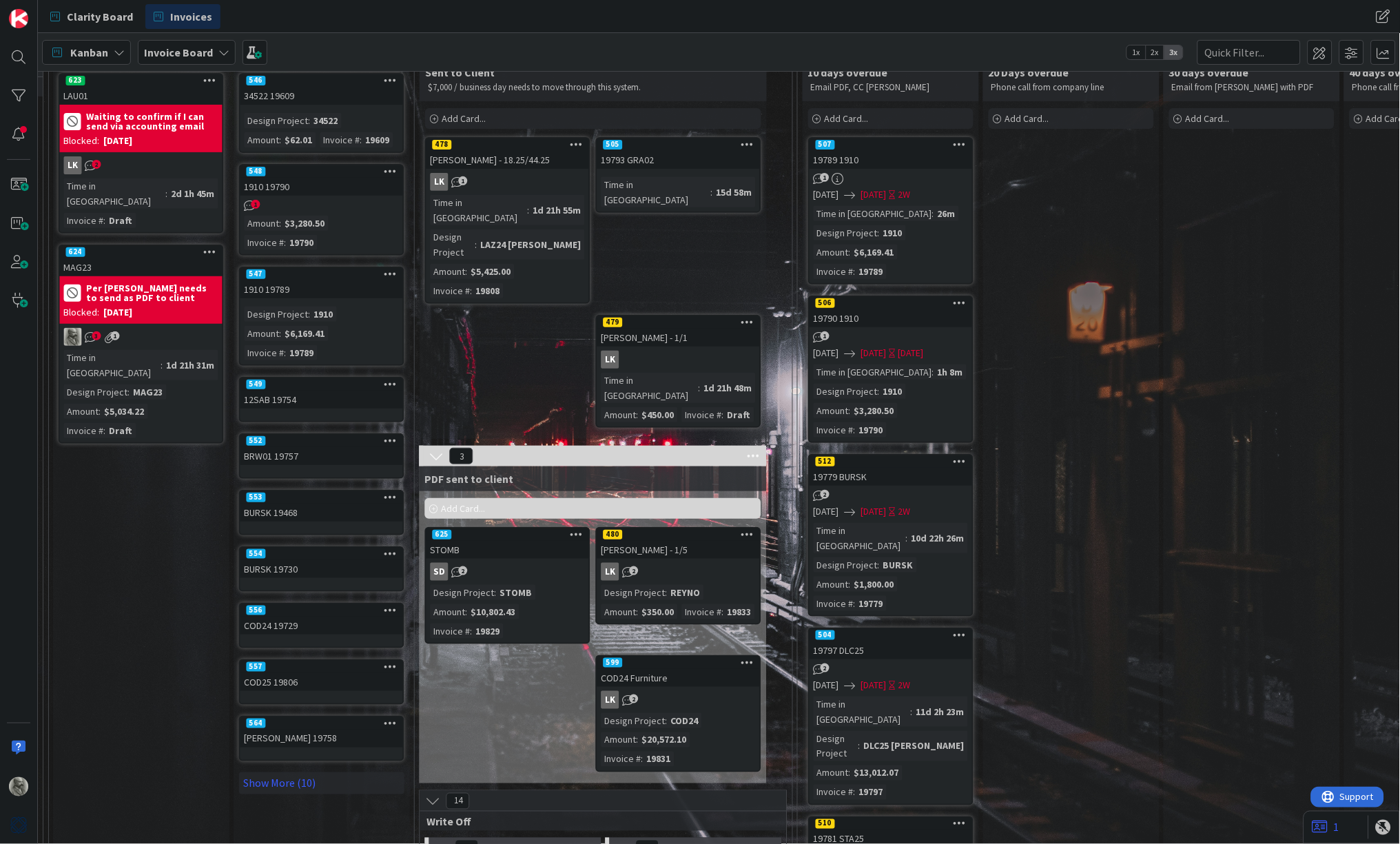
click at [543, 148] on div "478" at bounding box center [507, 144] width 162 height 12
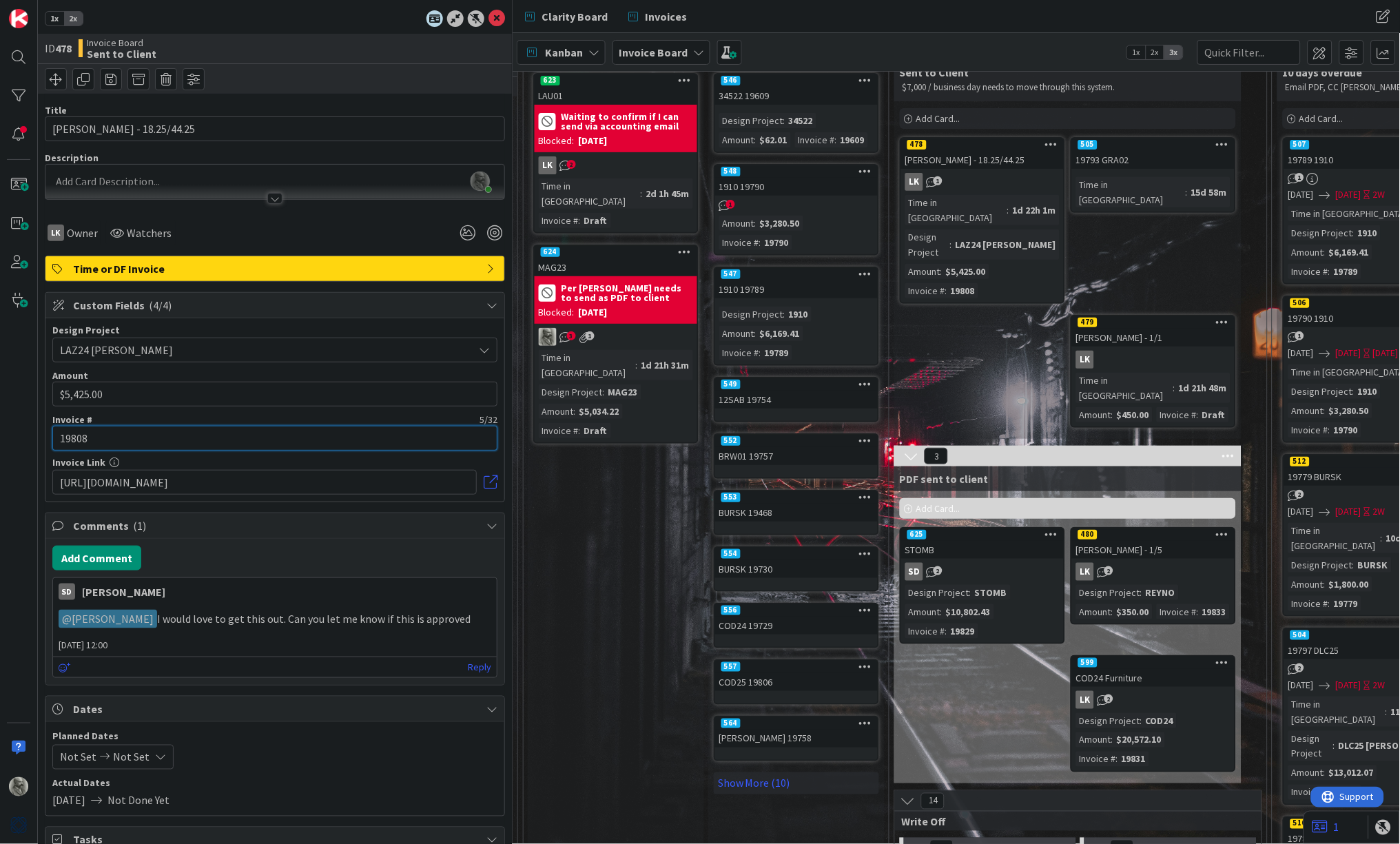
drag, startPoint x: 102, startPoint y: 433, endPoint x: 76, endPoint y: 439, distance: 26.7
click at [76, 439] on input "19808" at bounding box center [275, 438] width 445 height 25
type input "19830"
click at [305, 483] on input "[URL][DOMAIN_NAME]" at bounding box center [265, 482] width 424 height 25
paste input "[URL][DOMAIN_NAME]"
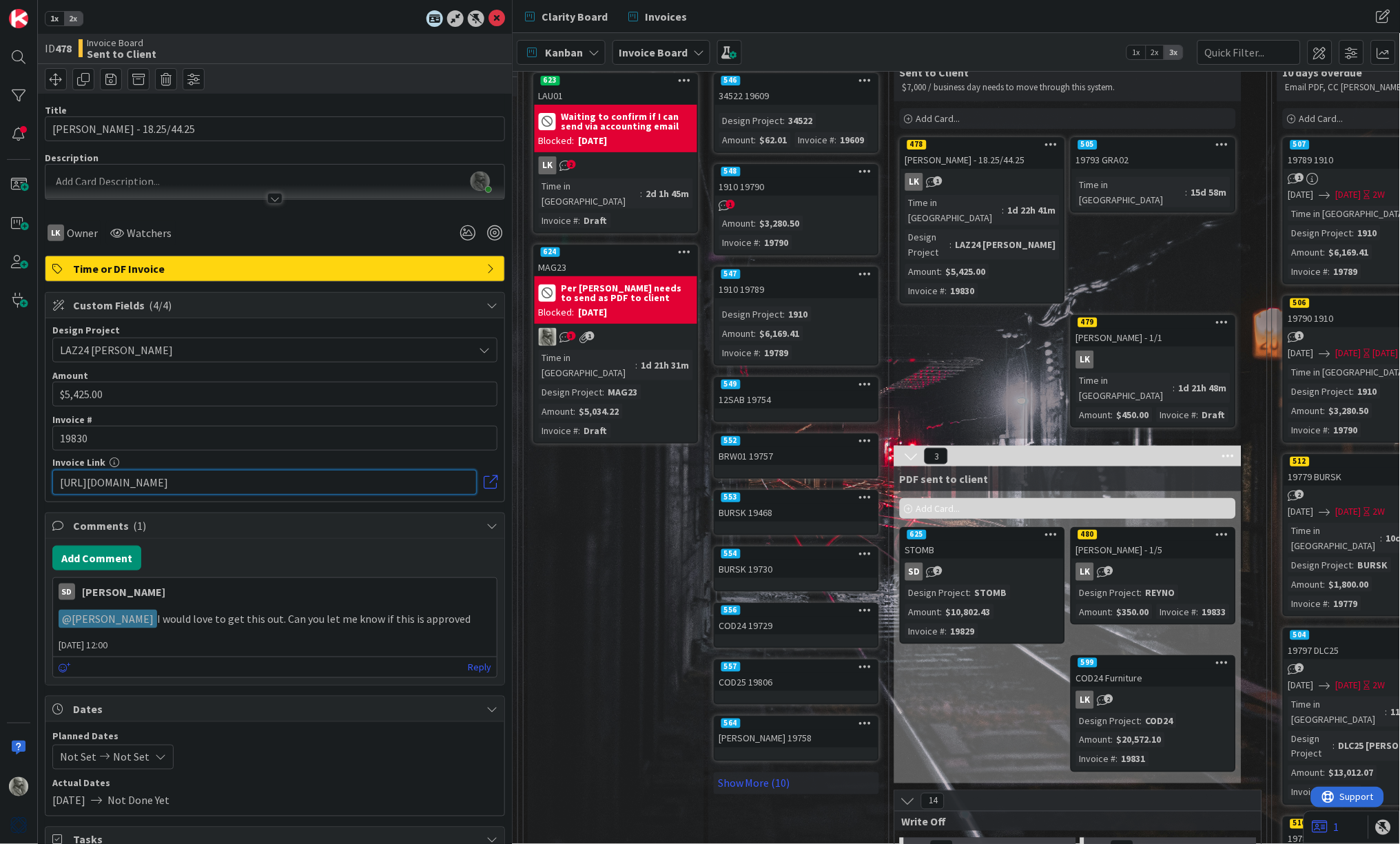
type input "[URL][DOMAIN_NAME]"
click at [275, 435] on input "19830" at bounding box center [275, 438] width 445 height 25
click at [186, 394] on input "5425" at bounding box center [275, 394] width 445 height 25
type input "$5,425.00"
click at [993, 153] on div "[PERSON_NAME] - 18.25/44.25" at bounding box center [982, 160] width 162 height 18
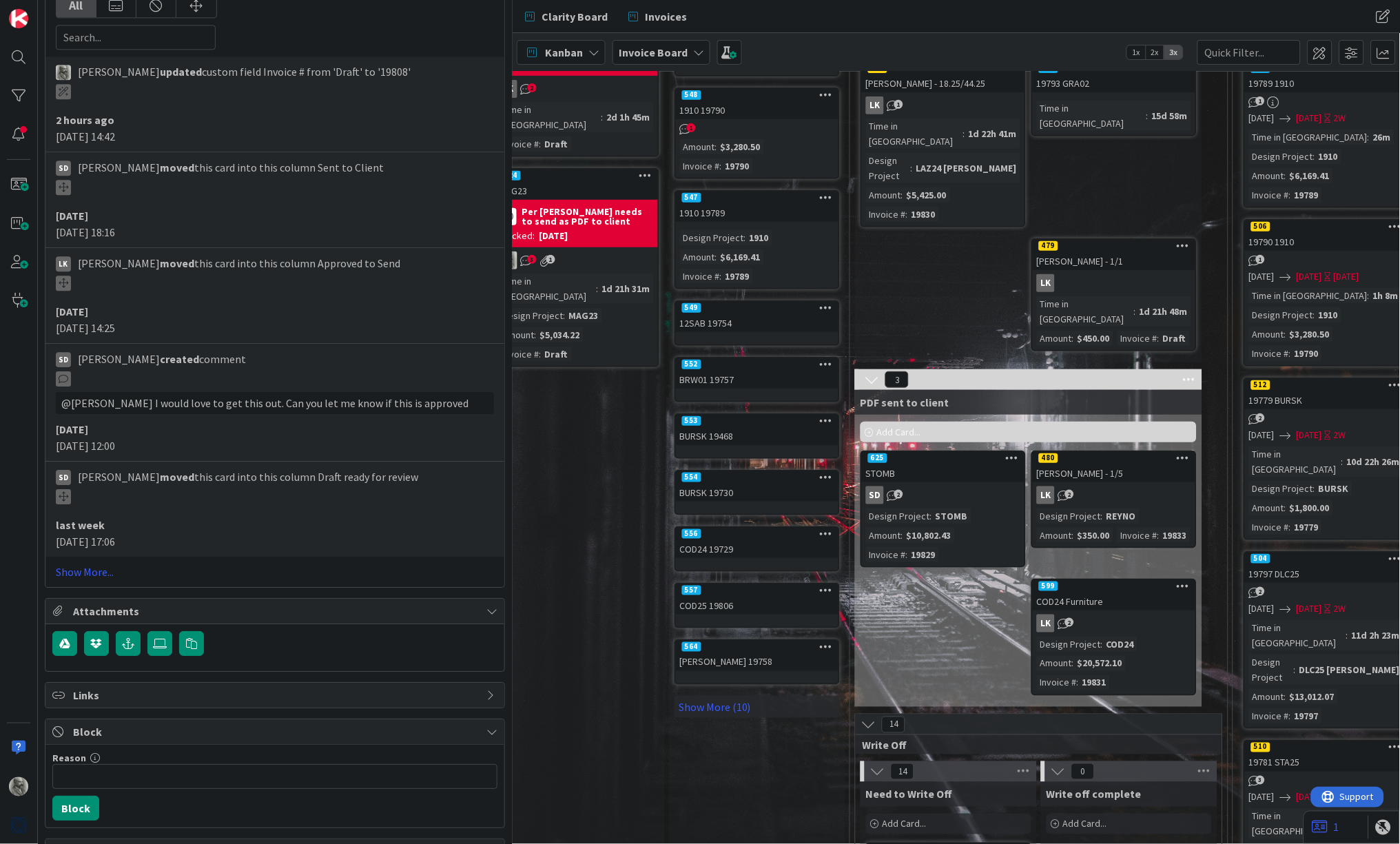
scroll to position [947, 0]
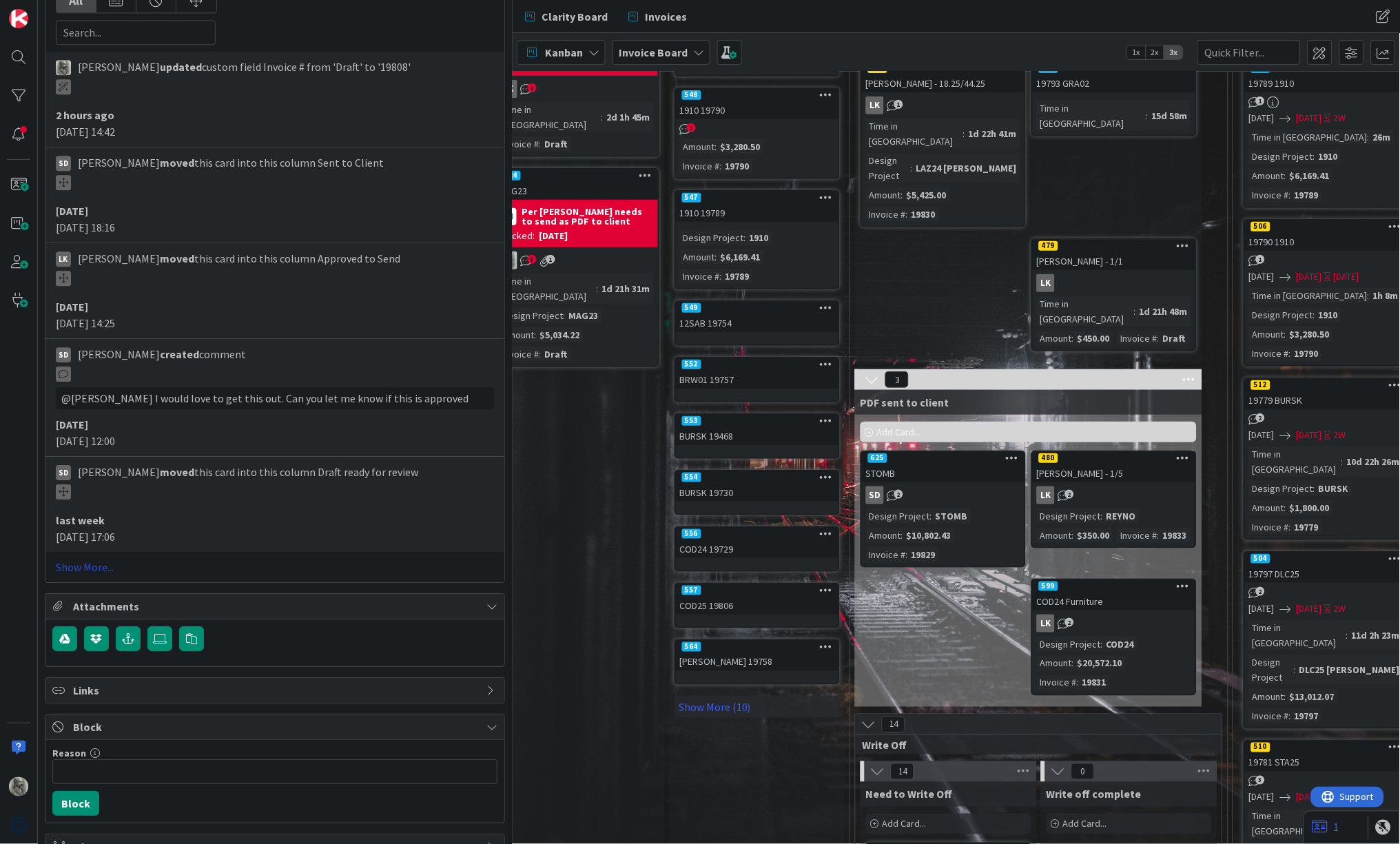
click at [93, 558] on link "Show More..." at bounding box center [274, 566] width 438 height 16
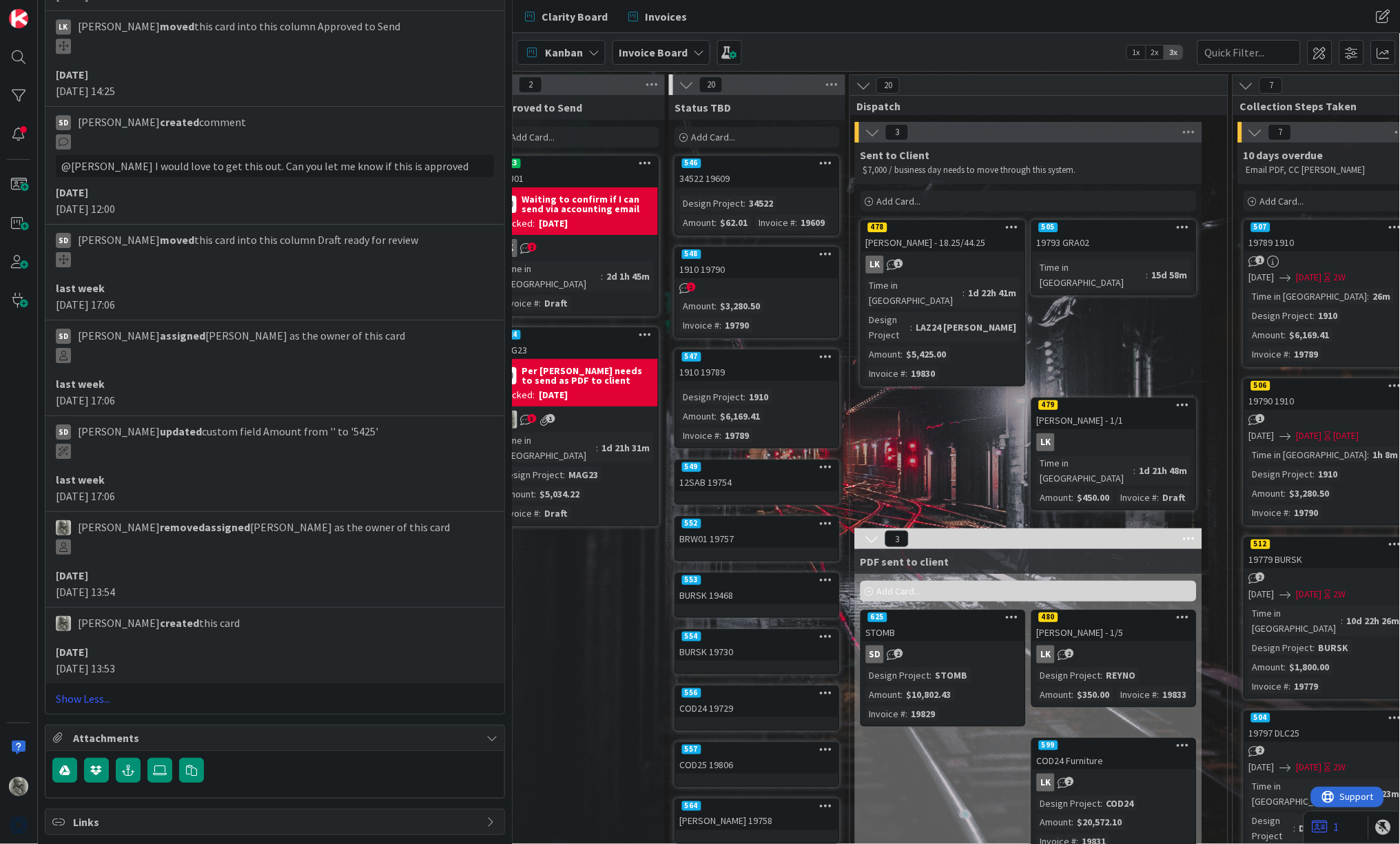
scroll to position [0, 763]
click at [942, 239] on div "[PERSON_NAME] - 18.25/44.25" at bounding box center [942, 242] width 162 height 18
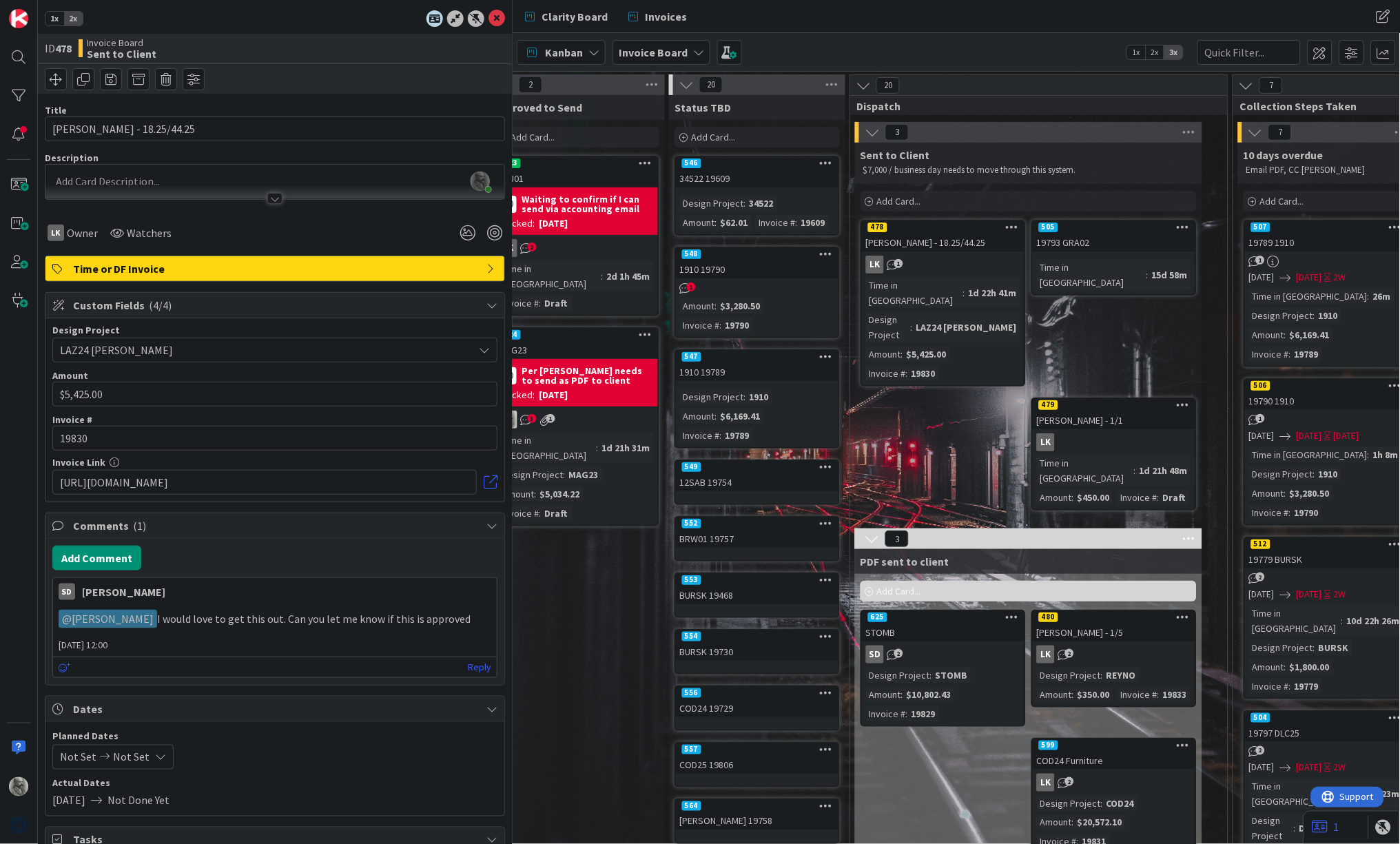
scroll to position [0, 0]
click at [97, 558] on button "Add Comment" at bounding box center [97, 558] width 89 height 25
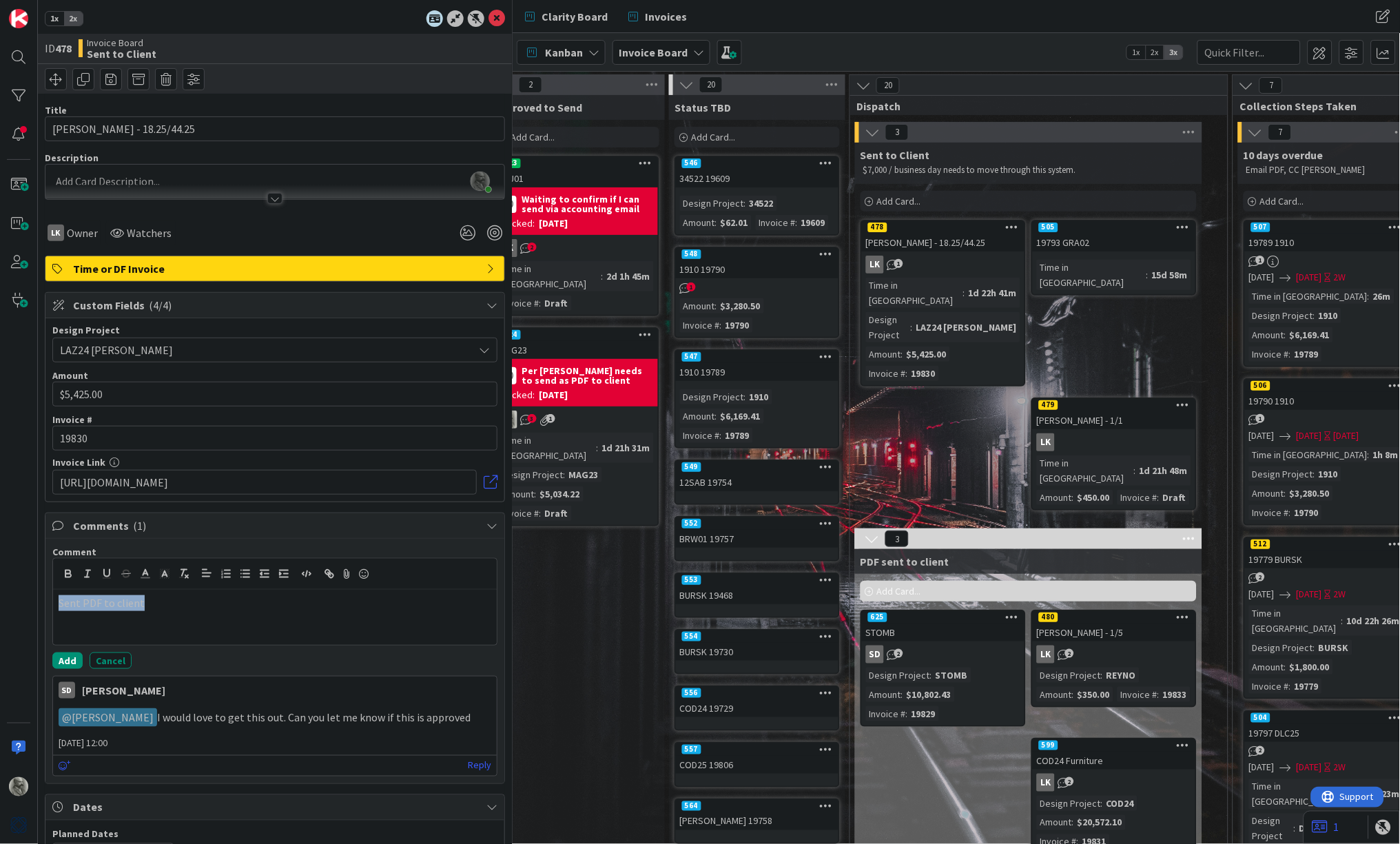
drag, startPoint x: 153, startPoint y: 604, endPoint x: 10, endPoint y: 591, distance: 143.6
click at [10, 591] on div "1x 2x ID 478 Invoice Board Sent to Client Title 22 / 128 [PERSON_NAME] - 18.25/…" at bounding box center [256, 422] width 512 height 844
click at [332, 575] on icon "button" at bounding box center [331, 575] width 5 height 5
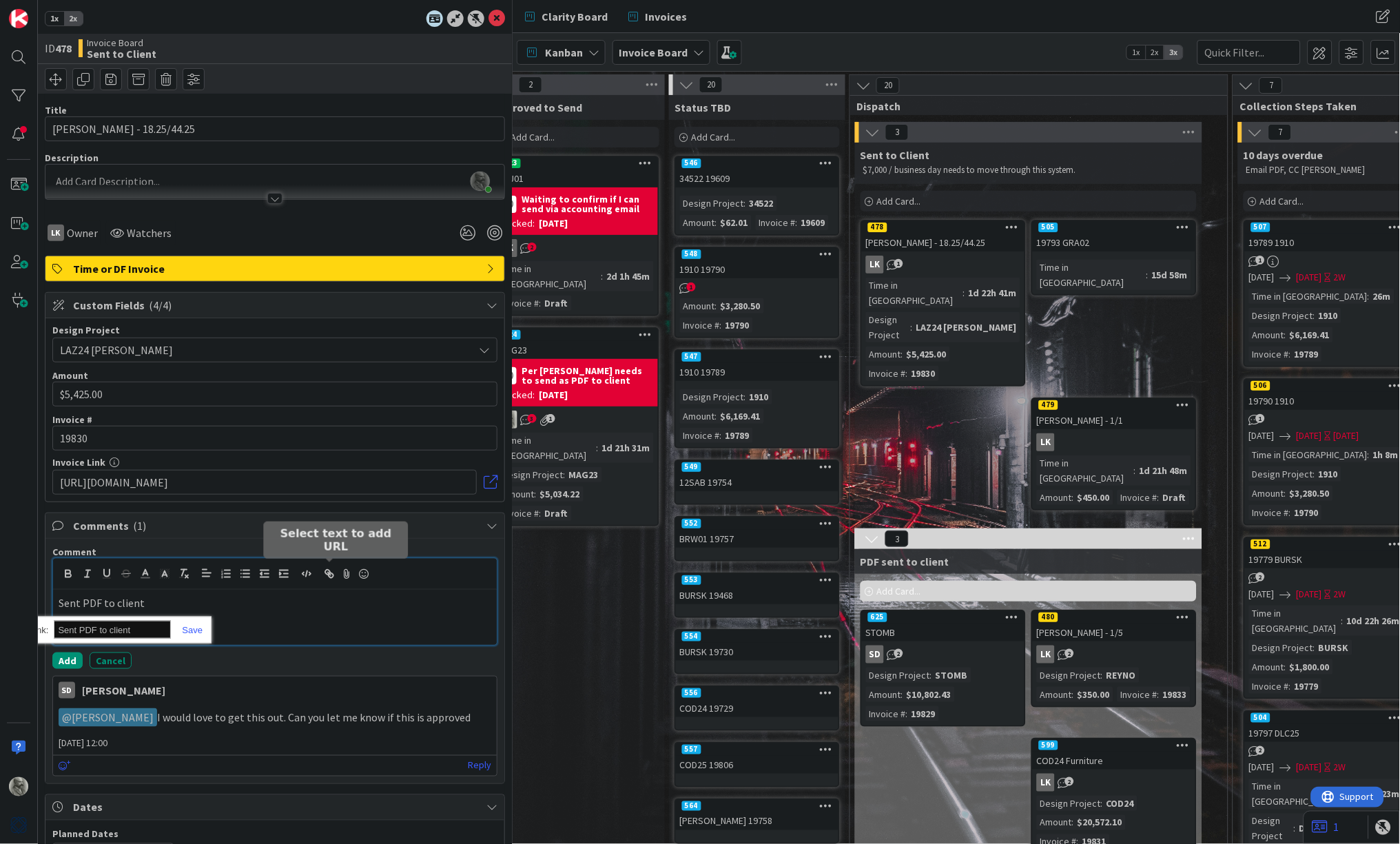
paste input "[URL][DOMAIN_NAME]"
type input "[URL][DOMAIN_NAME]"
click at [190, 625] on link at bounding box center [186, 629] width 31 height 10
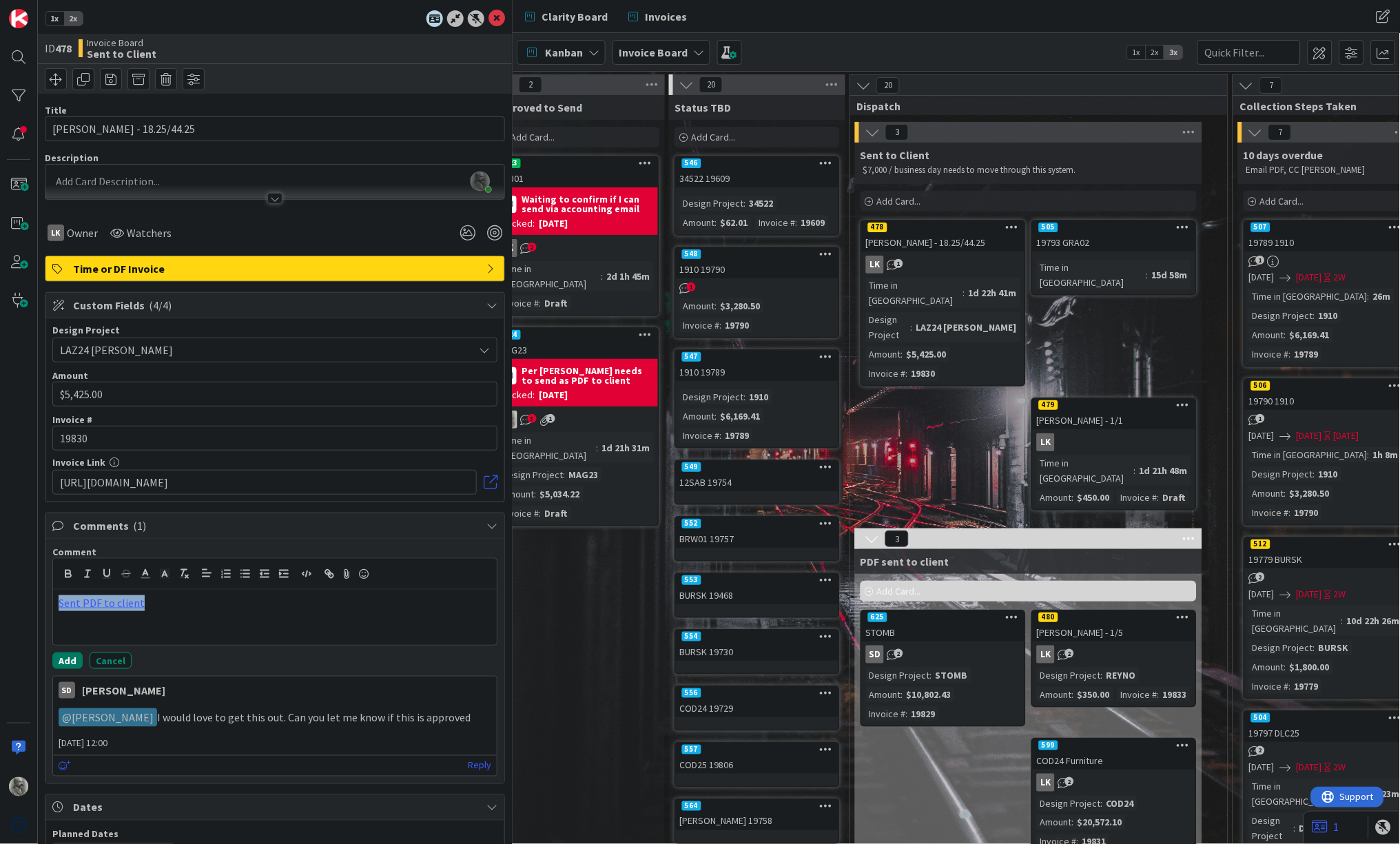
click at [66, 656] on button "Add" at bounding box center [68, 661] width 31 height 16
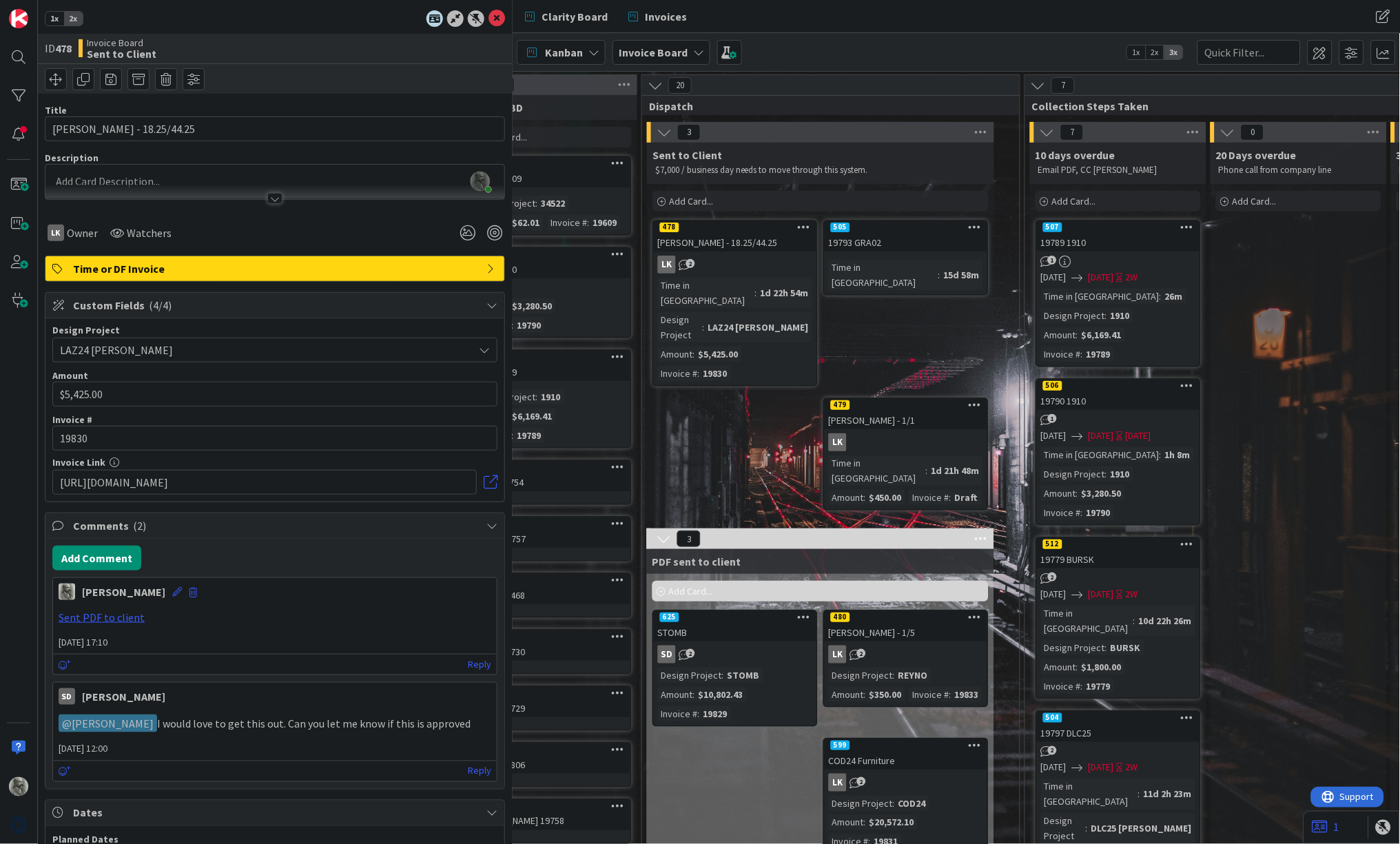
scroll to position [0, 972]
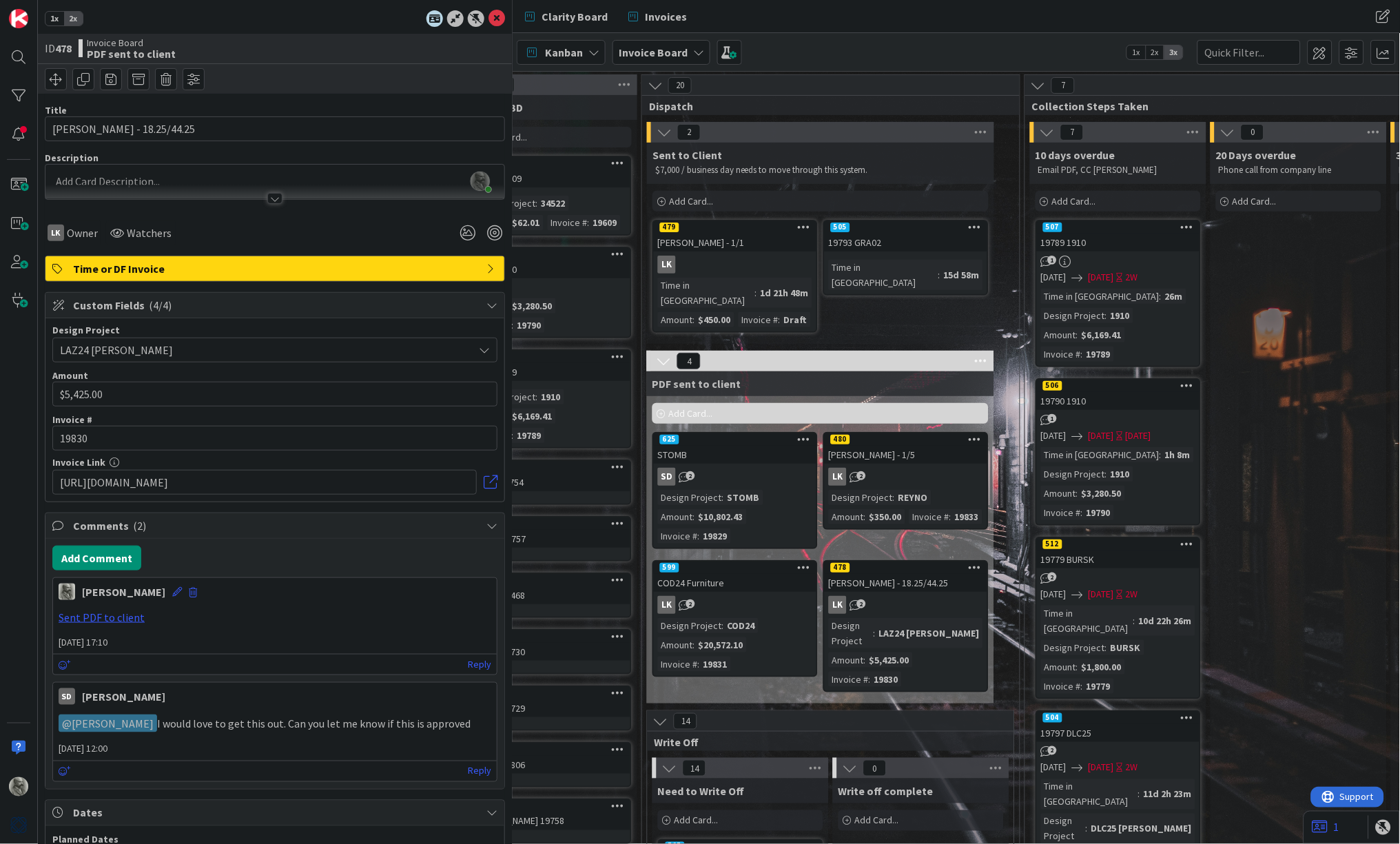
click at [755, 239] on div "[PERSON_NAME] - 1/1" at bounding box center [734, 242] width 162 height 18
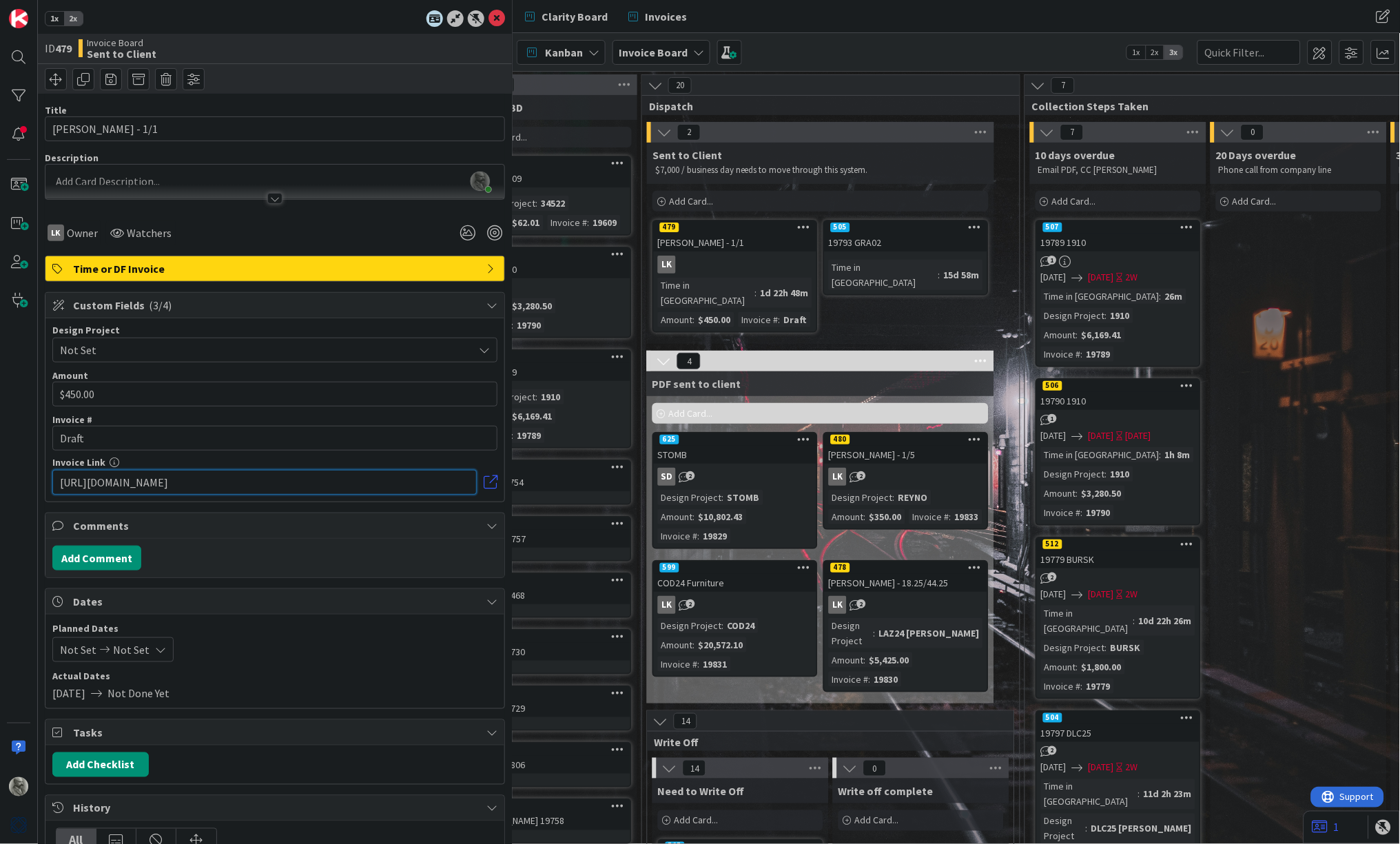
click at [212, 481] on input "[URL][DOMAIN_NAME]" at bounding box center [265, 482] width 424 height 25
paste input "[URL][DOMAIN_NAME]"
type input "[URL][DOMAIN_NAME]"
drag, startPoint x: 116, startPoint y: 435, endPoint x: 48, endPoint y: 428, distance: 68.4
click at [48, 428] on div "Design Project Not Set Amount 7 / 32 $450.00 Invoice # 5 / 32 Draft Invoice Lin…" at bounding box center [274, 409] width 459 height 183
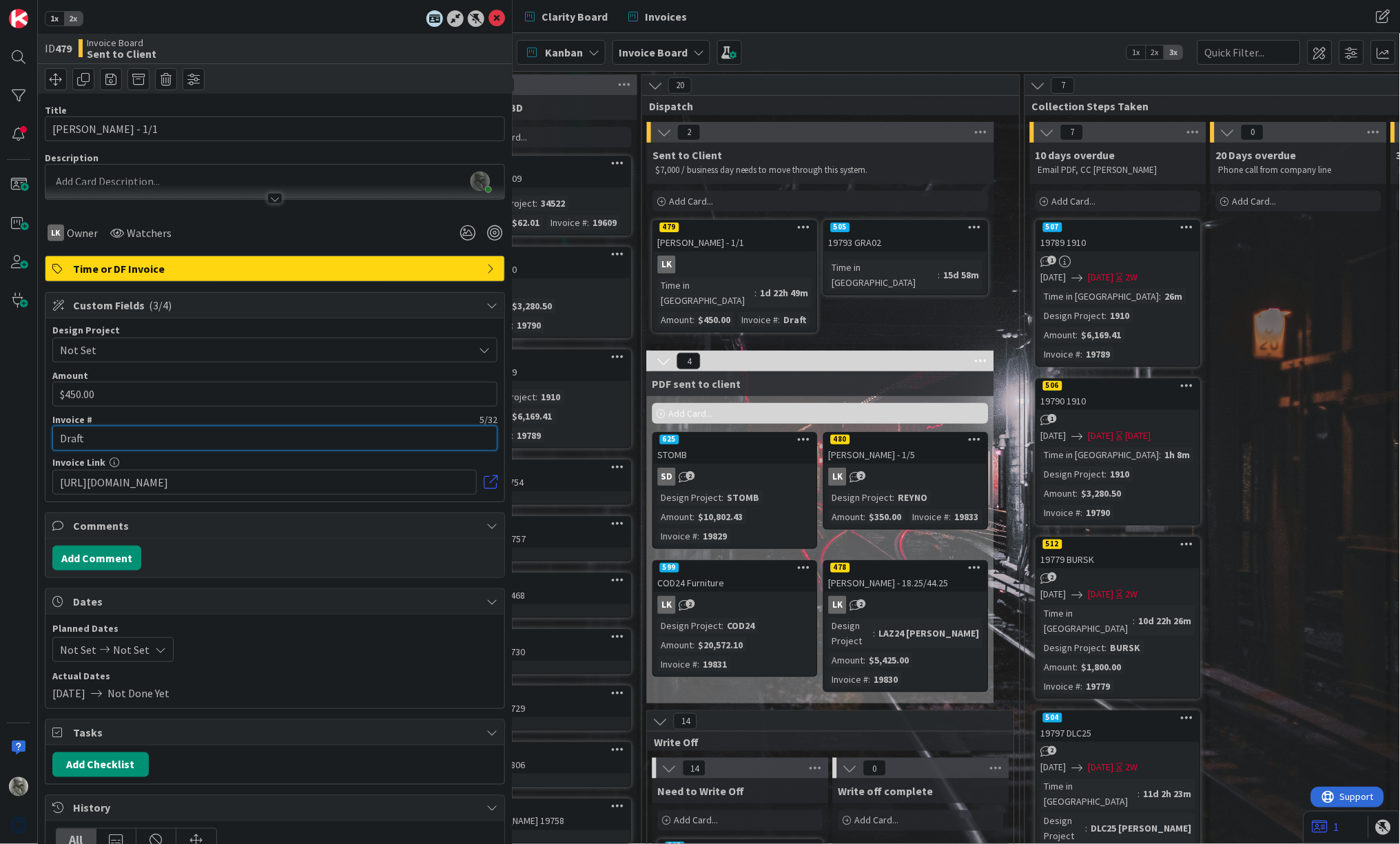
paste input "19832"
type input "19832"
click at [127, 391] on input "450" at bounding box center [275, 394] width 445 height 25
type input "$450.00"
click at [165, 344] on span "Not Set" at bounding box center [263, 350] width 407 height 19
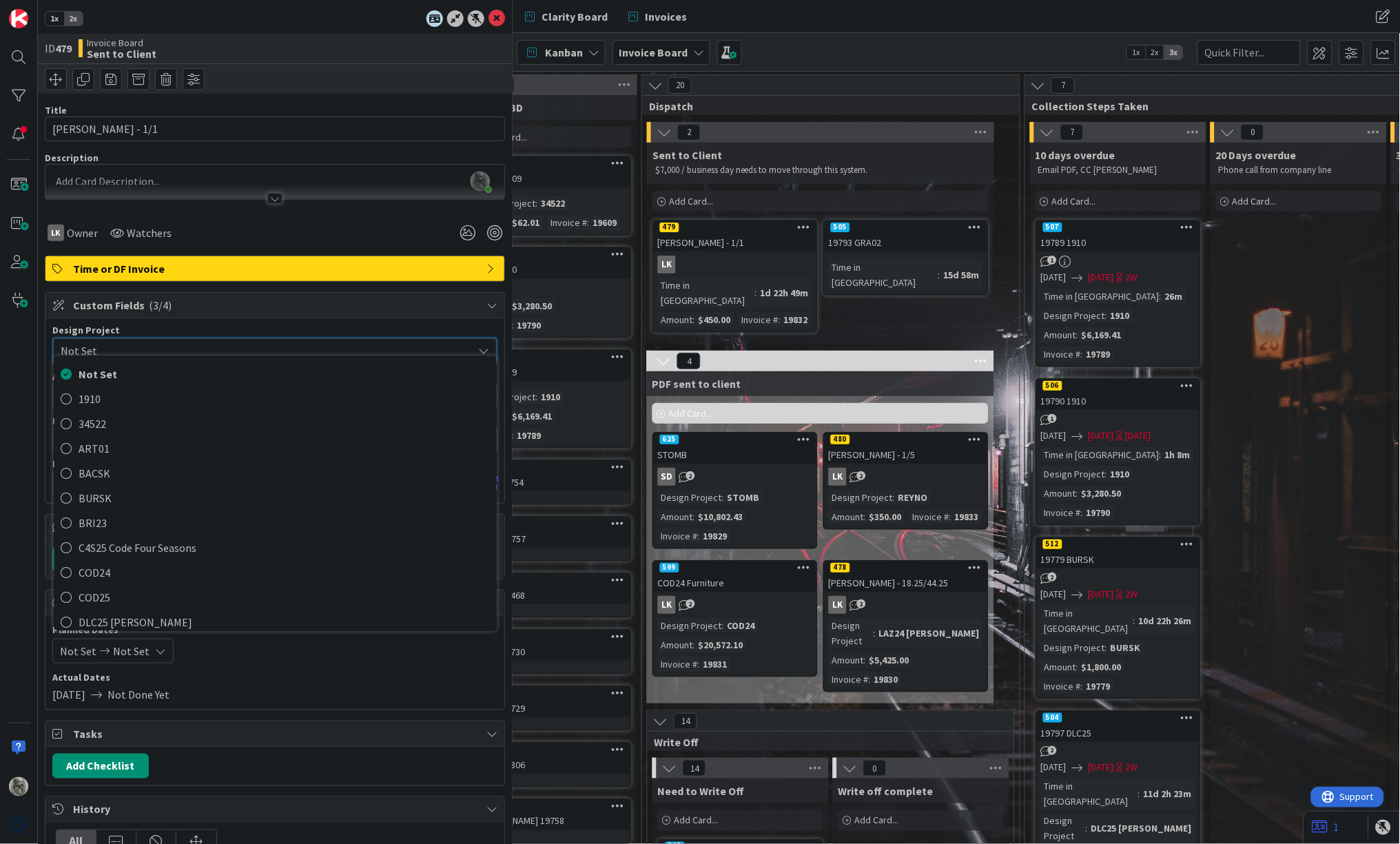
click at [199, 328] on div "Design Project" at bounding box center [275, 330] width 445 height 10
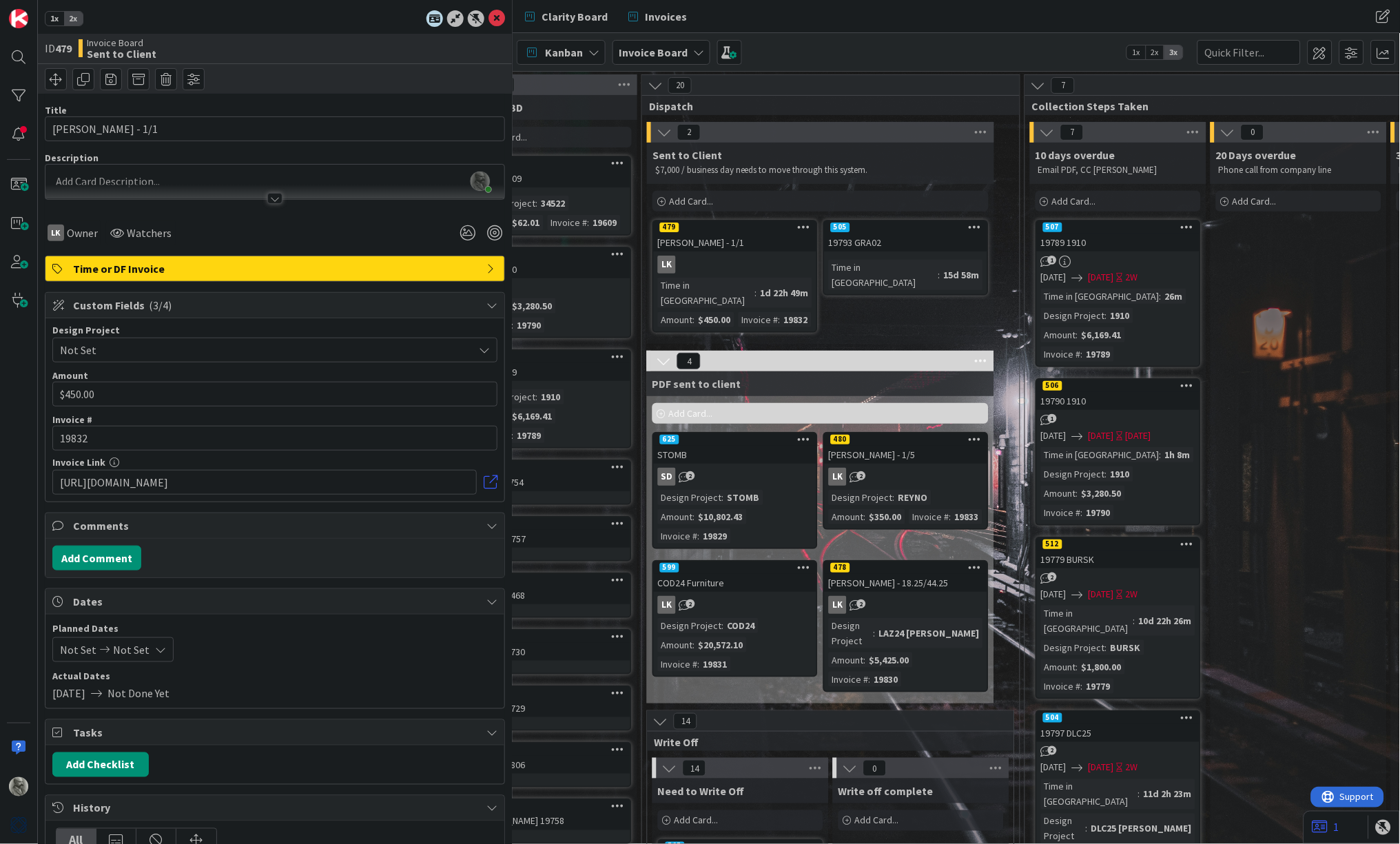
click at [751, 17] on div "Clarity Board Invoices" at bounding box center [771, 16] width 510 height 25
click at [1353, 48] on span at bounding box center [1352, 52] width 25 height 25
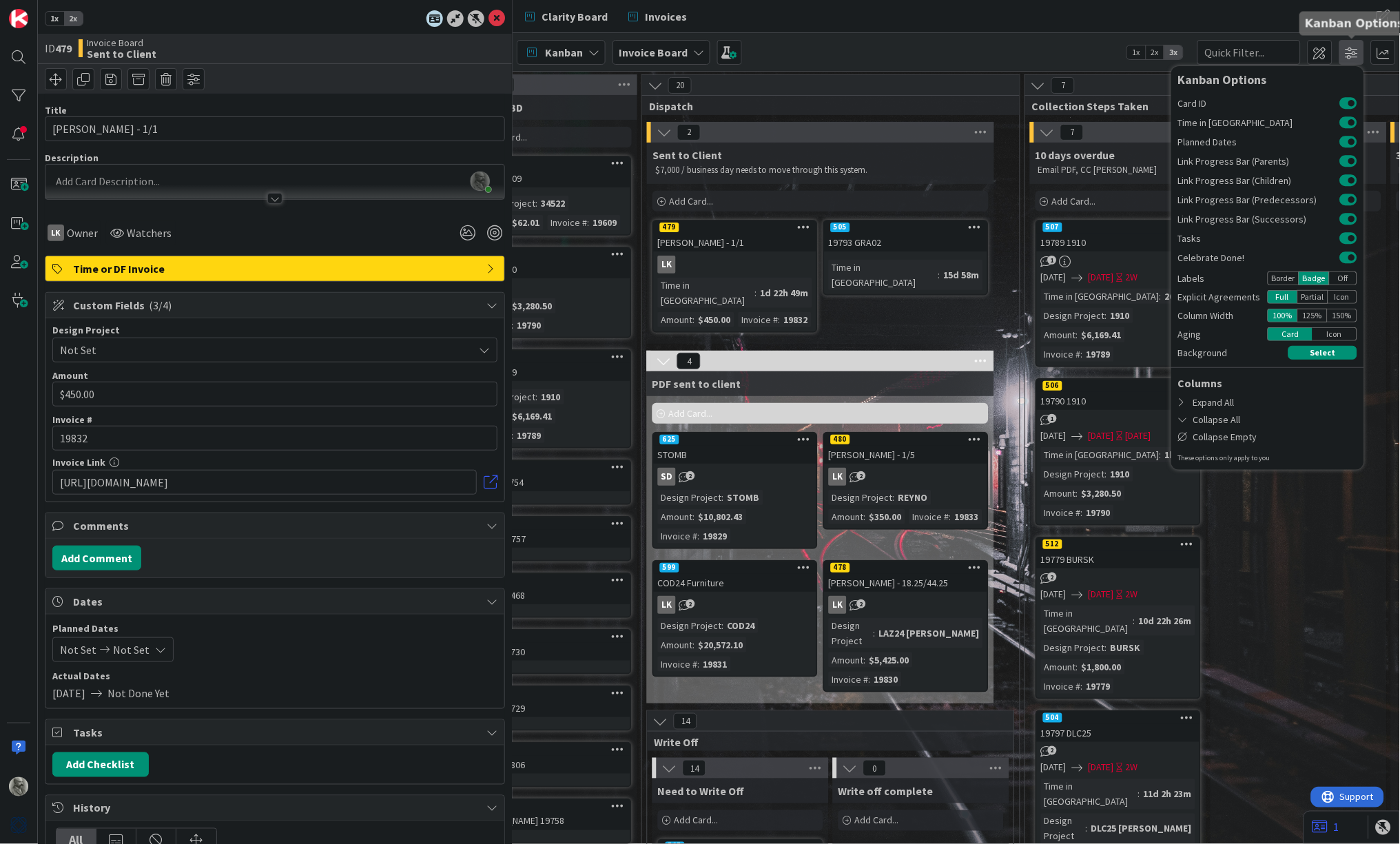
click at [1353, 48] on span at bounding box center [1352, 52] width 25 height 25
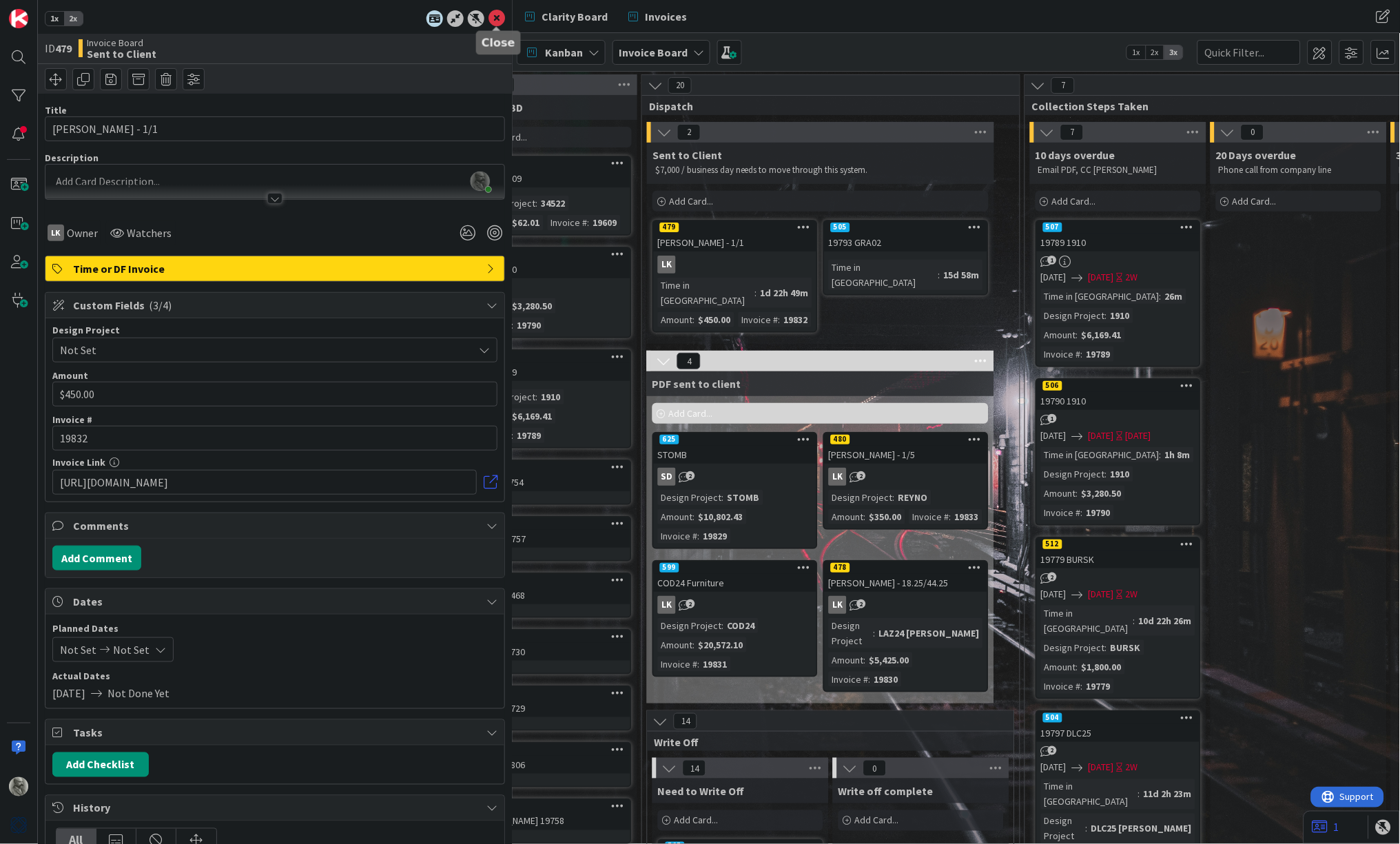
click at [501, 16] on icon at bounding box center [496, 19] width 16 height 16
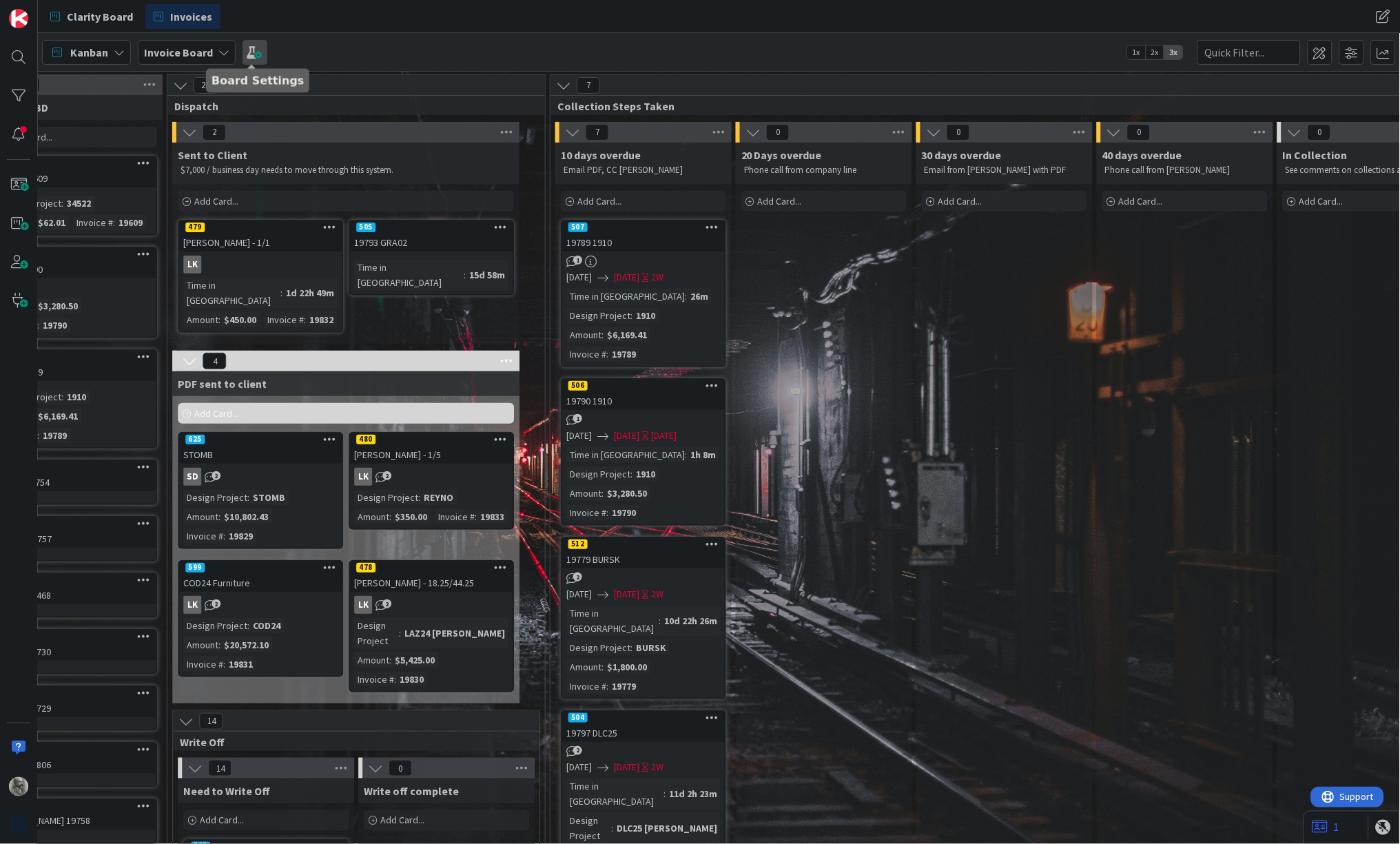
click at [253, 56] on span at bounding box center [255, 52] width 25 height 25
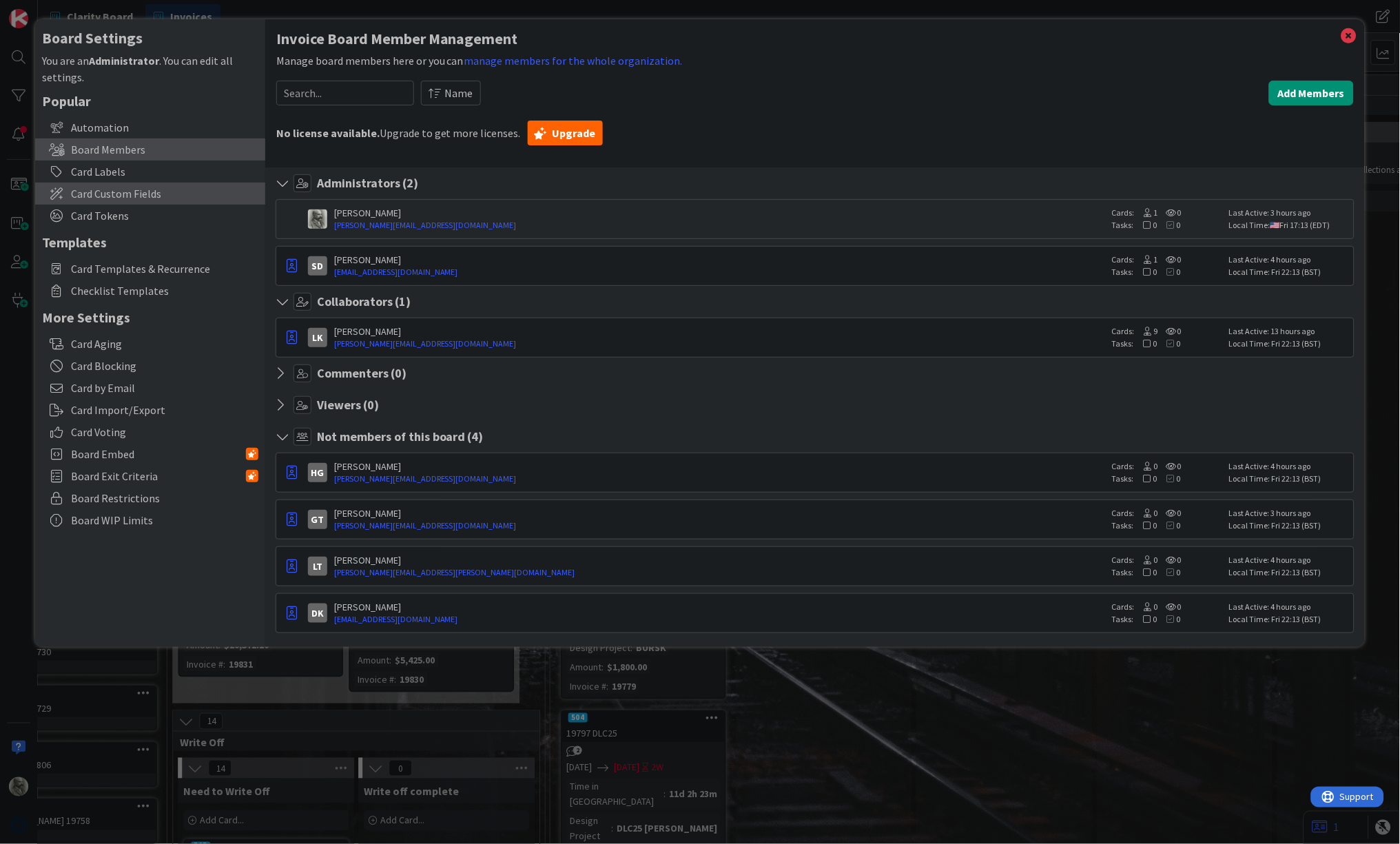
click at [122, 187] on span "Card Custom Fields" at bounding box center [165, 194] width 187 height 16
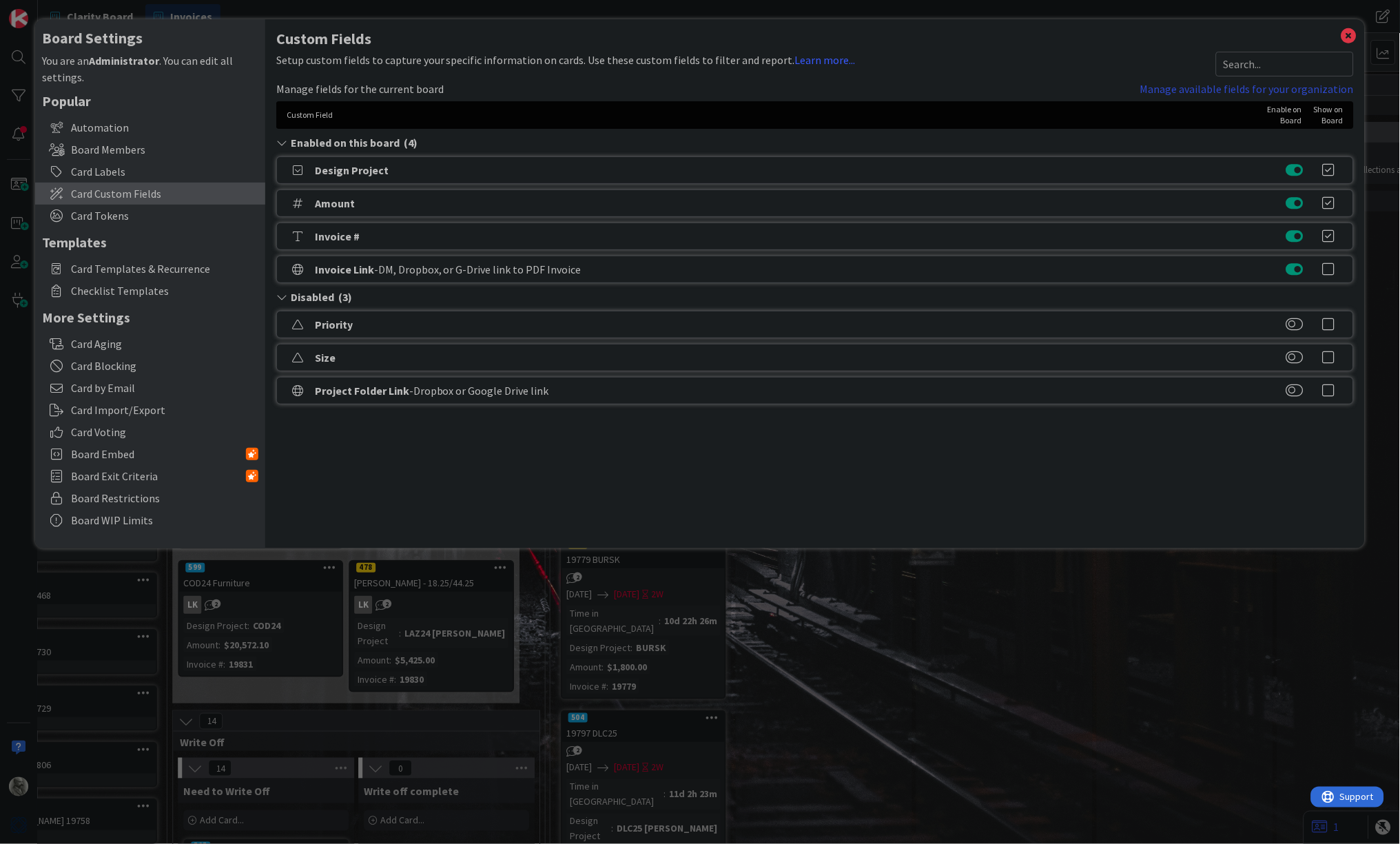
click at [1237, 90] on link "Manage available fields for your organization" at bounding box center [1247, 89] width 214 height 16
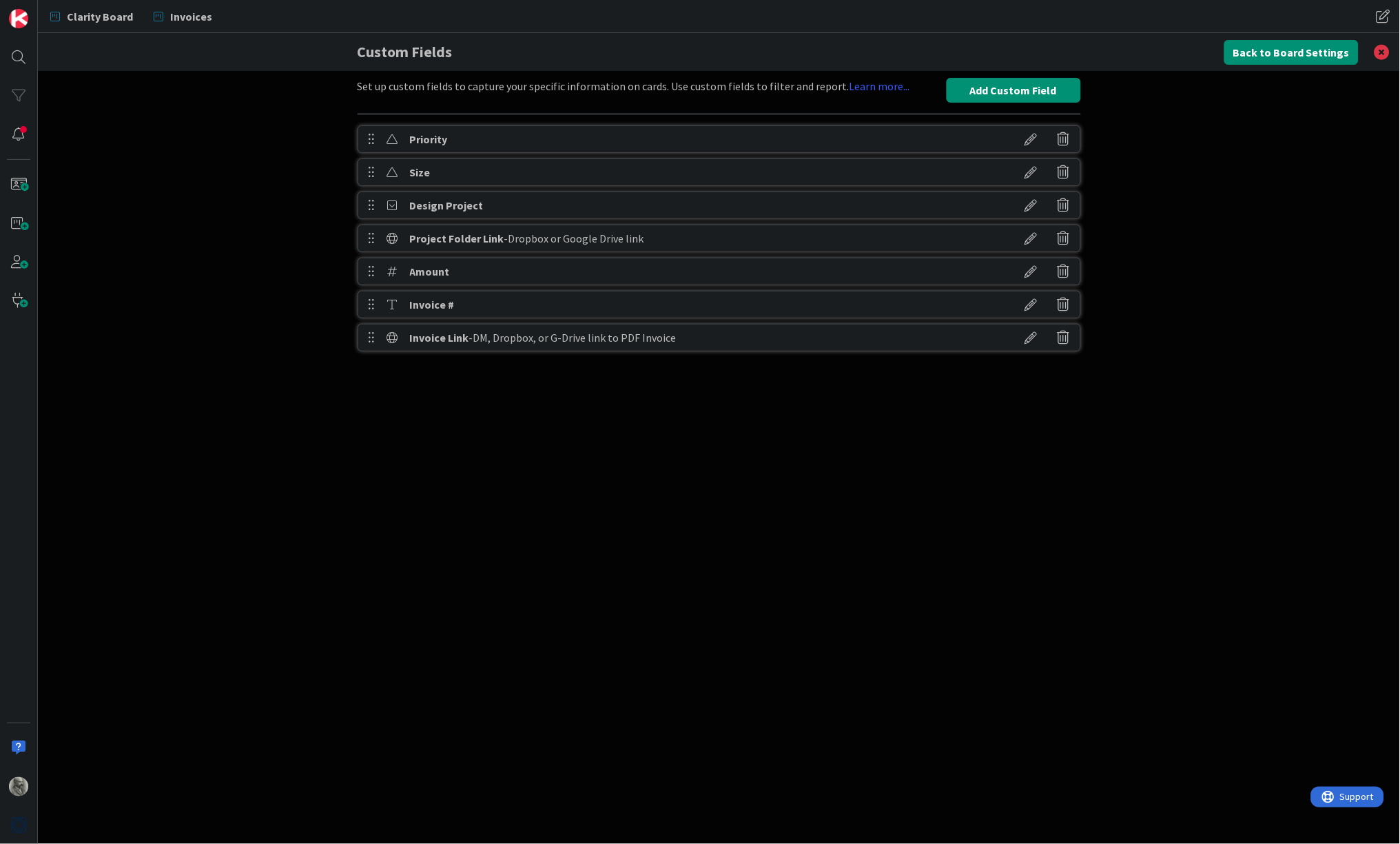
click at [1027, 205] on icon at bounding box center [1031, 205] width 39 height 23
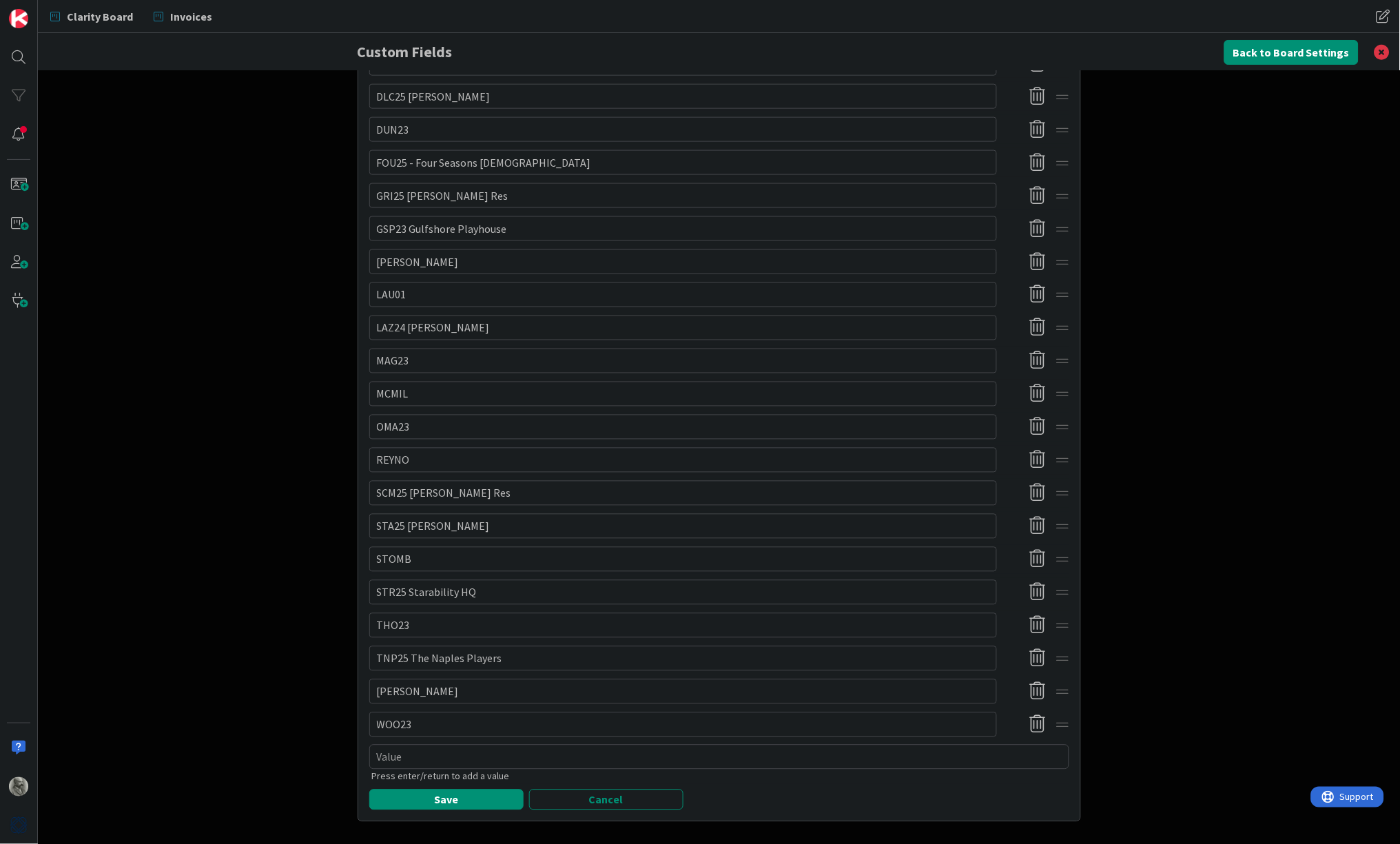
scroll to position [533, 0]
click at [404, 746] on textarea at bounding box center [719, 758] width 700 height 25
type textarea "x"
type textarea "P"
type textarea "x"
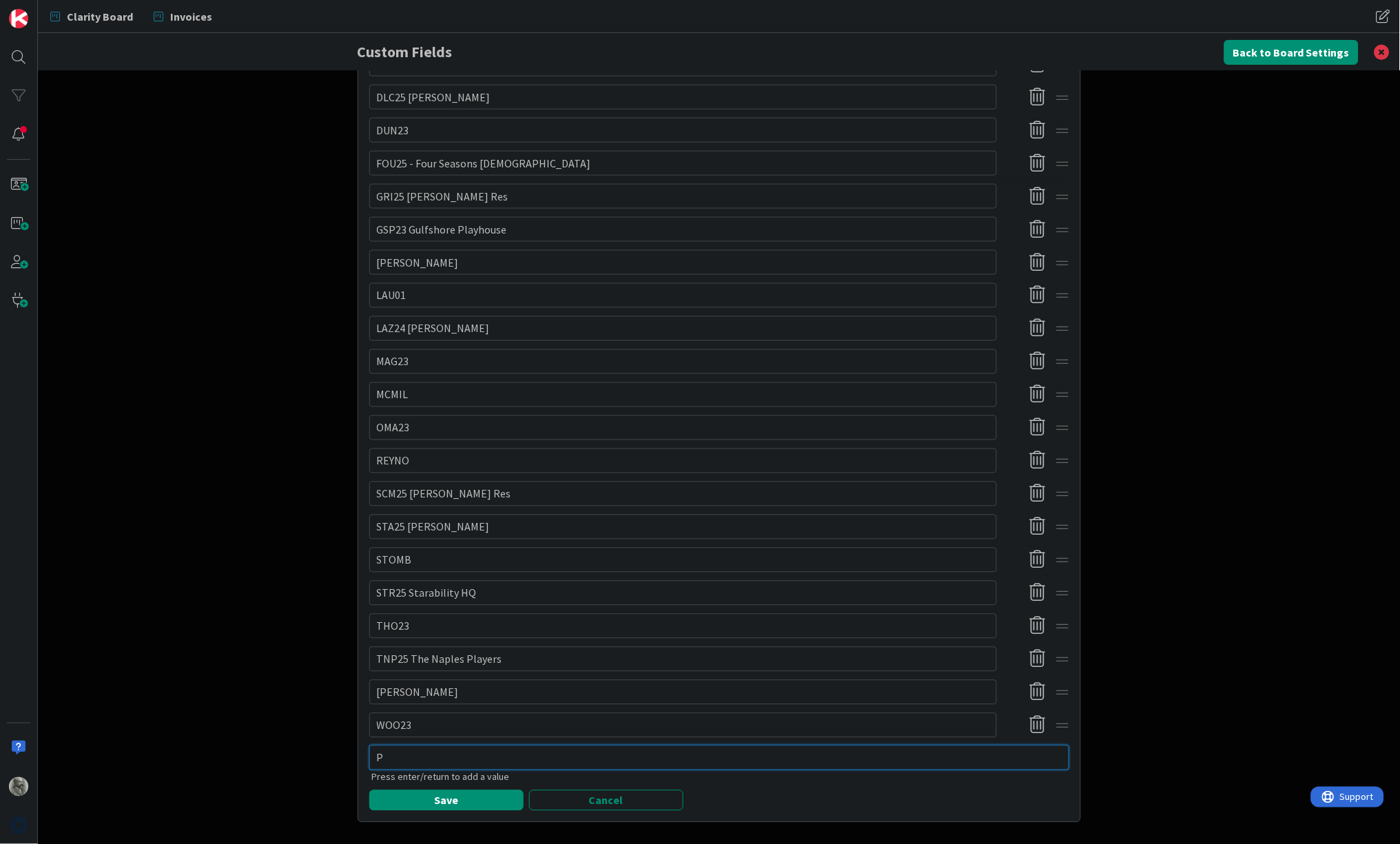
type textarea "PH"
type textarea "x"
type textarea "PHI"
type textarea "x"
type textarea "PHI0"
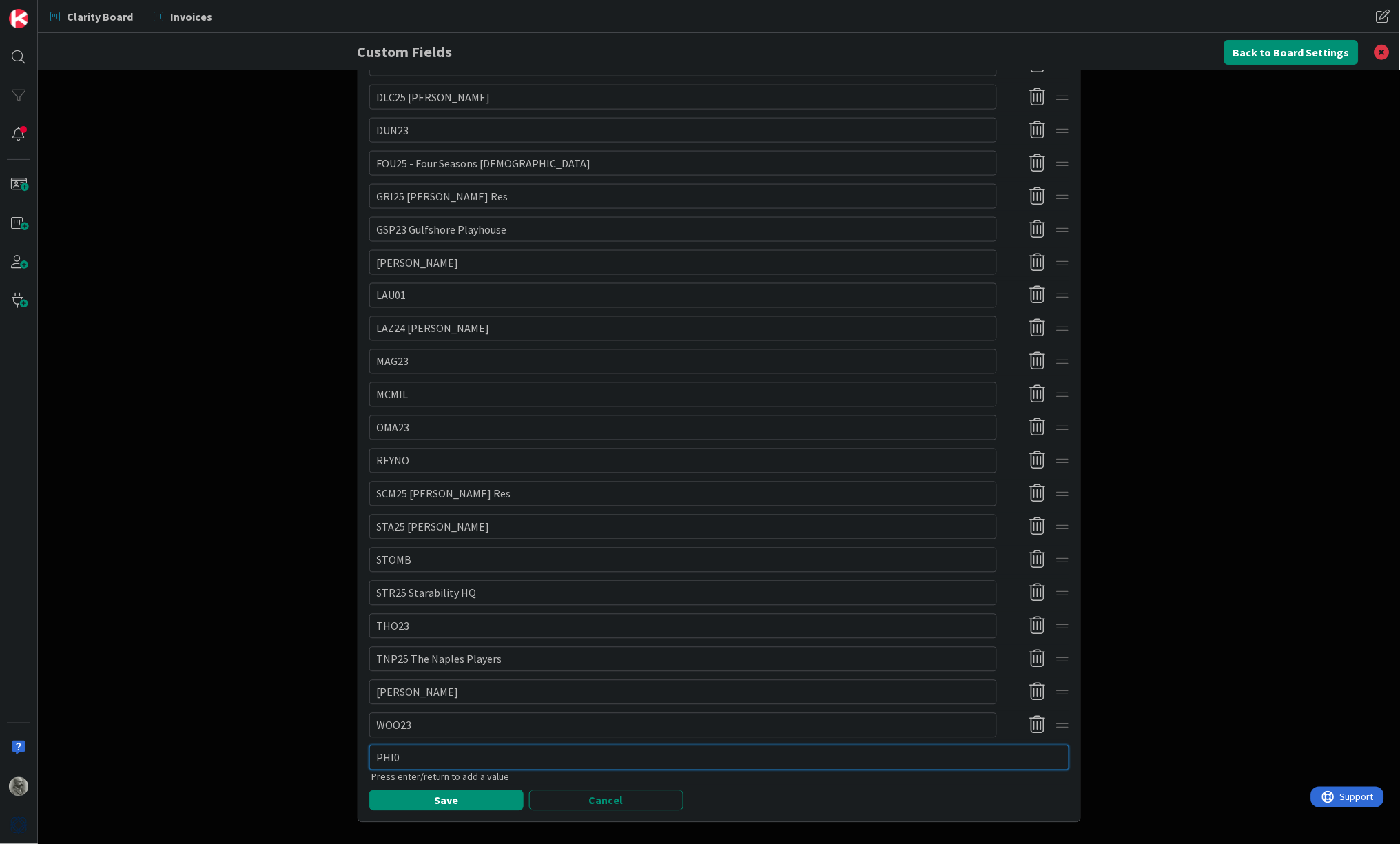
type textarea "x"
type textarea "PHI01"
type textarea "x"
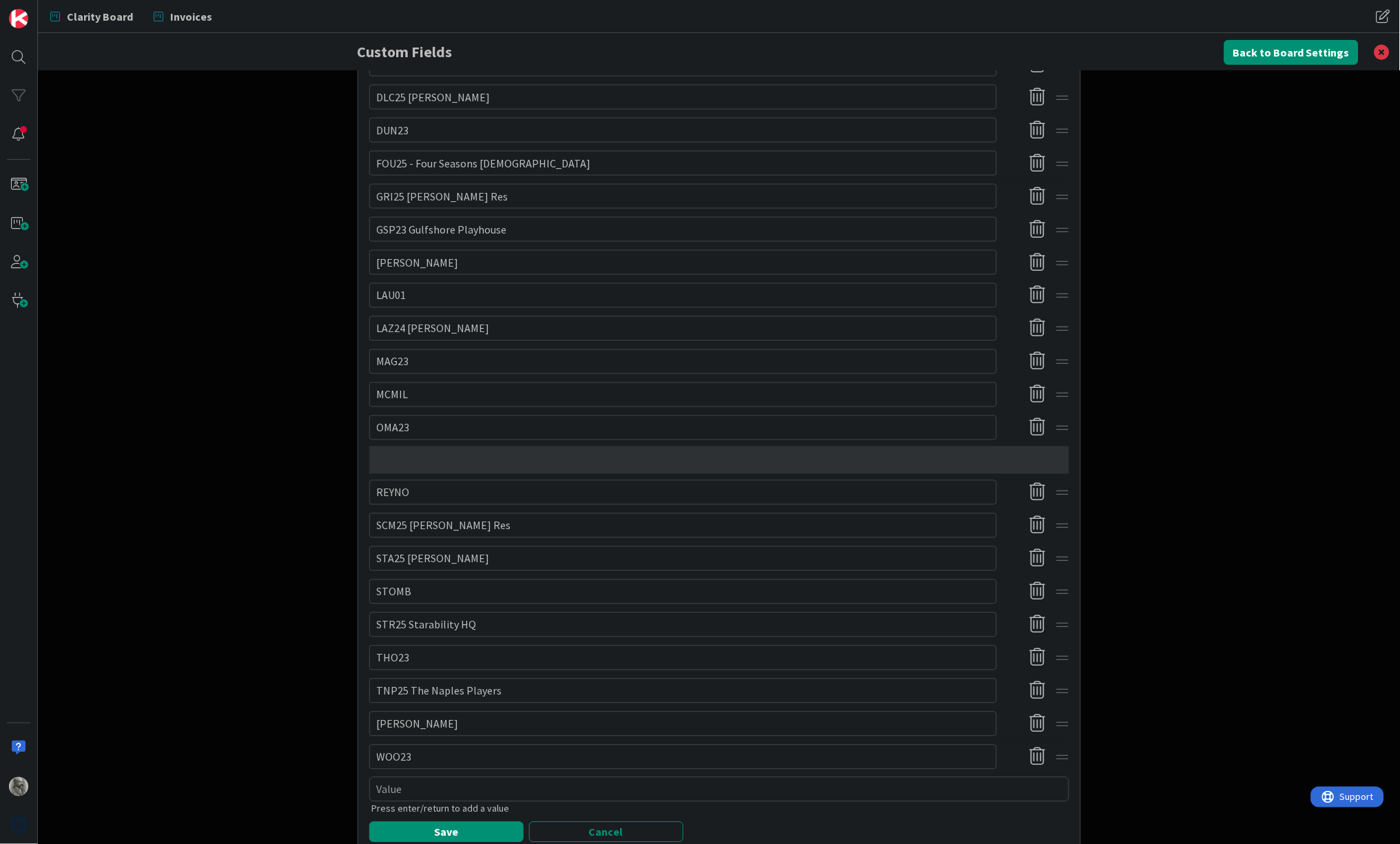
type textarea "x"
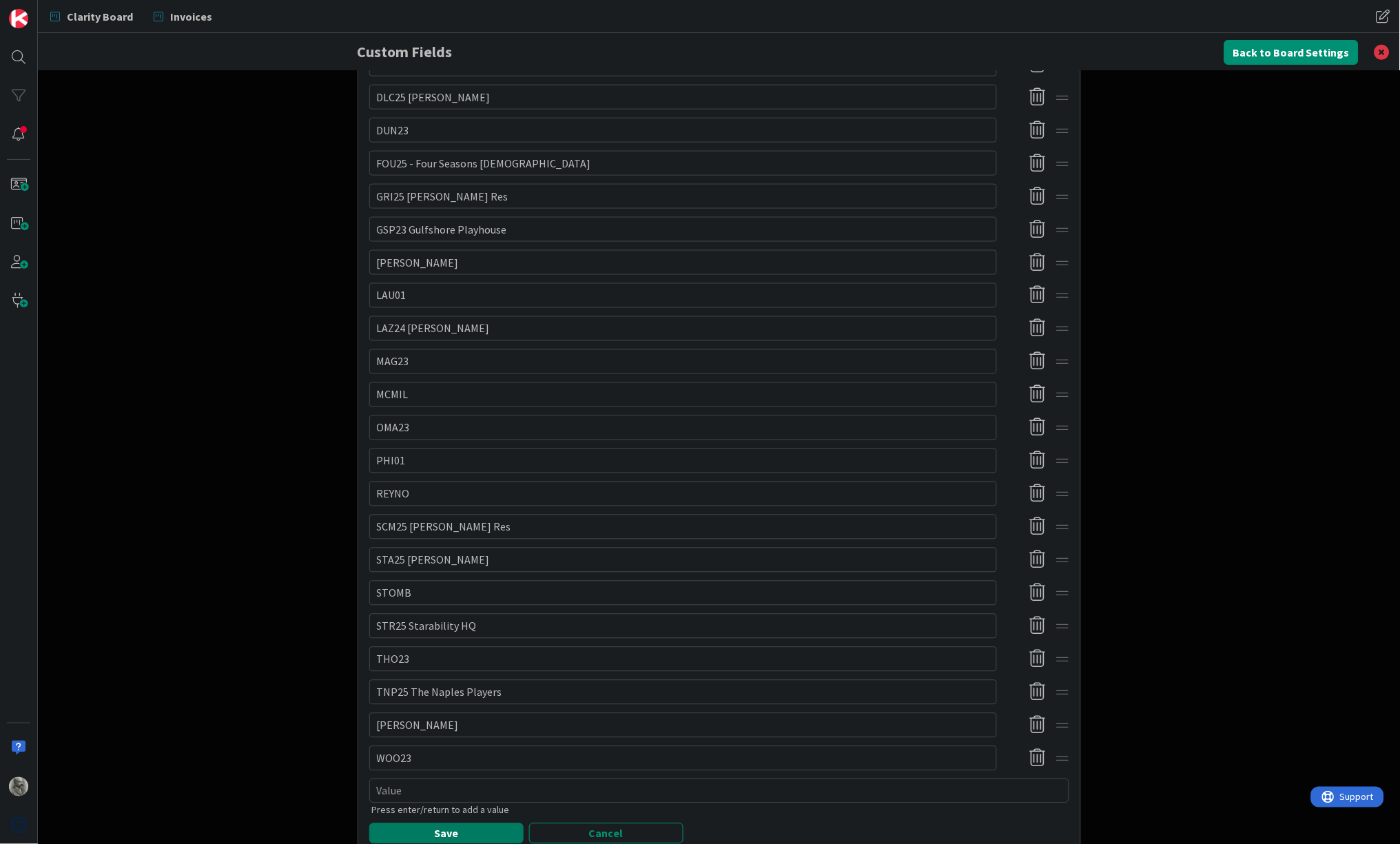
click at [412, 823] on button "Save" at bounding box center [446, 834] width 154 height 21
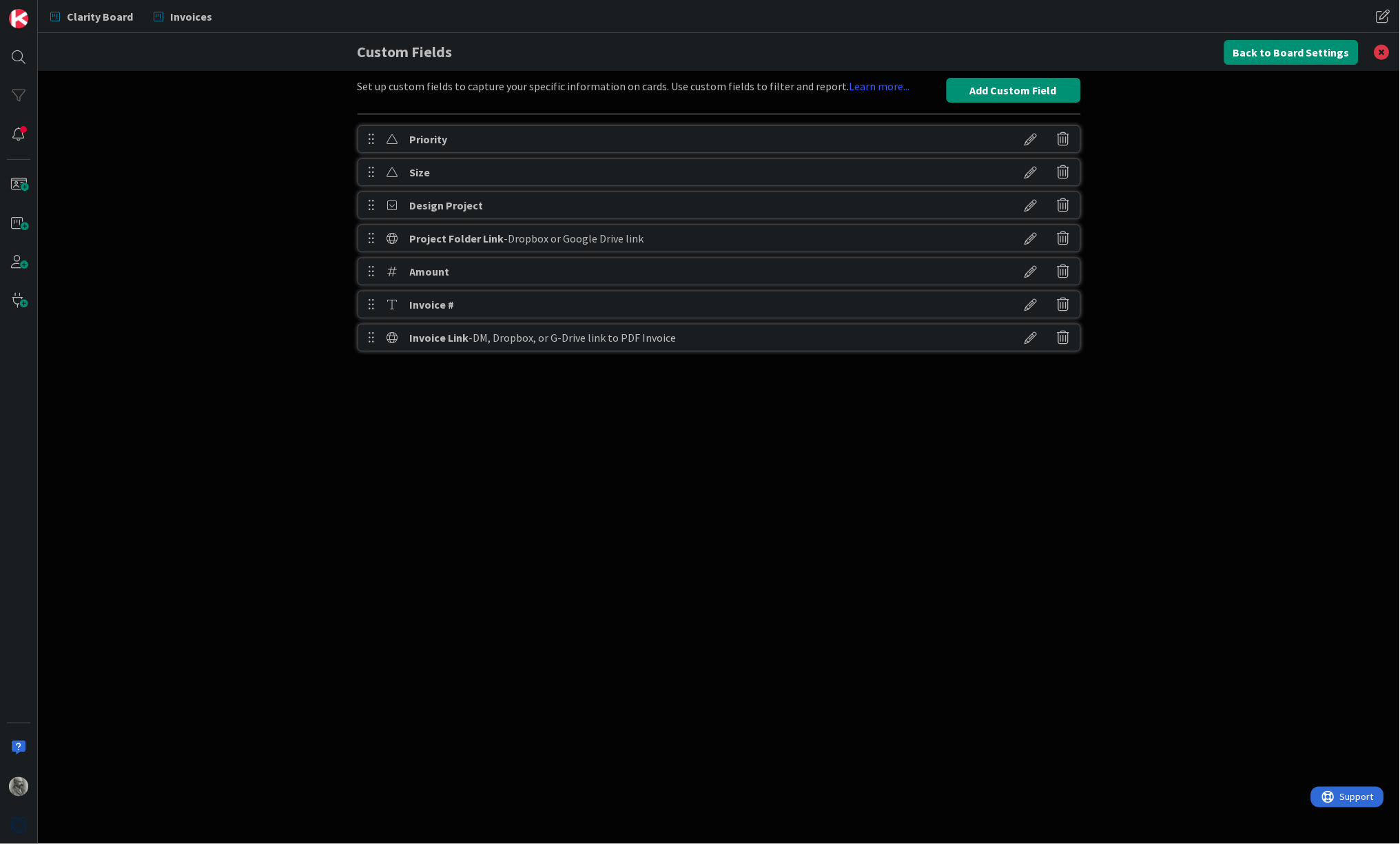
scroll to position [0, 0]
click at [1273, 48] on button "Back to Board Settings" at bounding box center [1291, 52] width 134 height 25
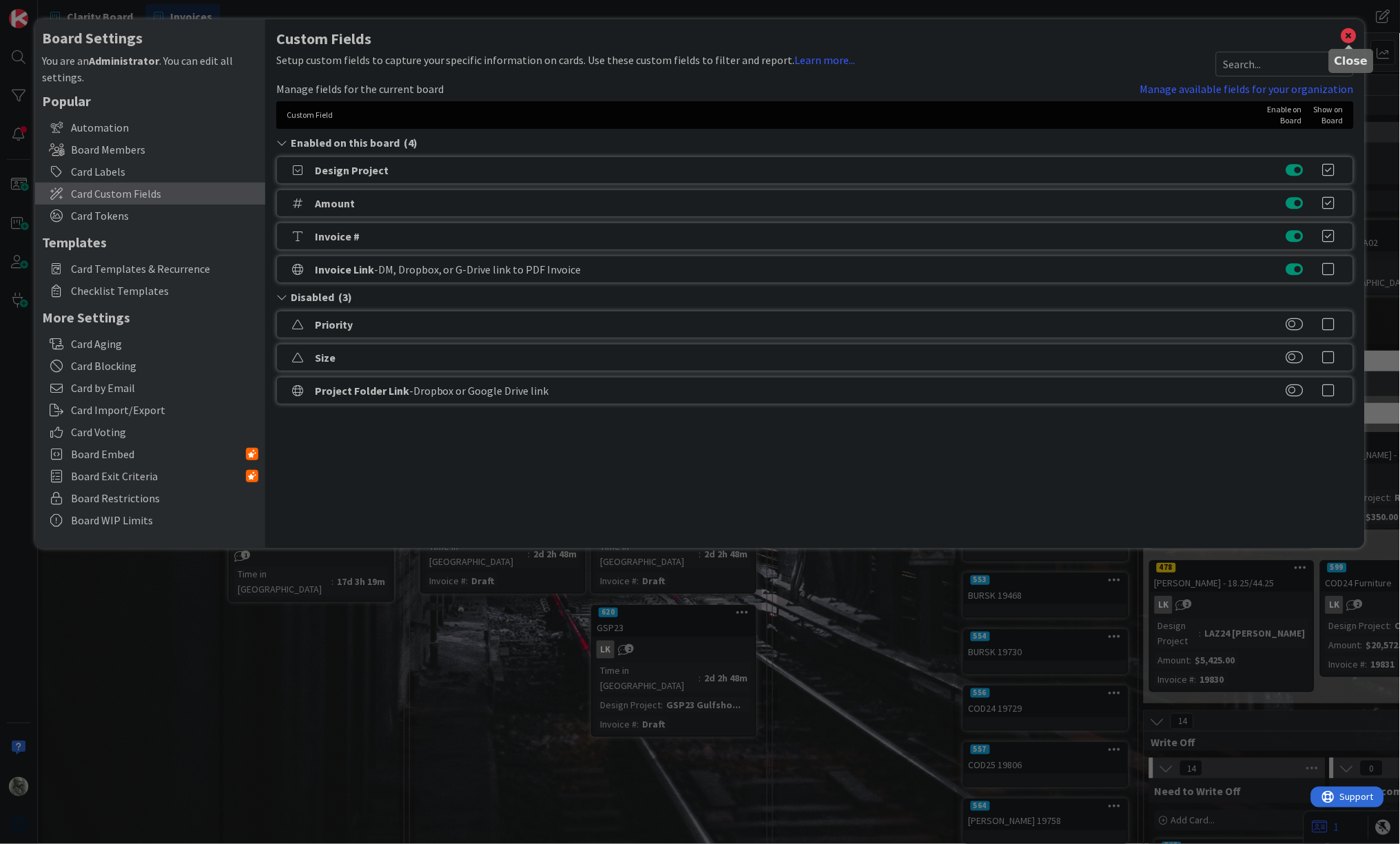
click at [1351, 36] on icon at bounding box center [1349, 36] width 18 height 19
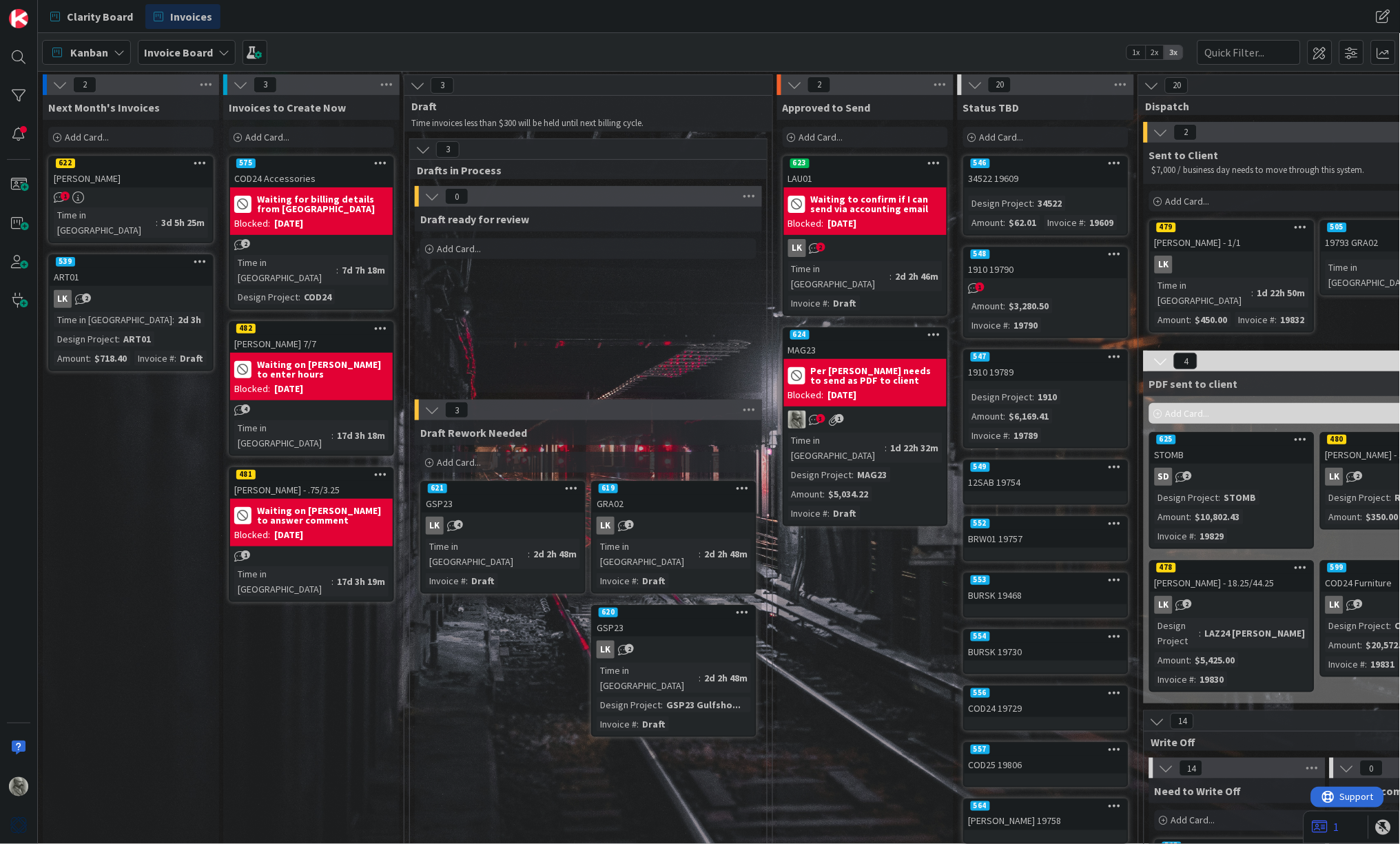
click at [1233, 241] on div "[PERSON_NAME] - 1/1" at bounding box center [1231, 242] width 162 height 18
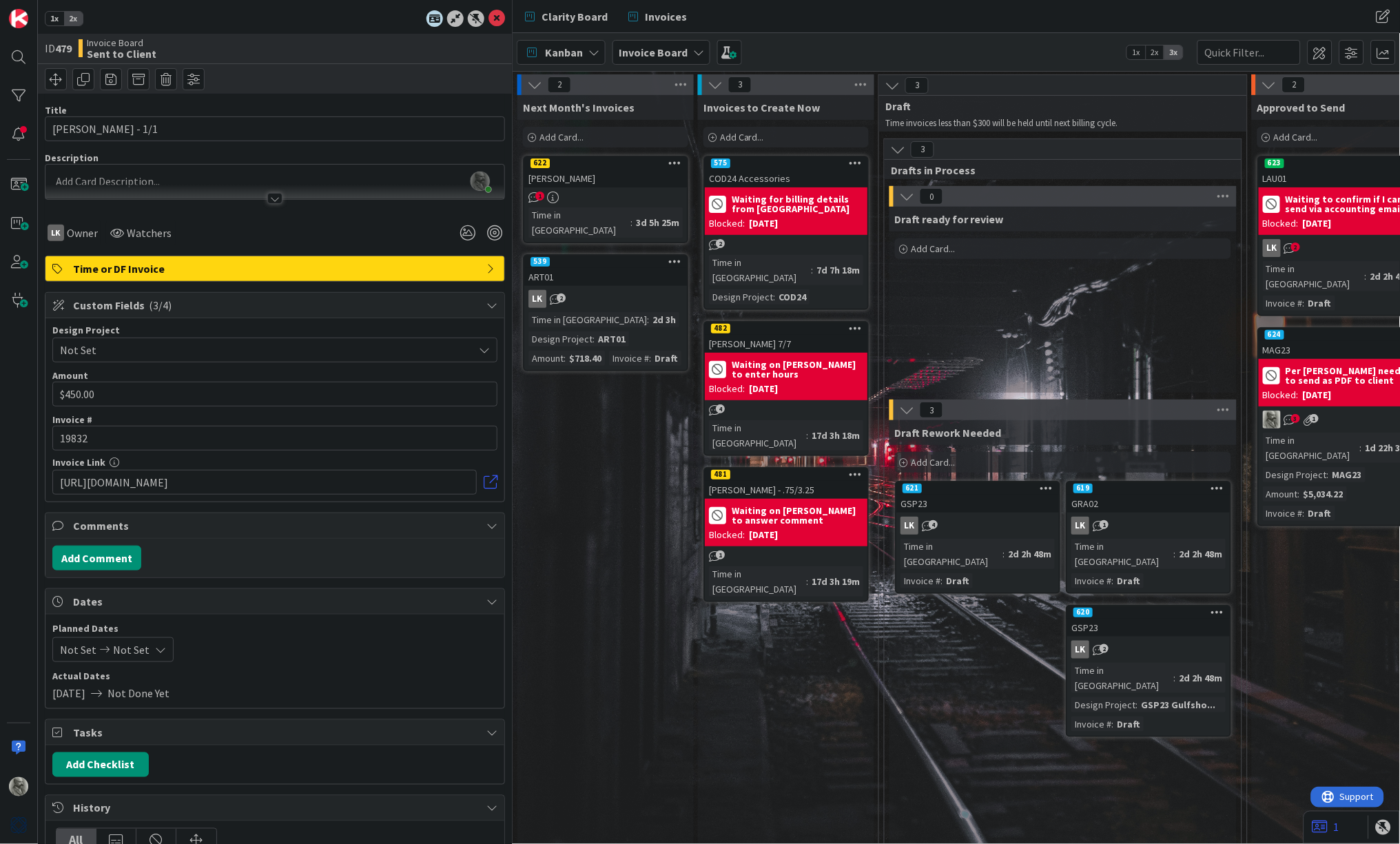
click at [177, 343] on span "Not Set" at bounding box center [263, 350] width 407 height 19
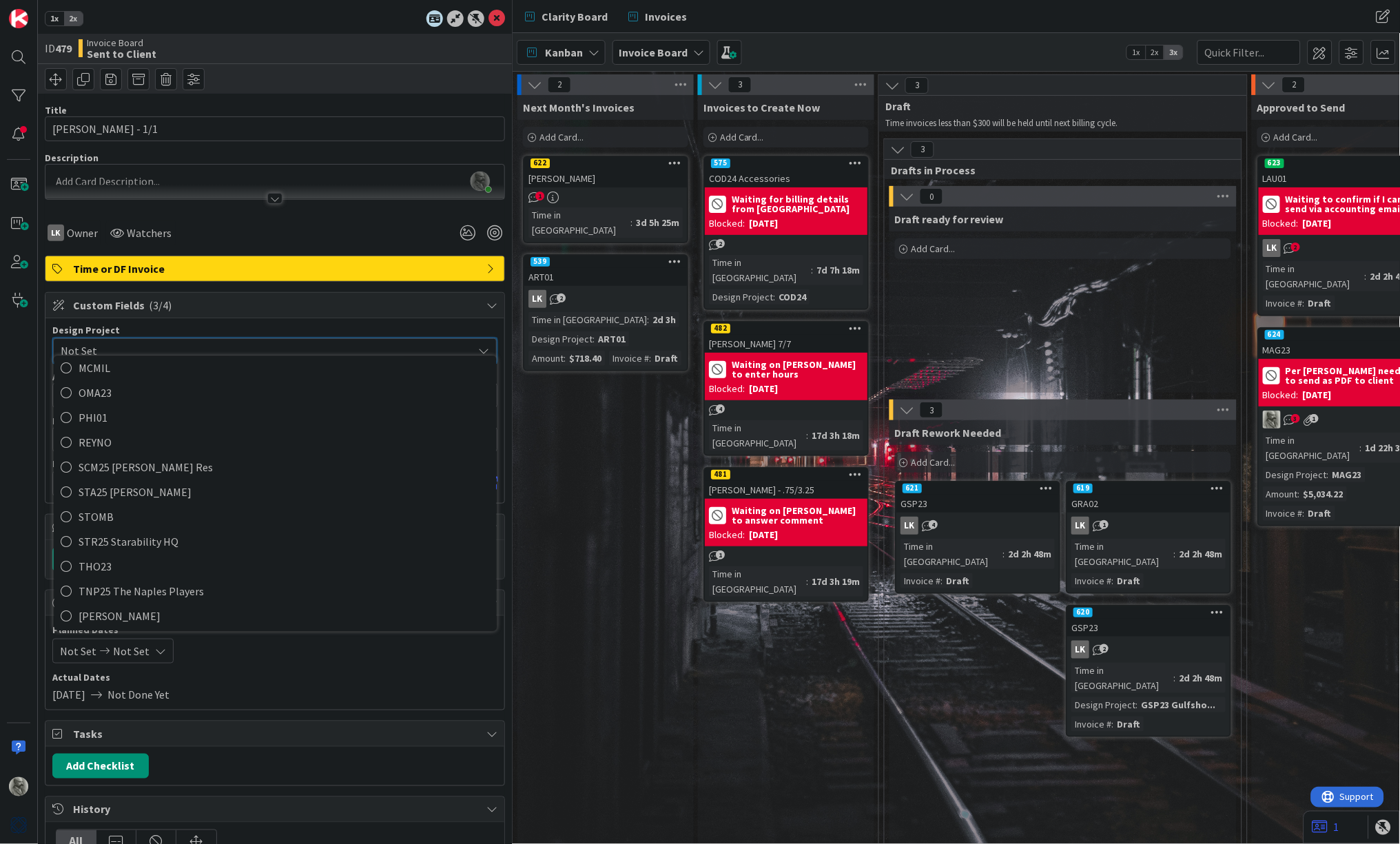
scroll to position [478, 0]
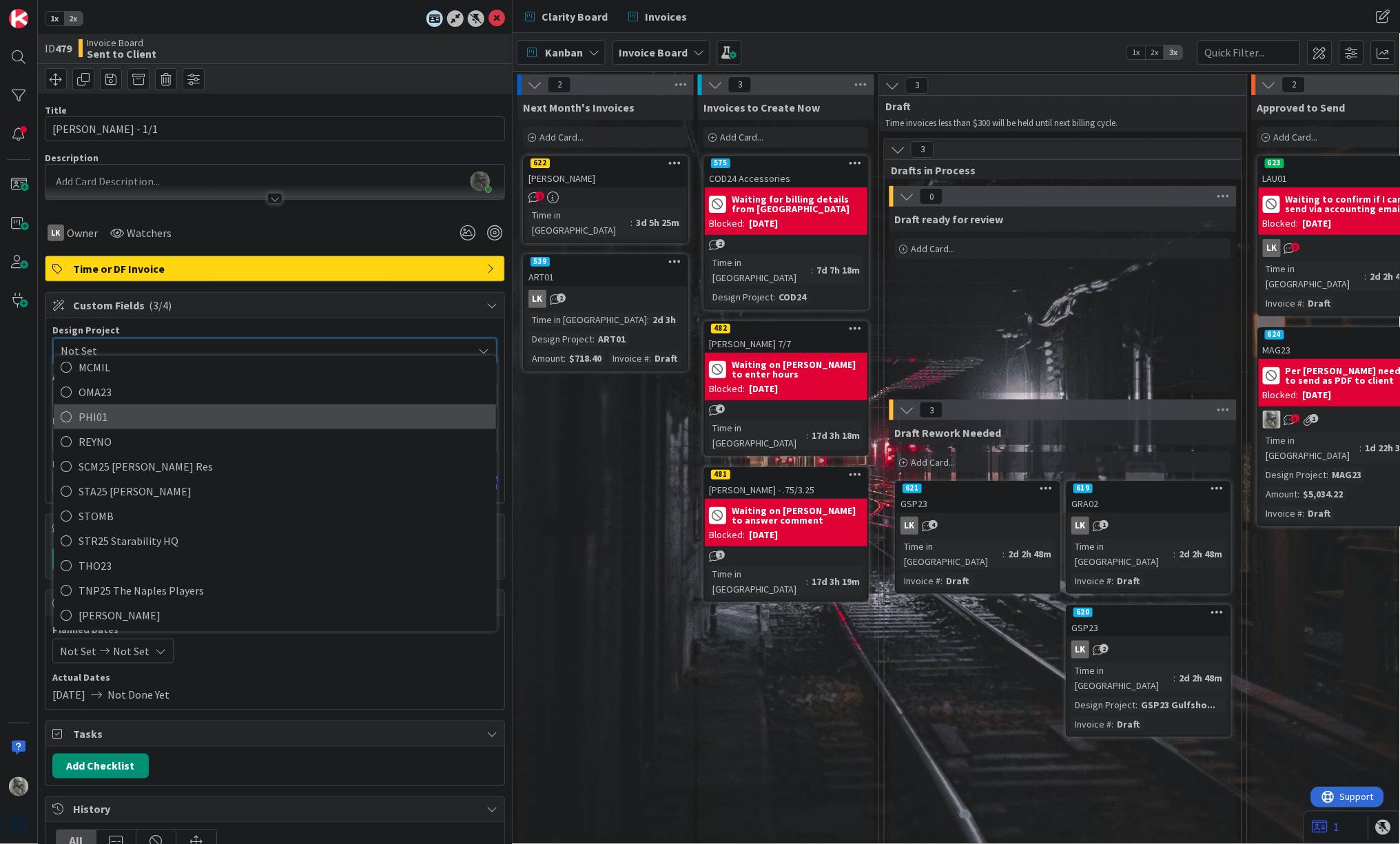
click at [75, 404] on link "PHI01" at bounding box center [275, 416] width 442 height 25
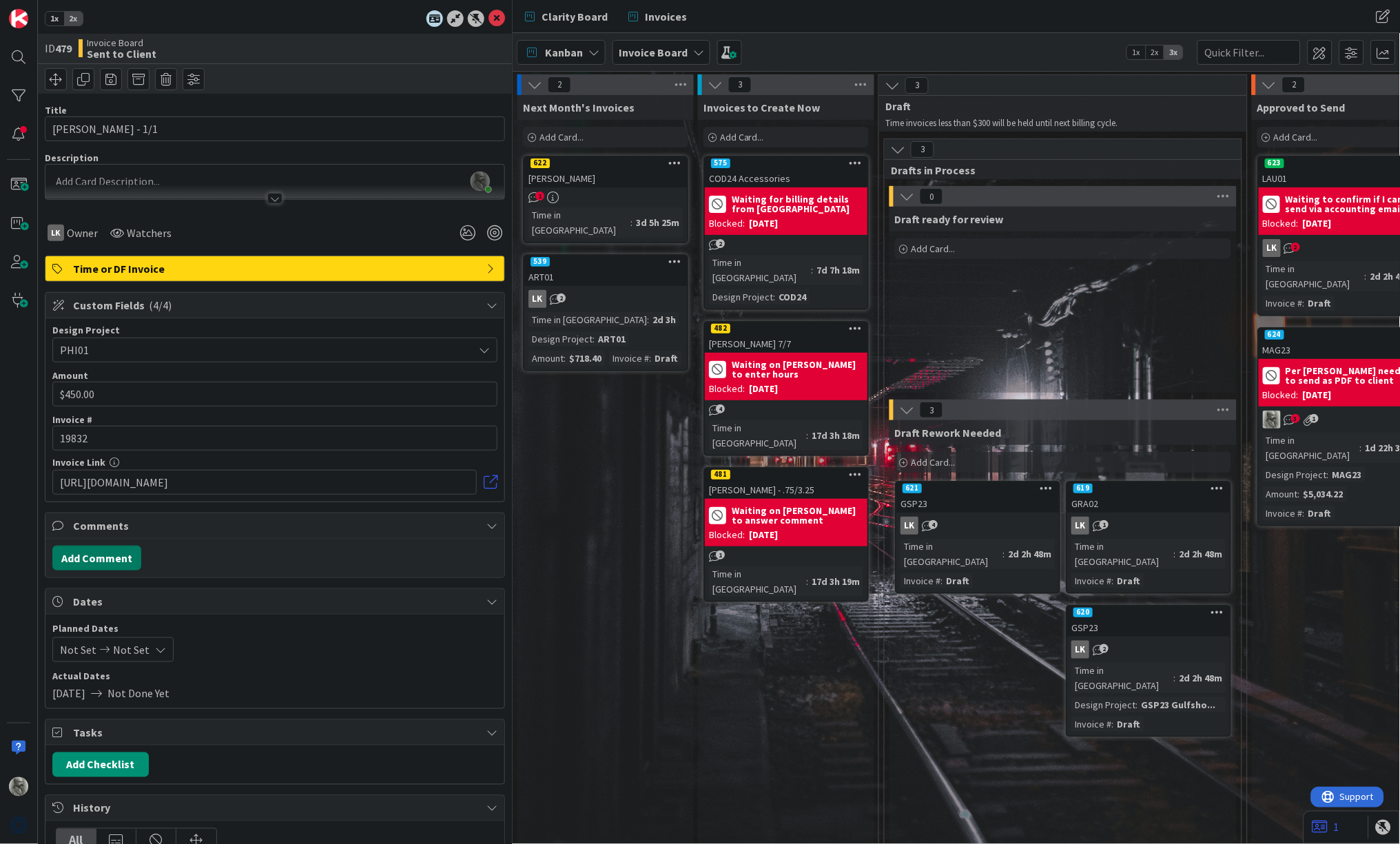
click at [102, 554] on button "Add Comment" at bounding box center [97, 558] width 89 height 25
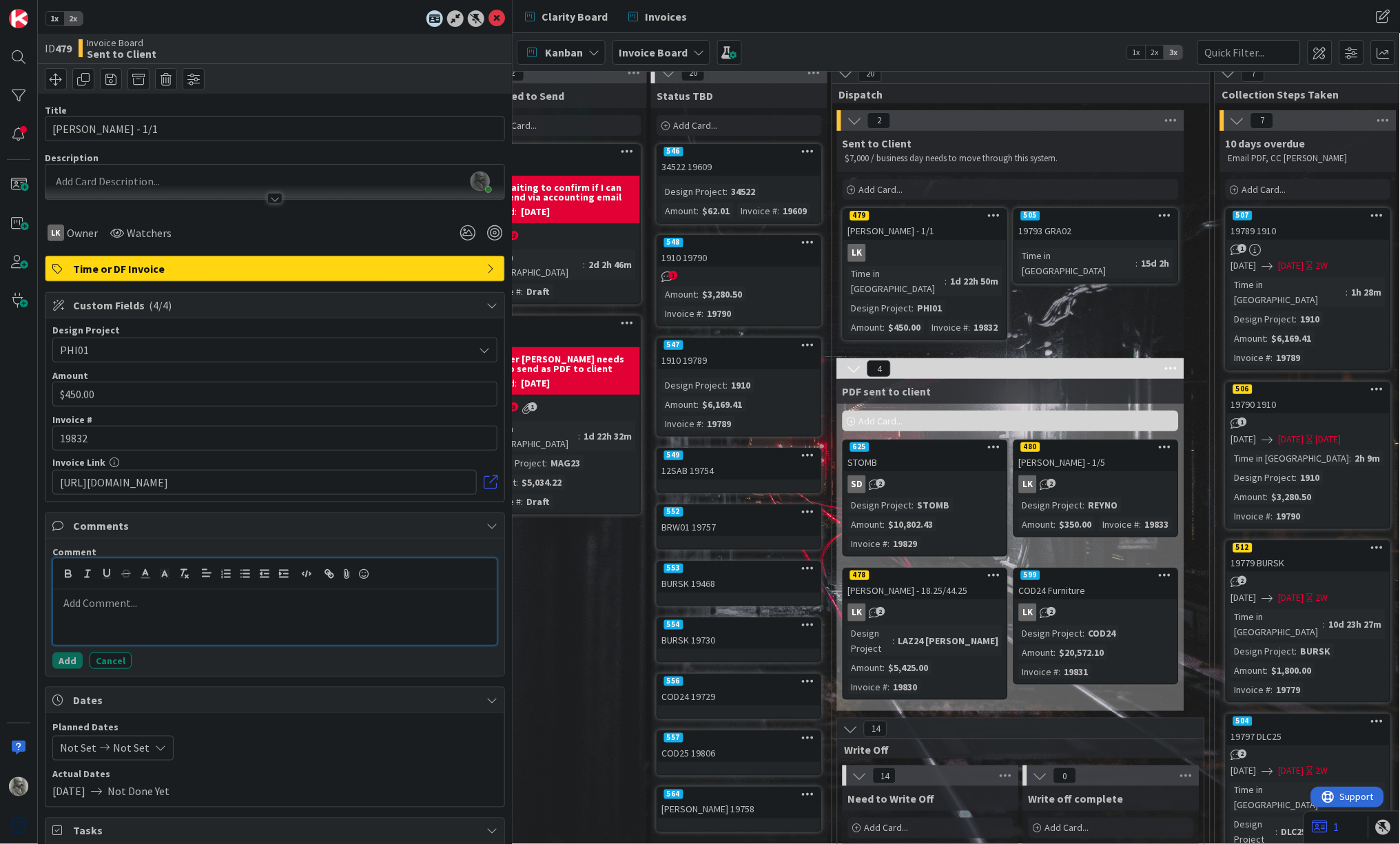
scroll to position [16, 788]
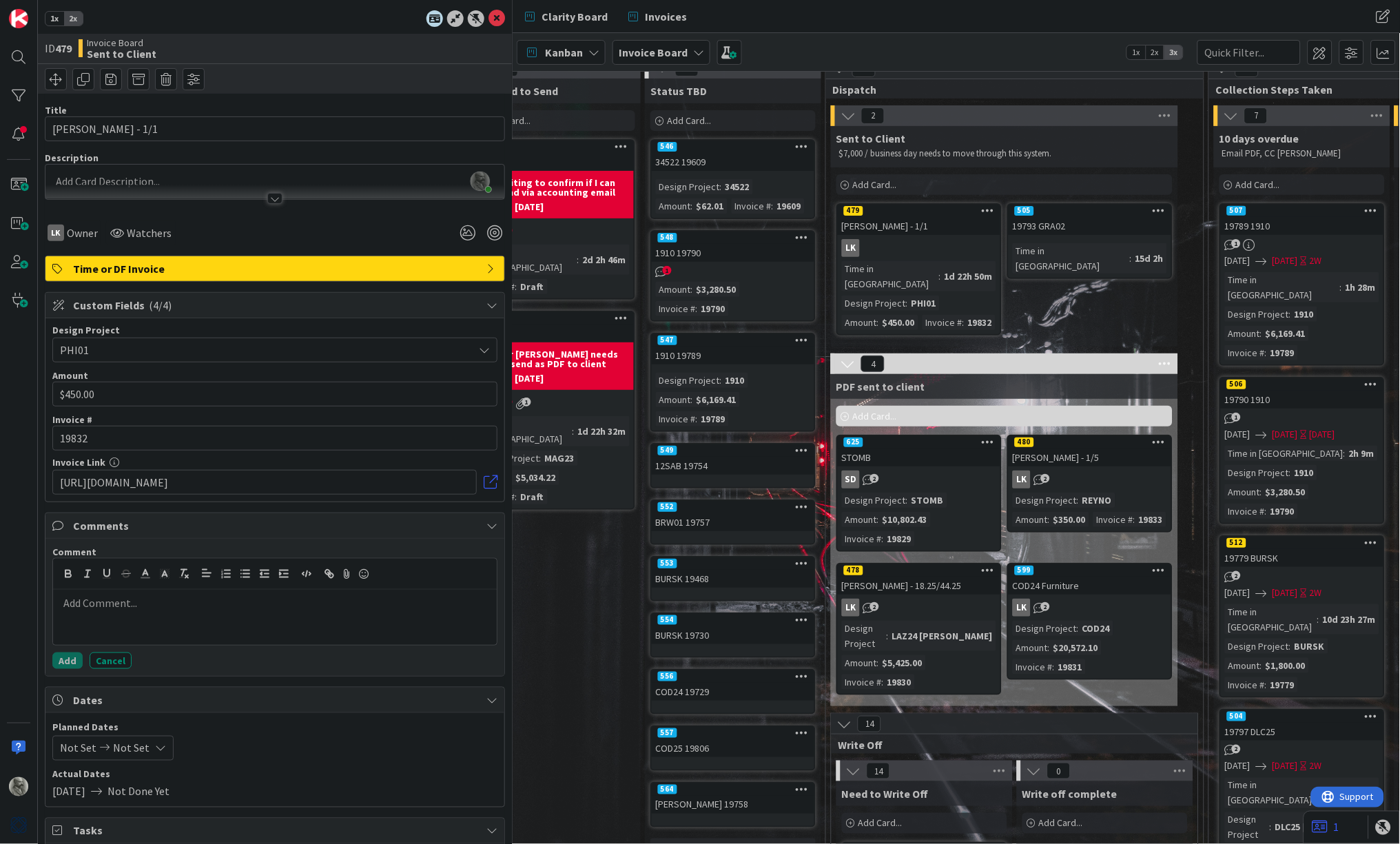
click at [949, 219] on div "[PERSON_NAME] - 1/1" at bounding box center [918, 226] width 162 height 18
click at [154, 610] on div at bounding box center [275, 617] width 444 height 55
drag, startPoint x: 163, startPoint y: 600, endPoint x: 43, endPoint y: 599, distance: 120.0
click at [43, 599] on div "1x 2x ID 479 Invoice Board Sent to Client Title 15 / 128 [PERSON_NAME] - 1/1 De…" at bounding box center [275, 422] width 474 height 844
click at [328, 568] on icon "button" at bounding box center [328, 574] width 12 height 12
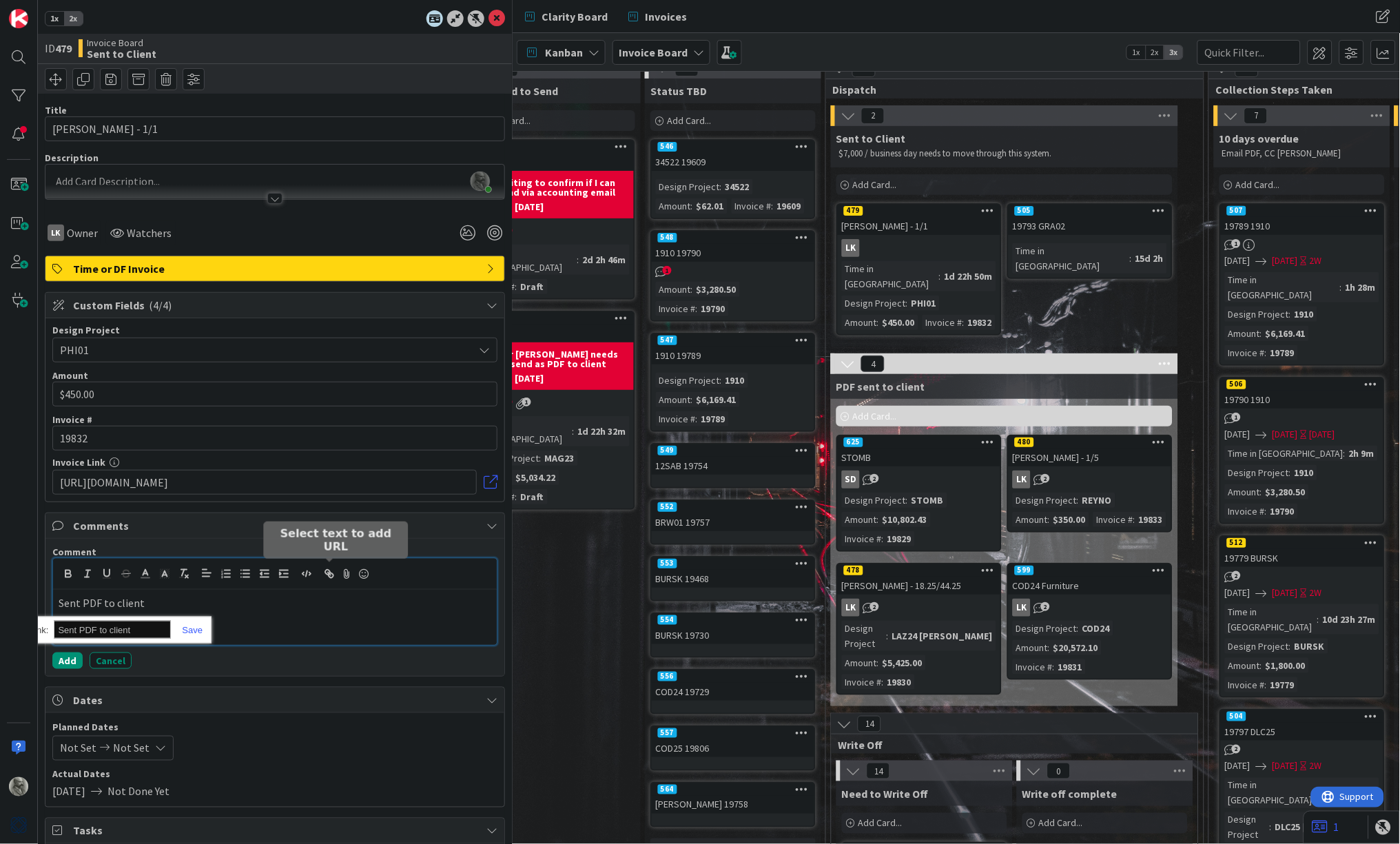
paste input "[URL][DOMAIN_NAME]"
type input "[URL][DOMAIN_NAME]"
click at [195, 626] on link at bounding box center [186, 629] width 31 height 10
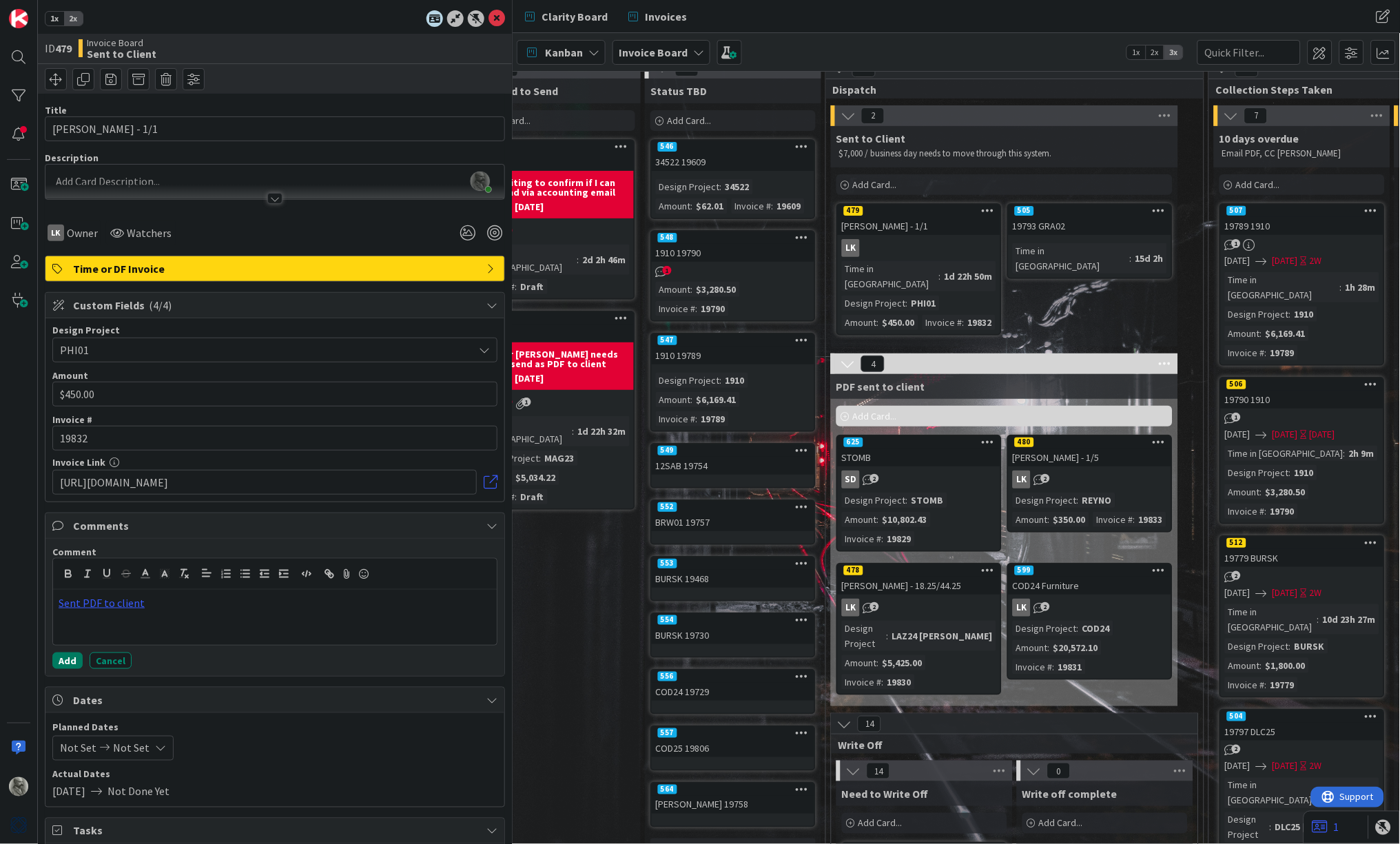
click at [65, 658] on button "Add" at bounding box center [68, 661] width 31 height 16
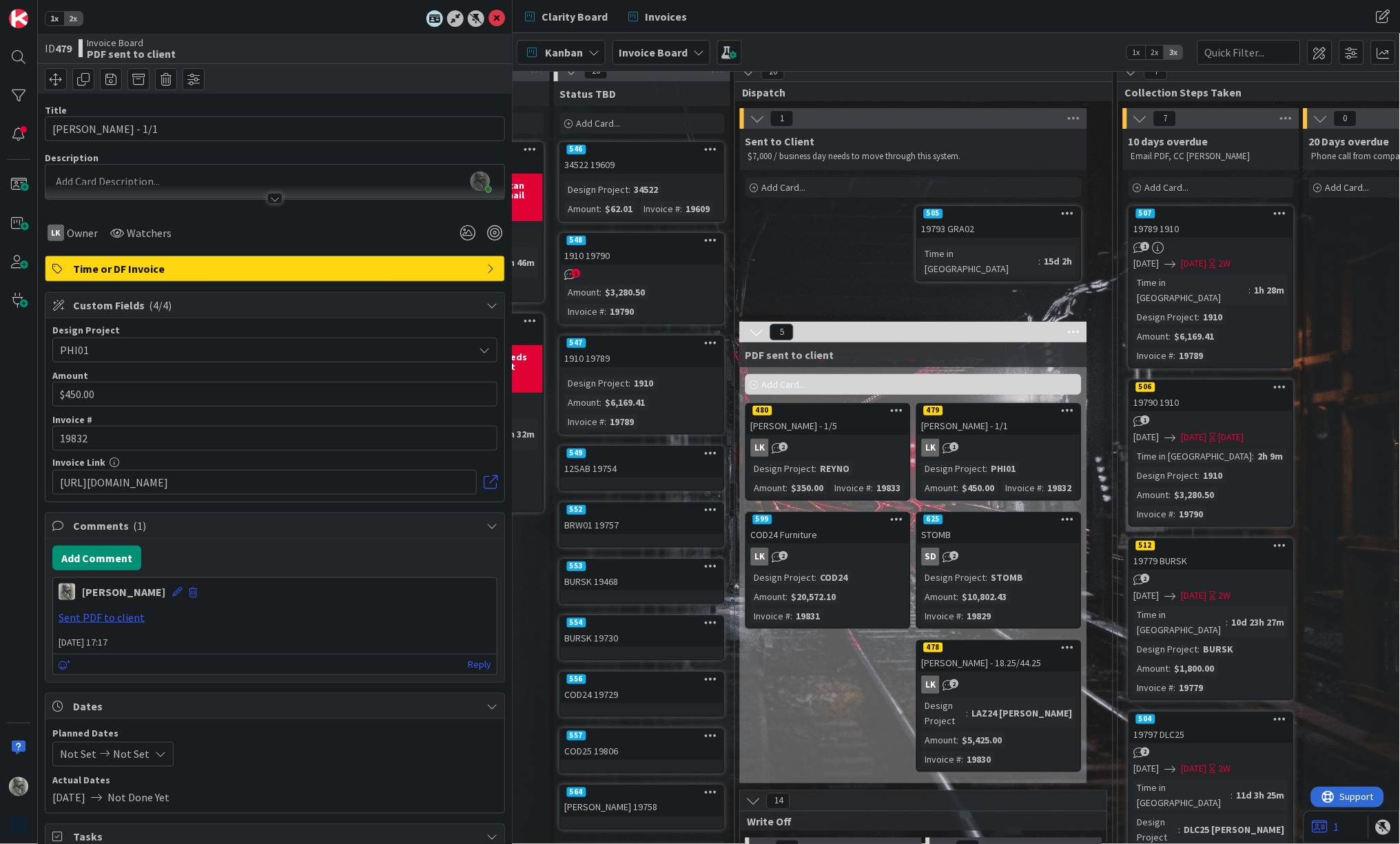
scroll to position [2, 876]
